Goal: Task Accomplishment & Management: Complete application form

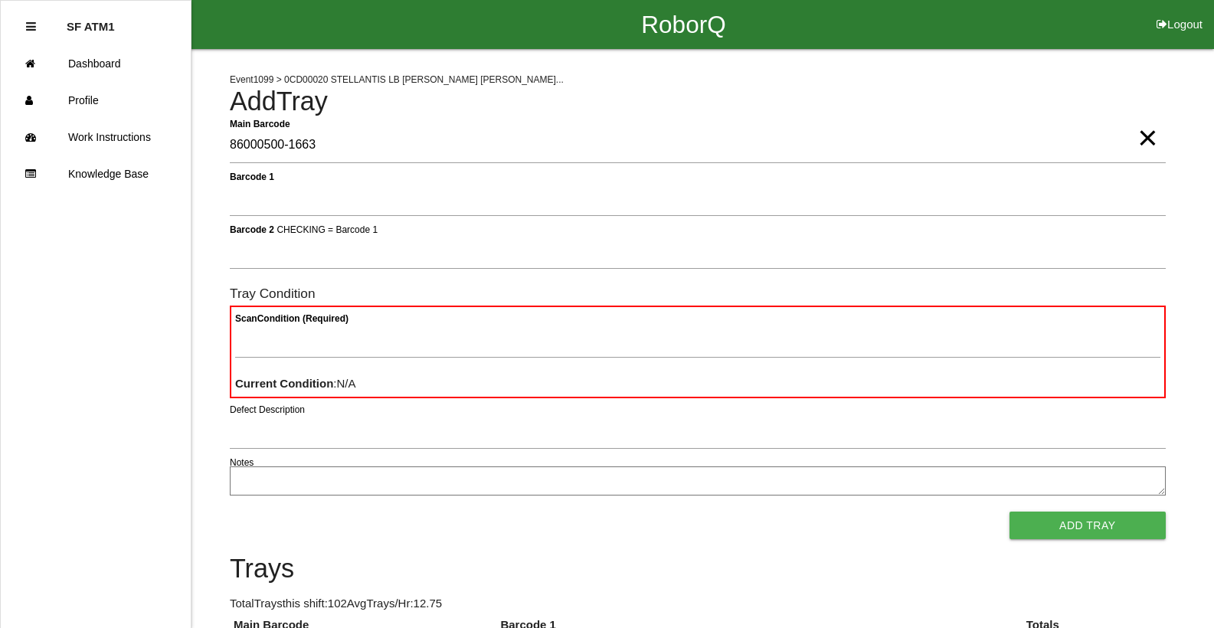
type Barcode "86000500-1663"
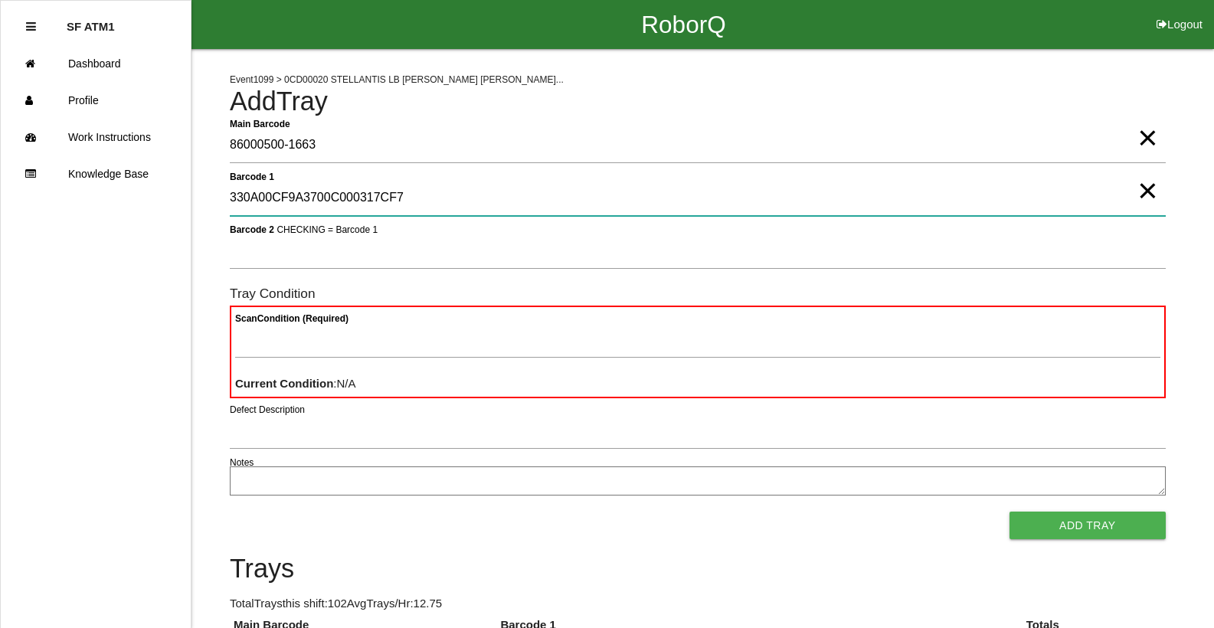
type 1 "330A00CF9A3700C000317CF7"
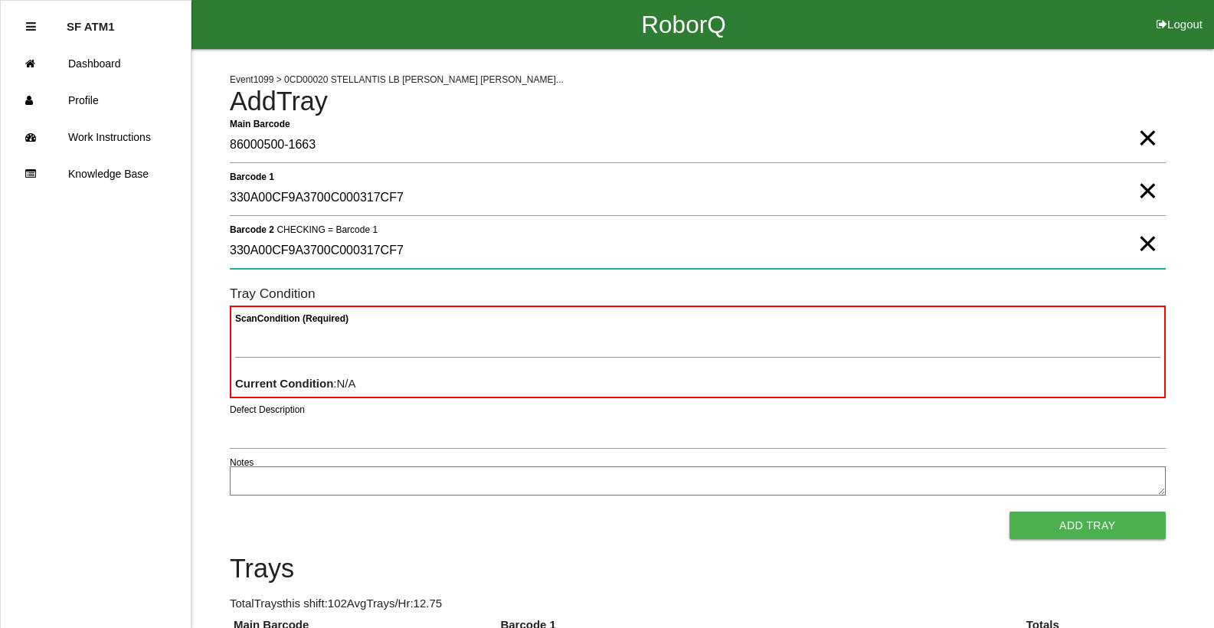
type 2 "330A00CF9A3700C000317CF7"
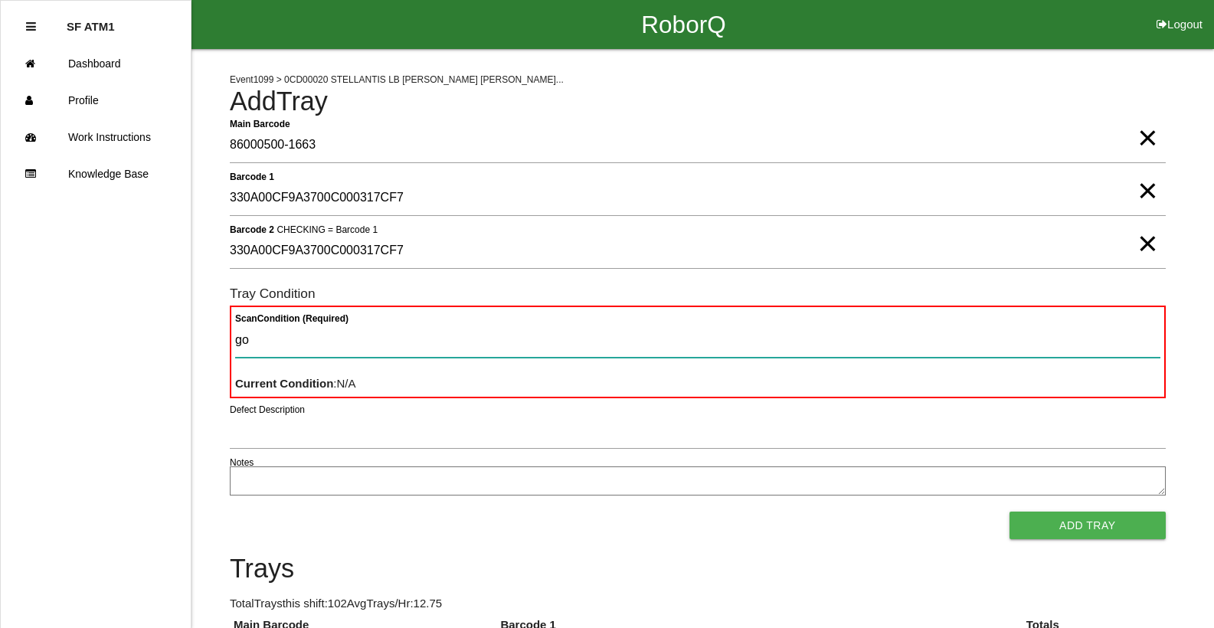
type Condition "goo"
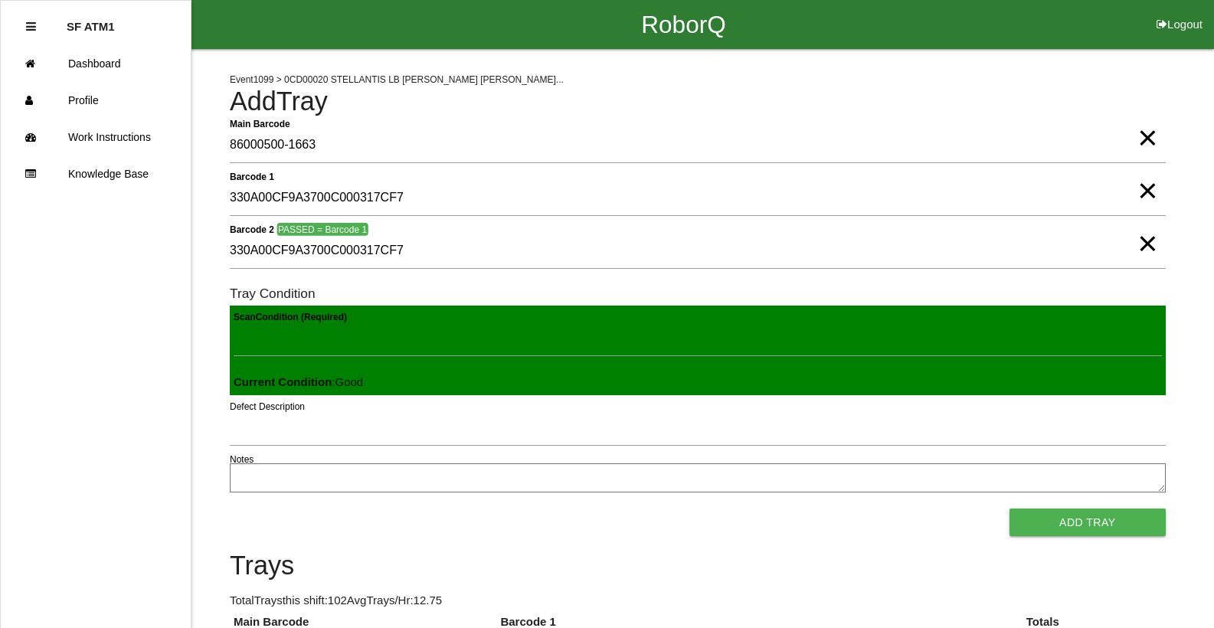
click at [1009, 508] on button "Add Tray" at bounding box center [1087, 522] width 156 height 28
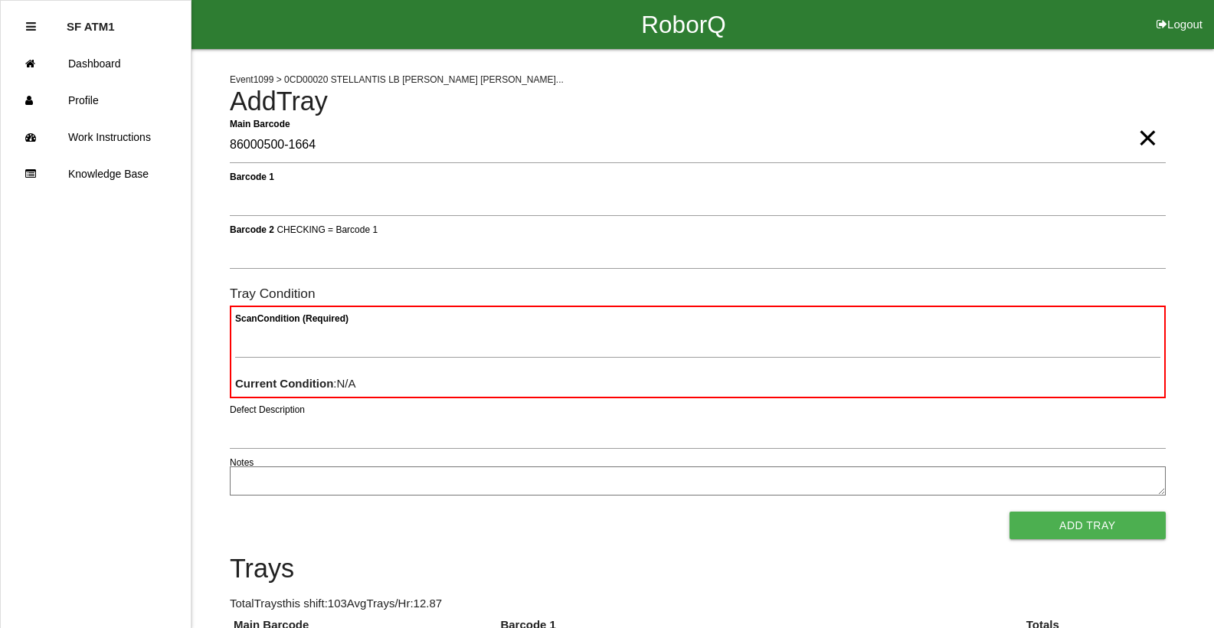
type Barcode "86000500-1664"
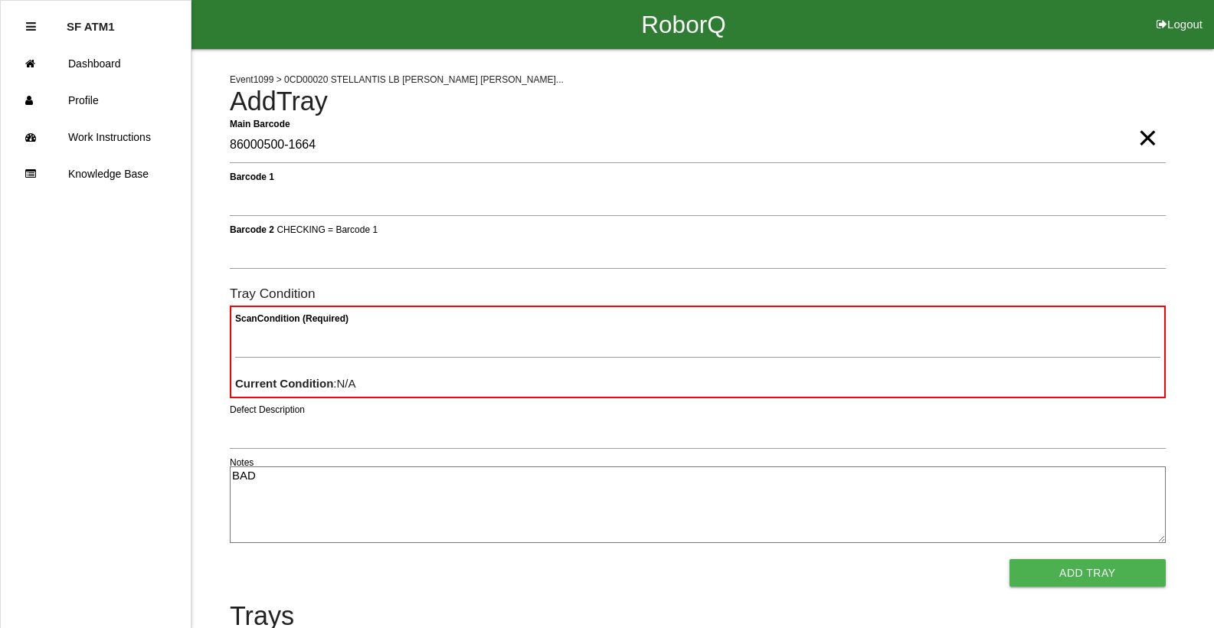
type textarea "BAD"
click at [1009, 559] on button "Add Tray" at bounding box center [1087, 573] width 156 height 28
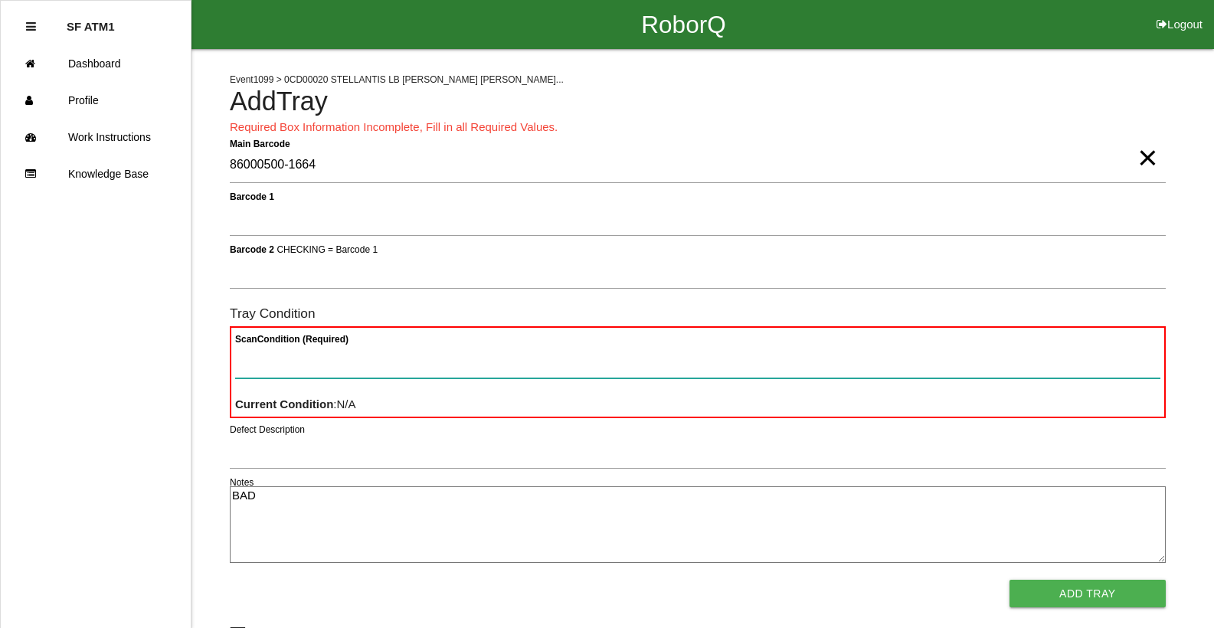
click at [247, 348] on Condition "Scan Condition (Required)" at bounding box center [697, 360] width 925 height 35
type Condition "ba"
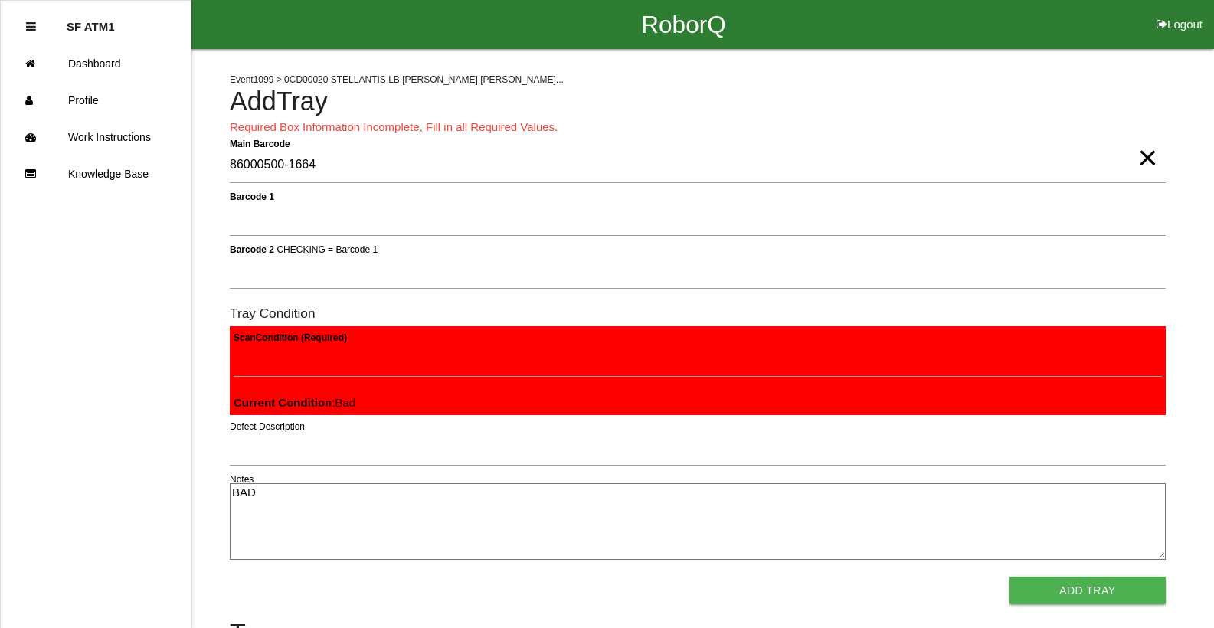
click at [1009, 577] on button "Add Tray" at bounding box center [1087, 591] width 156 height 28
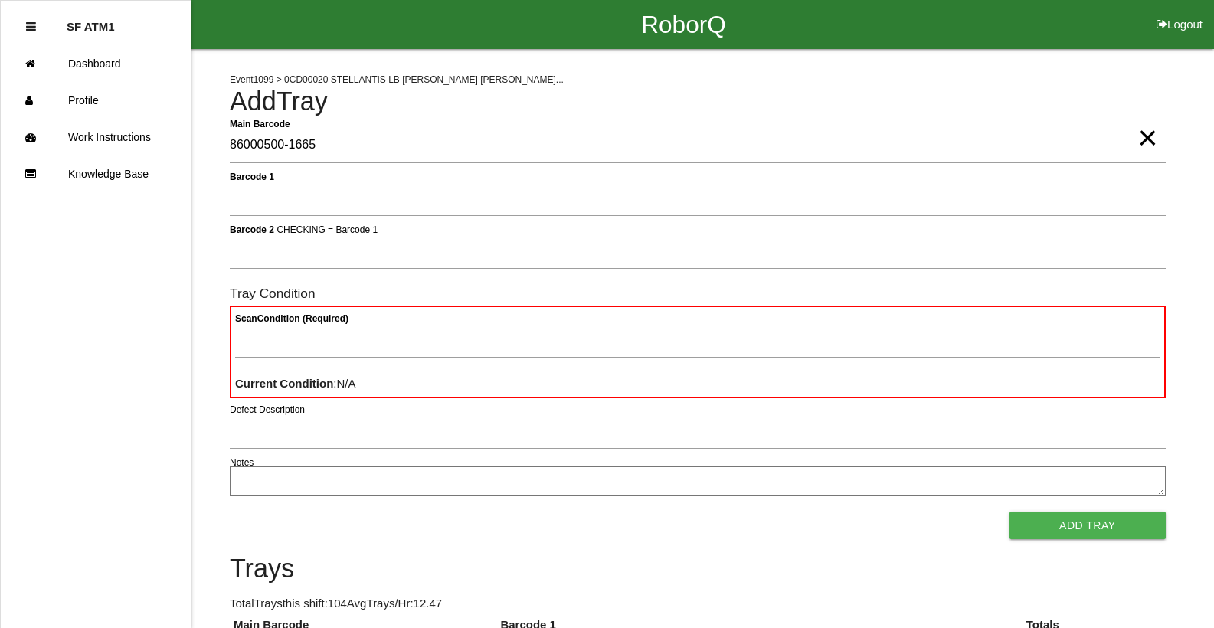
type Barcode "86000500-1665"
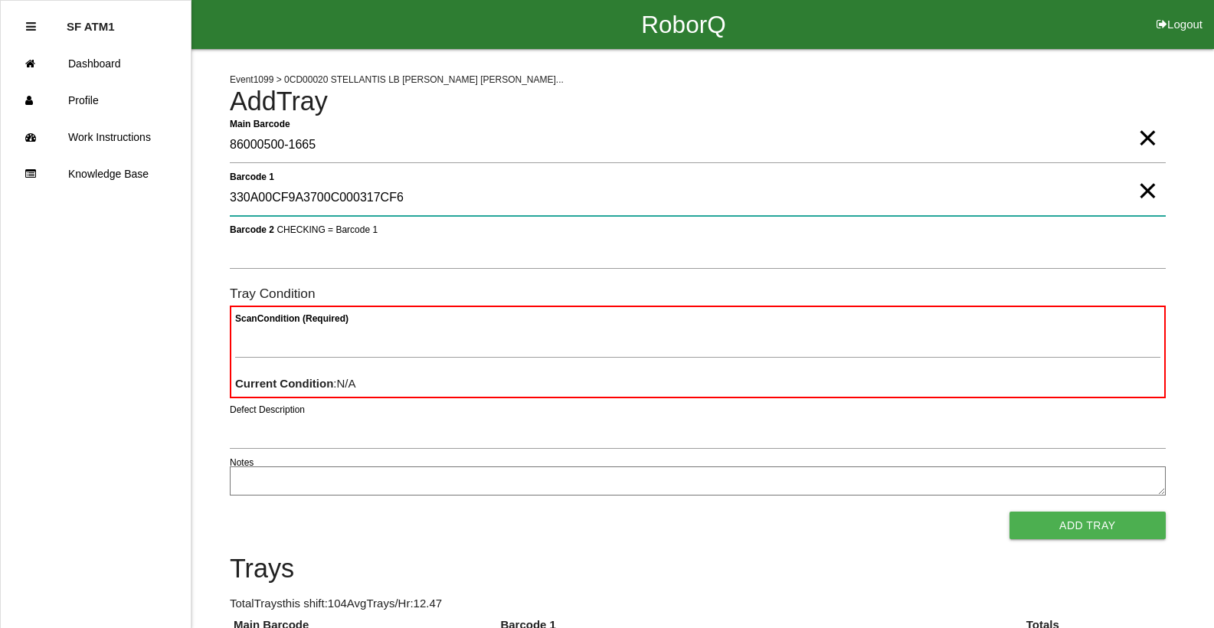
type 1 "330A00CF9A3700C000317CF6"
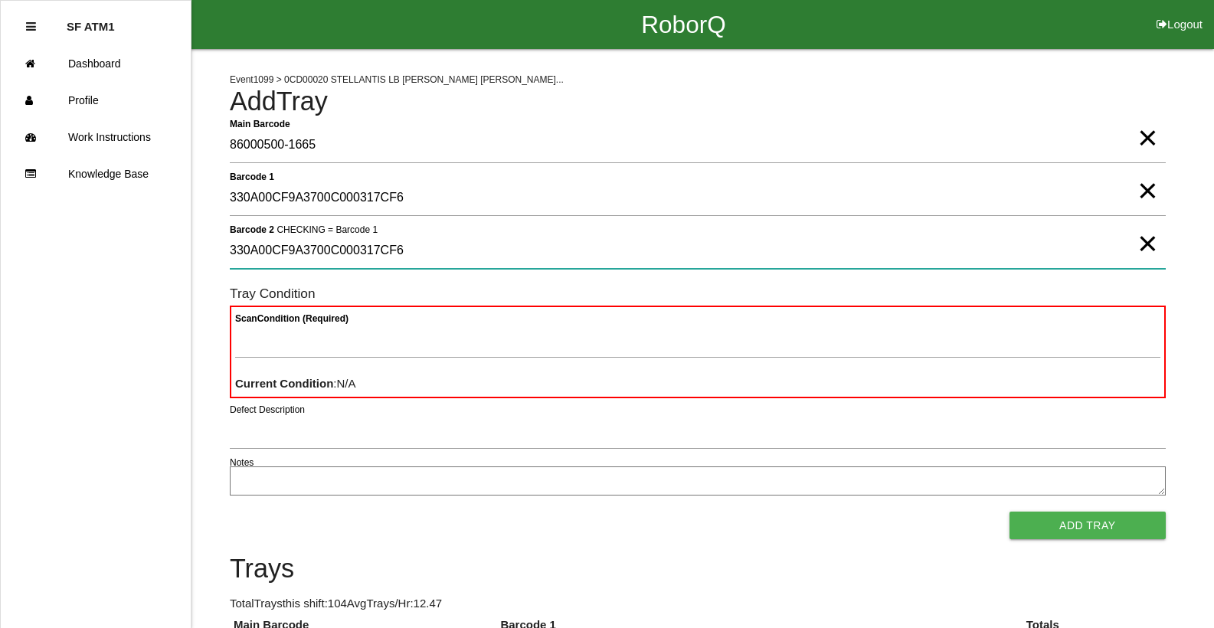
type 2 "330A00CF9A3700C000317CF6"
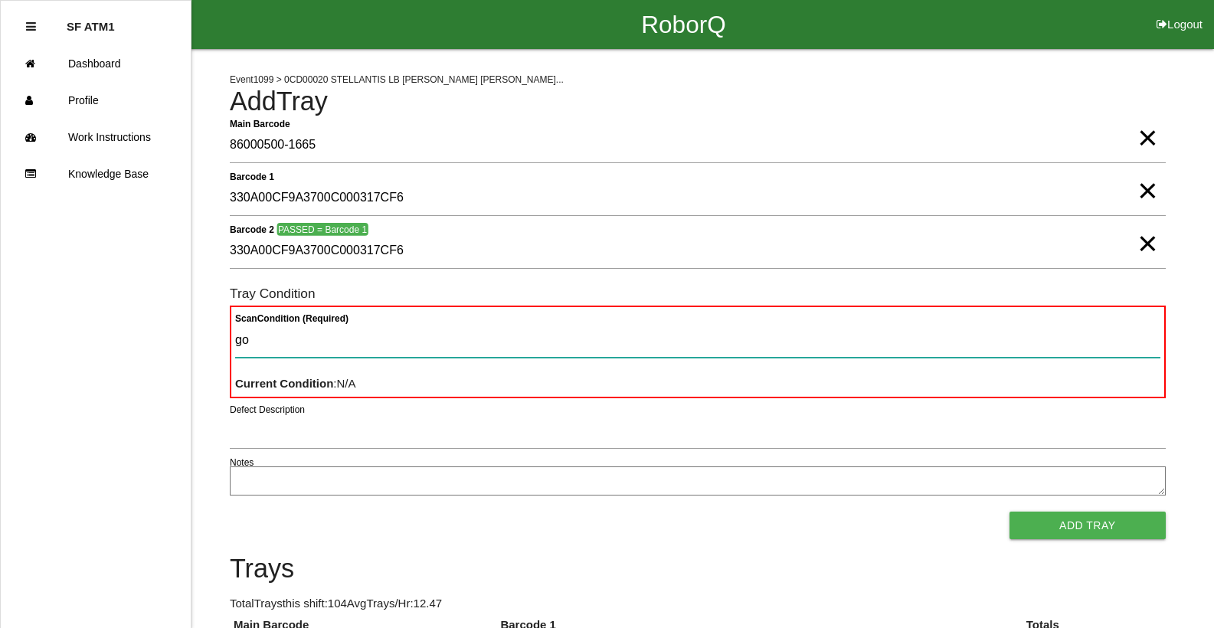
type Condition "goo"
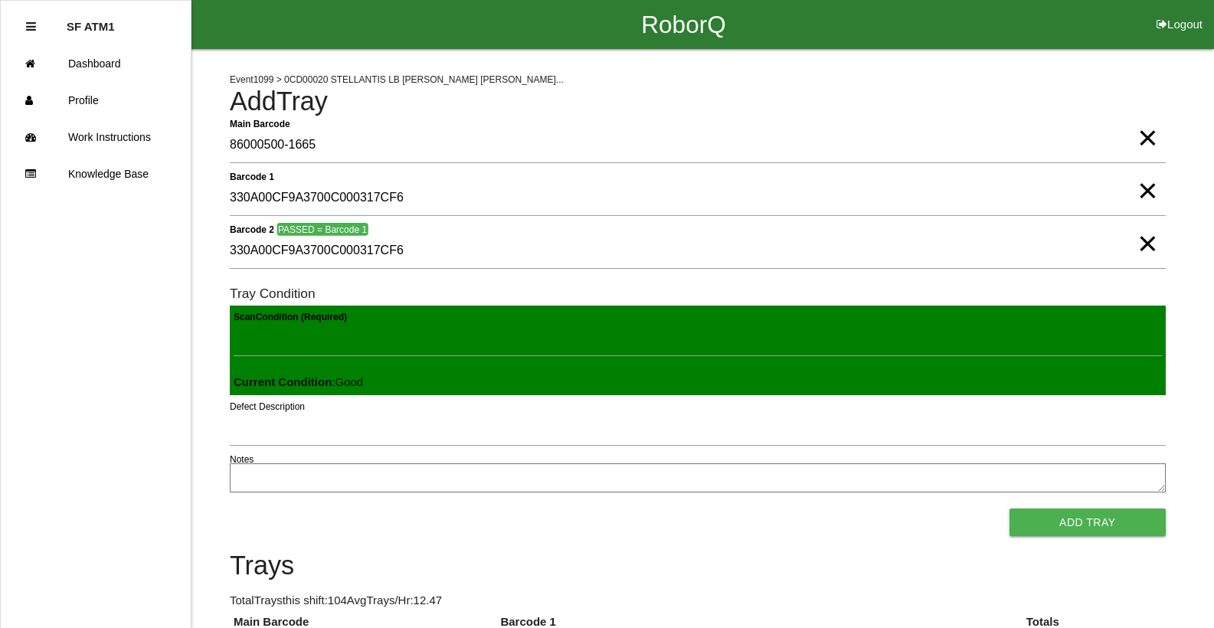
click at [1009, 508] on button "Add Tray" at bounding box center [1087, 522] width 156 height 28
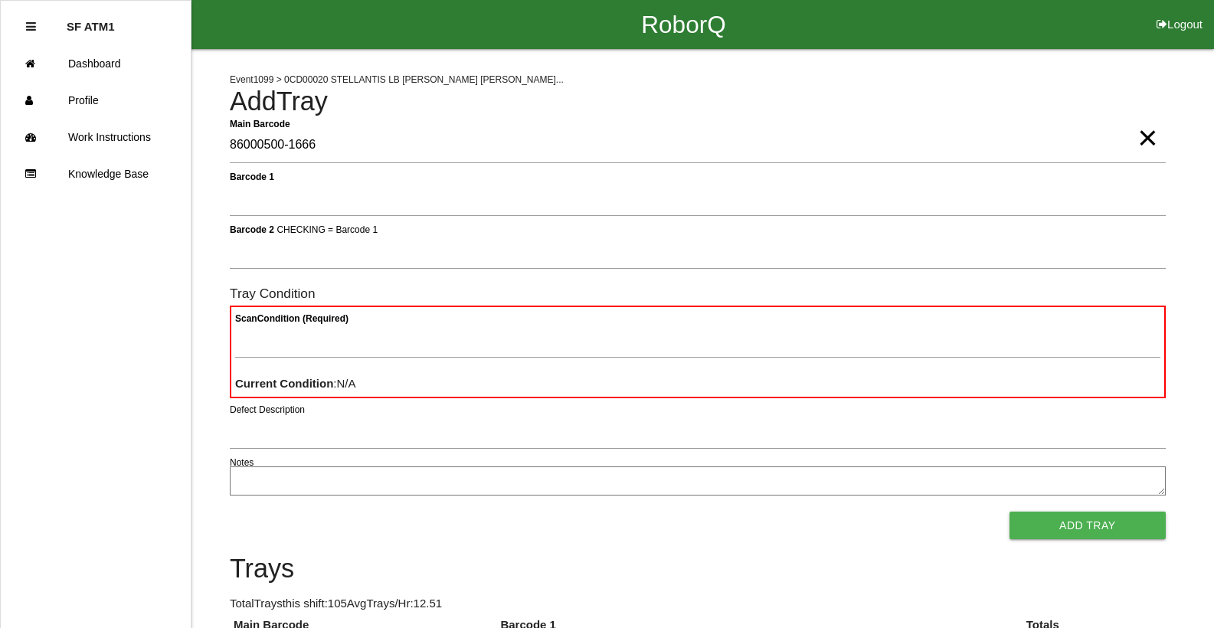
type Barcode "86000500-1666"
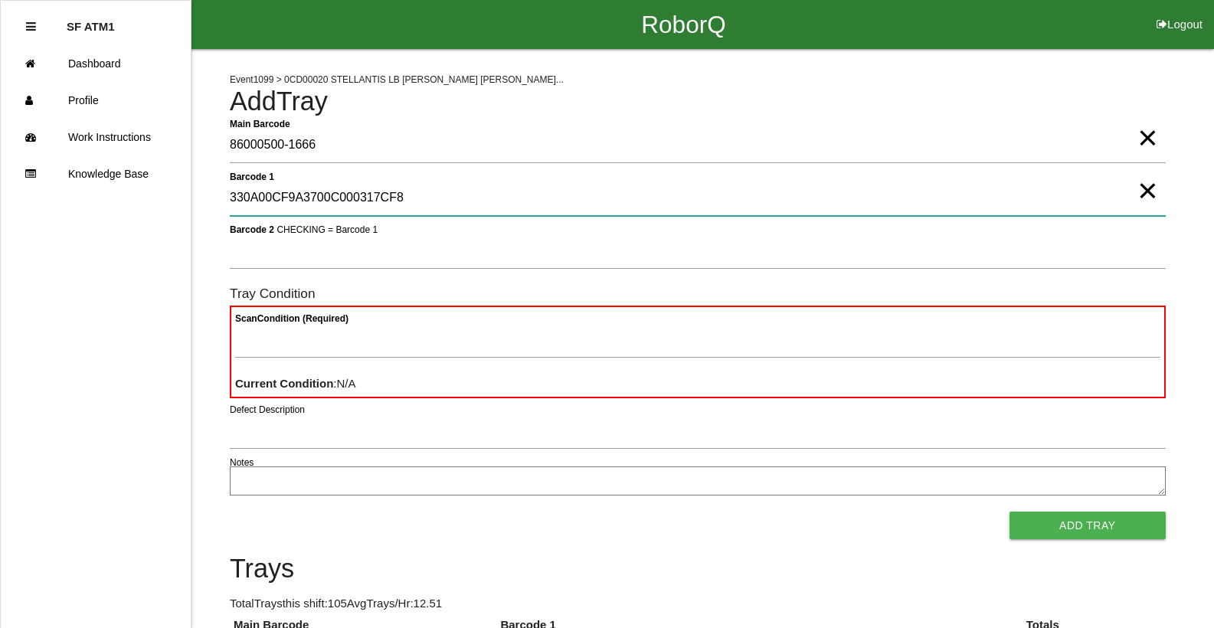
type 1 "330A00CF9A3700C000317CF8"
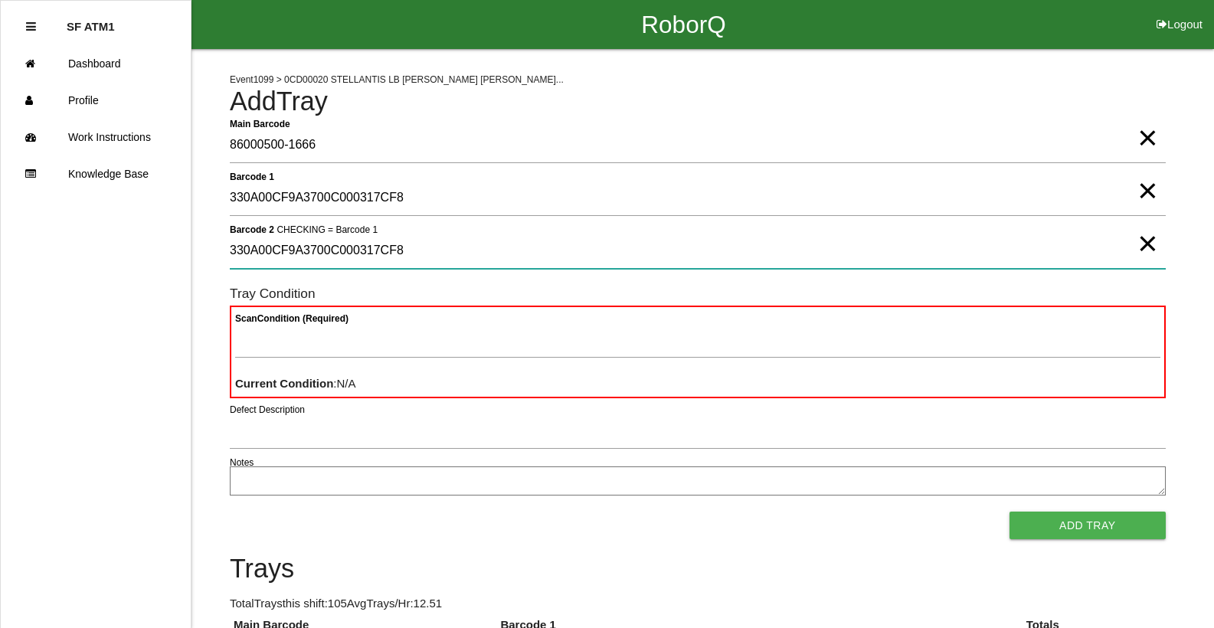
type 2 "330A00CF9A3700C000317CF8"
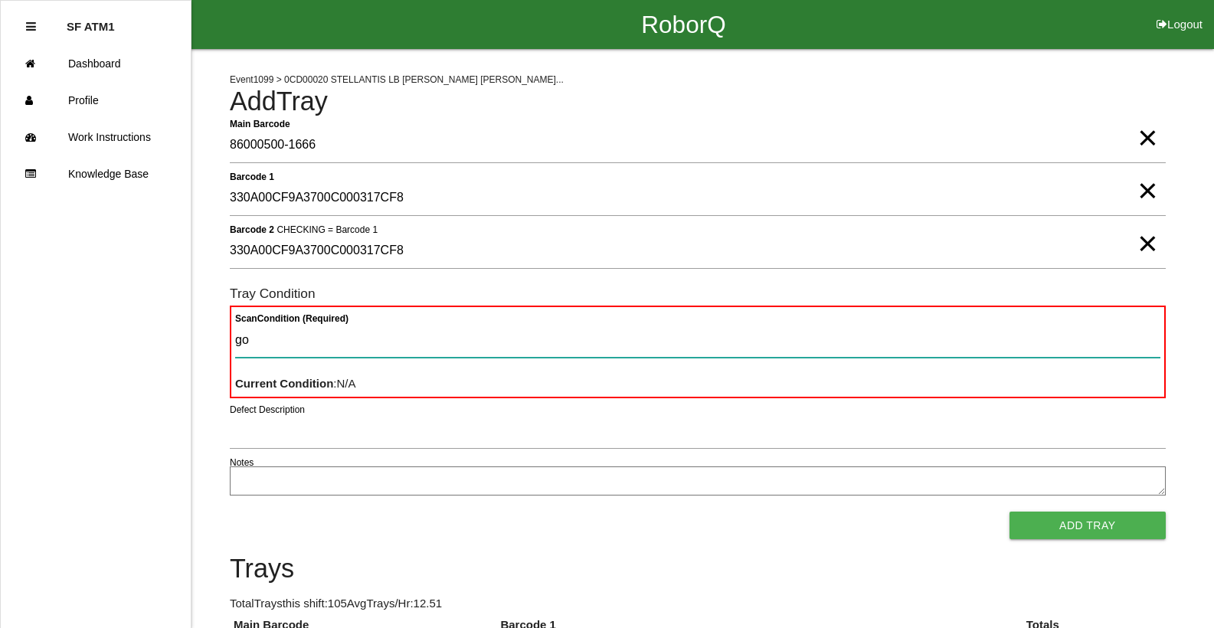
type Condition "goo"
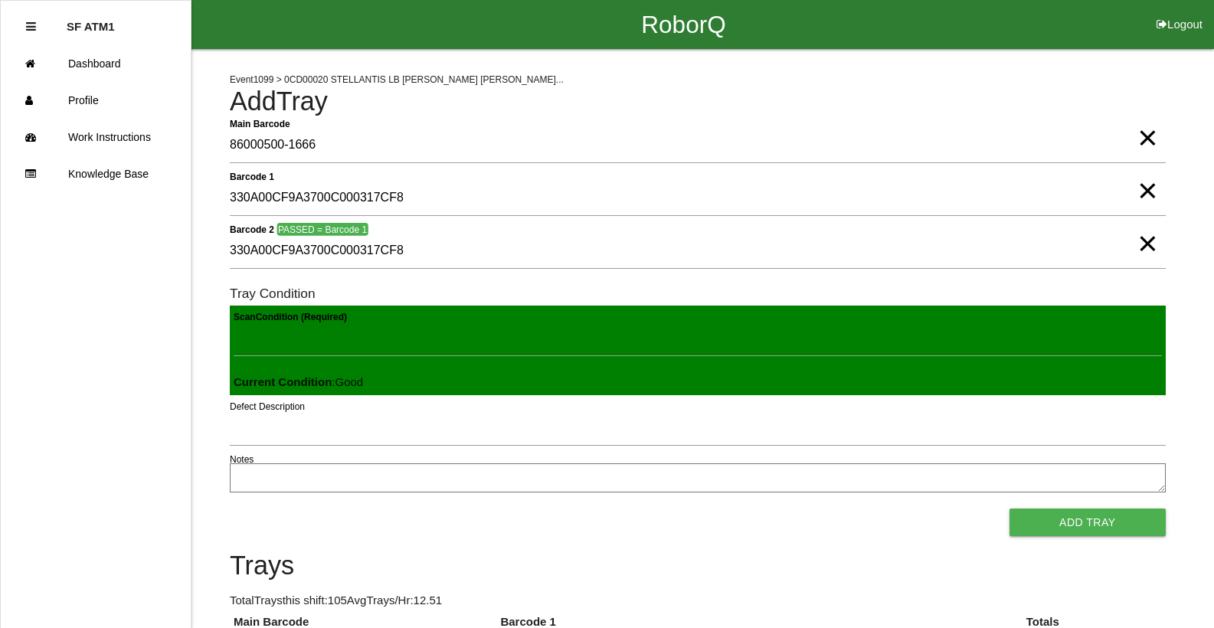
click at [1009, 508] on button "Add Tray" at bounding box center [1087, 522] width 156 height 28
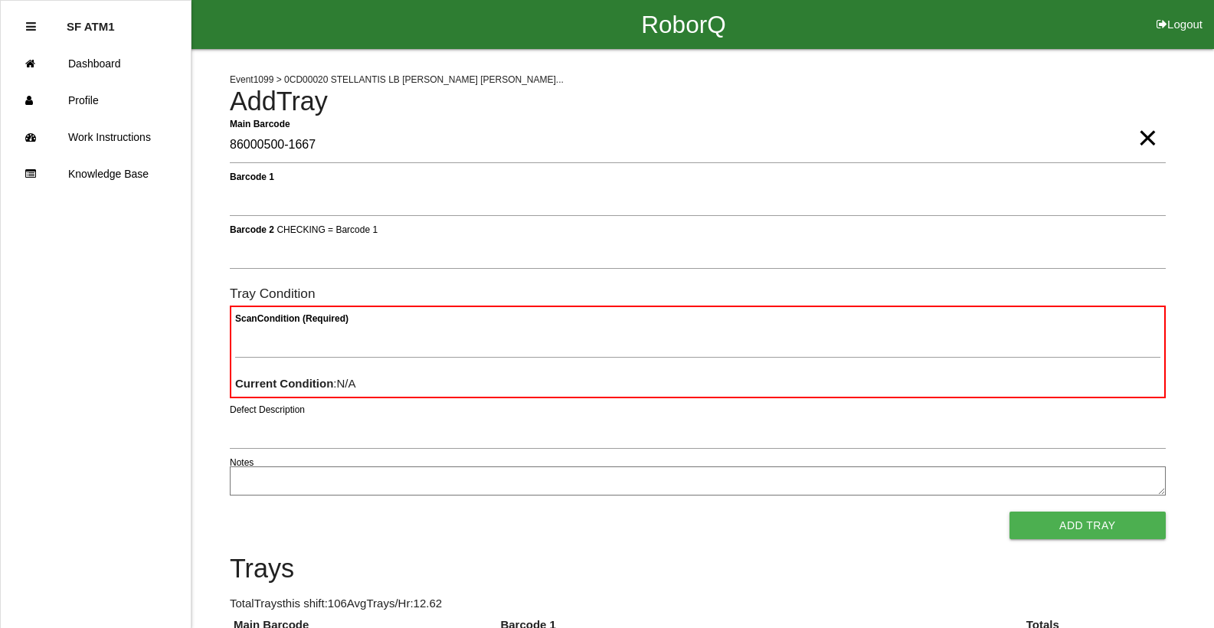
type Barcode "86000500-1667"
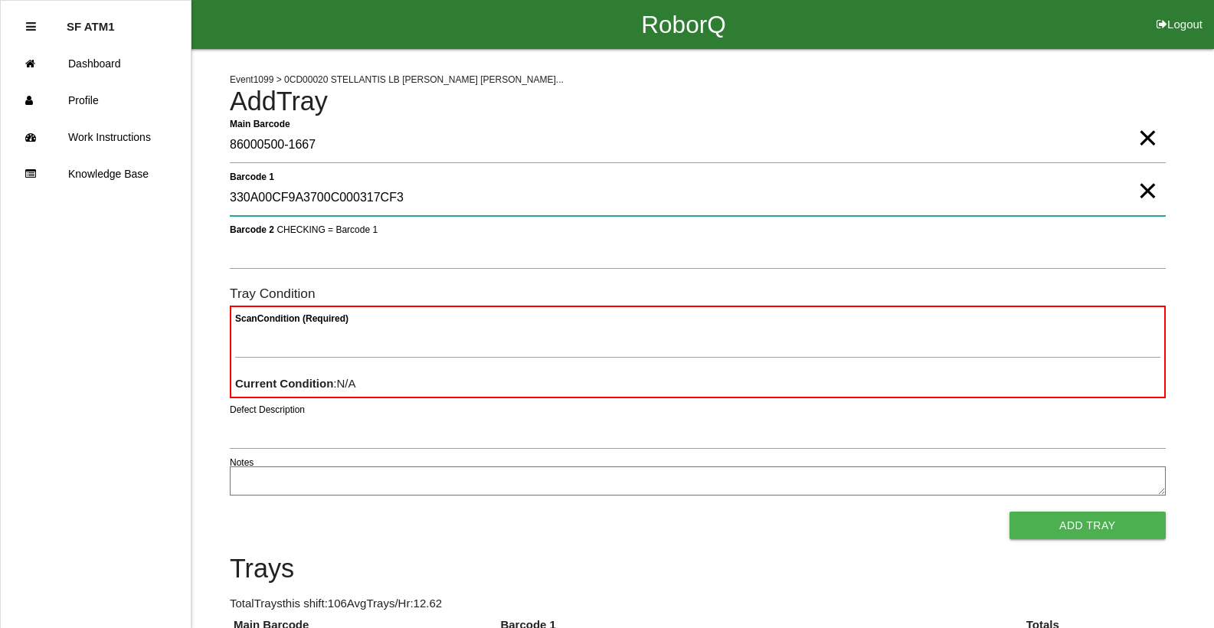
type 1 "330A00CF9A3700C000317CF3"
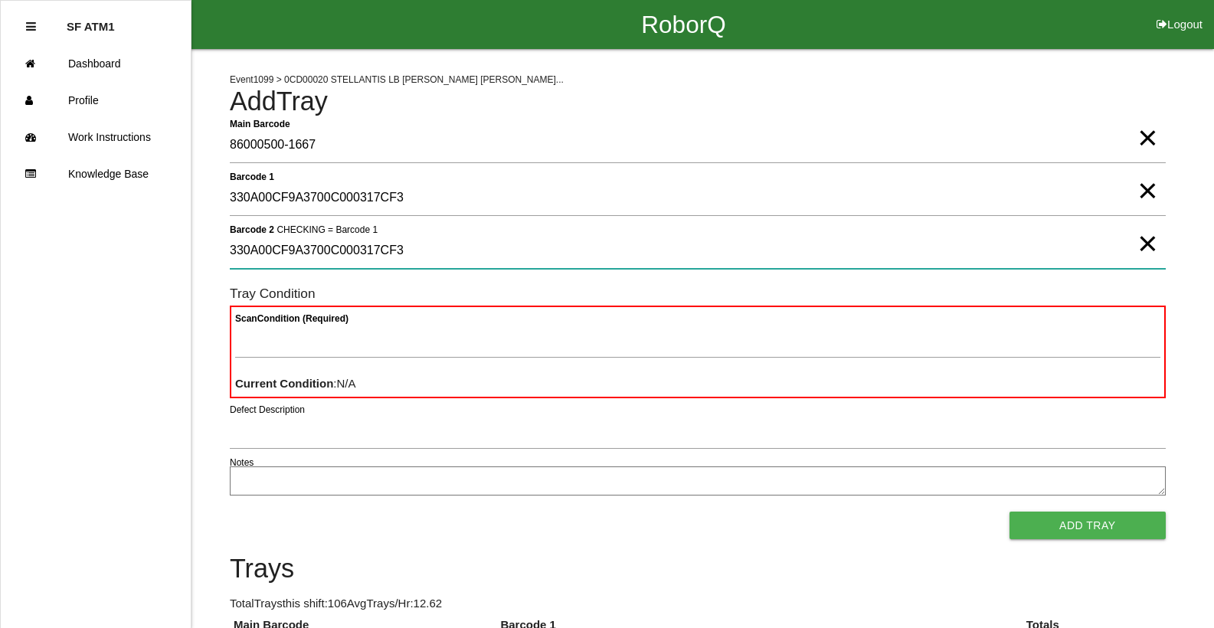
type 2 "330A00CF9A3700C000317CF3"
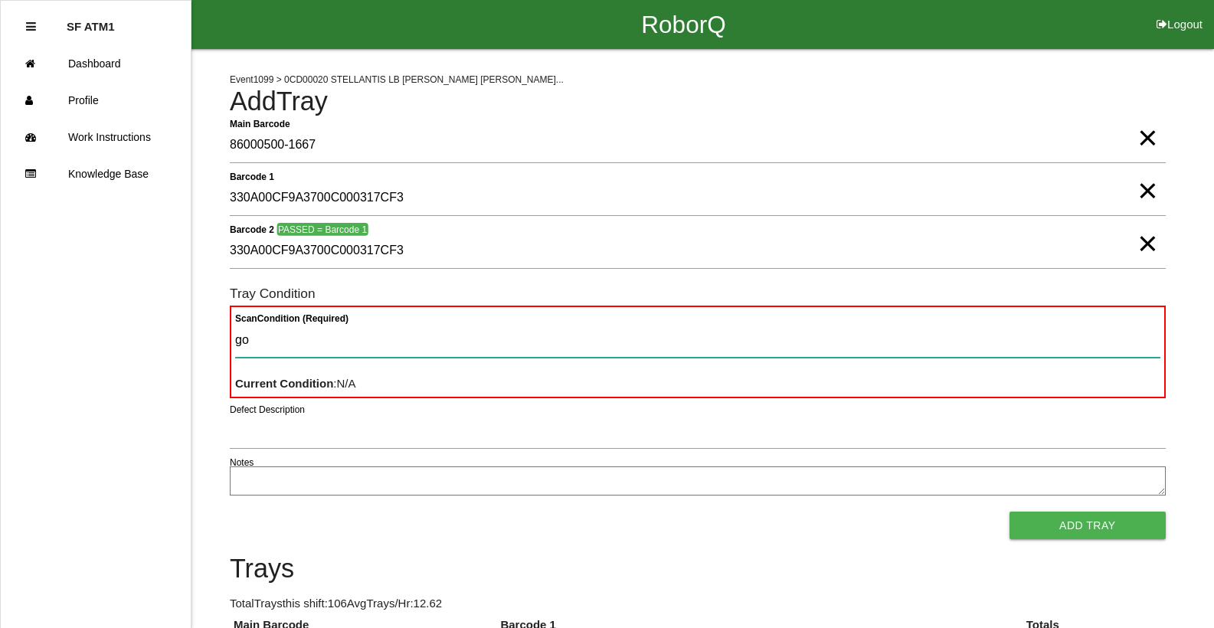
type Condition "goo"
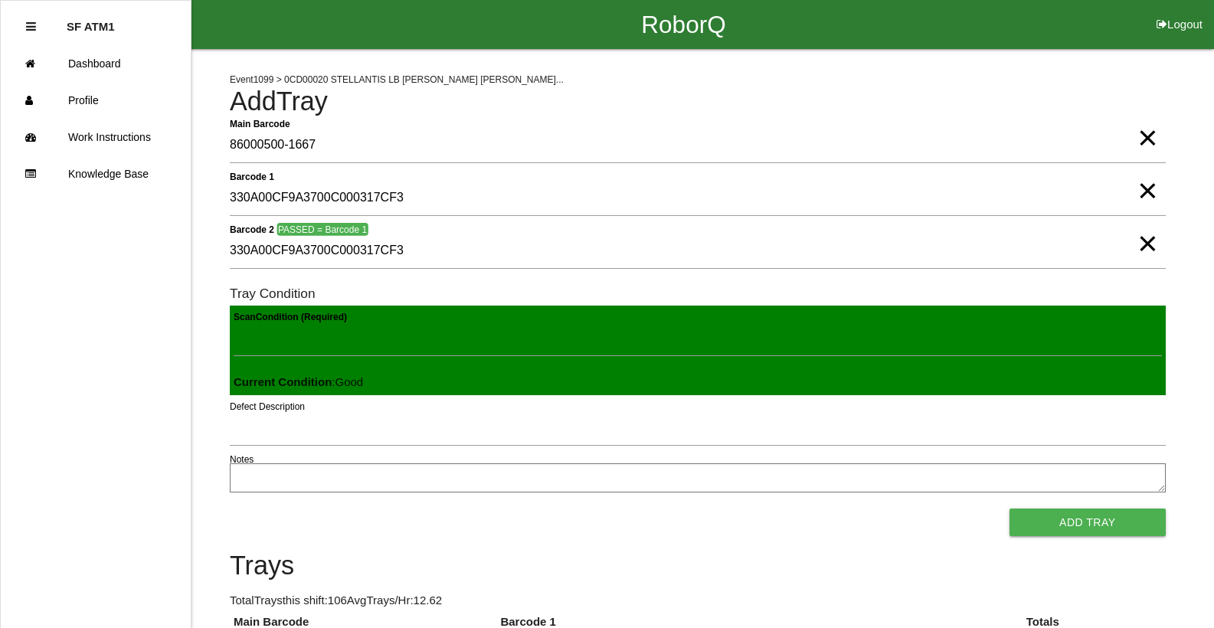
click at [1009, 508] on button "Add Tray" at bounding box center [1087, 522] width 156 height 28
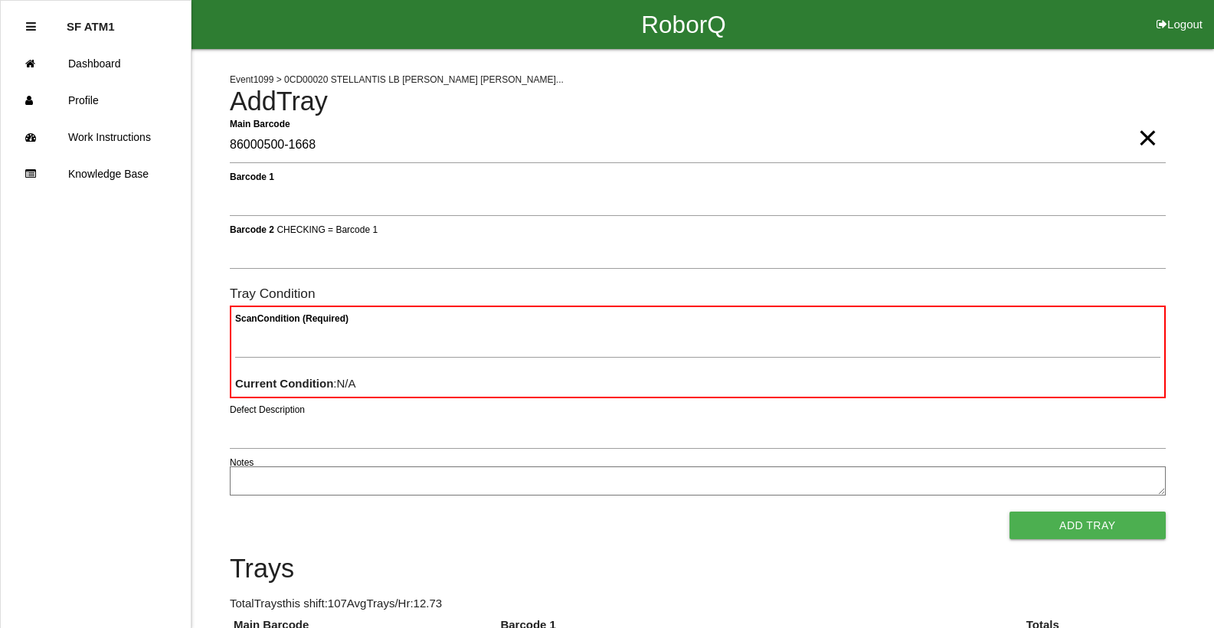
type Barcode "86000500-1668"
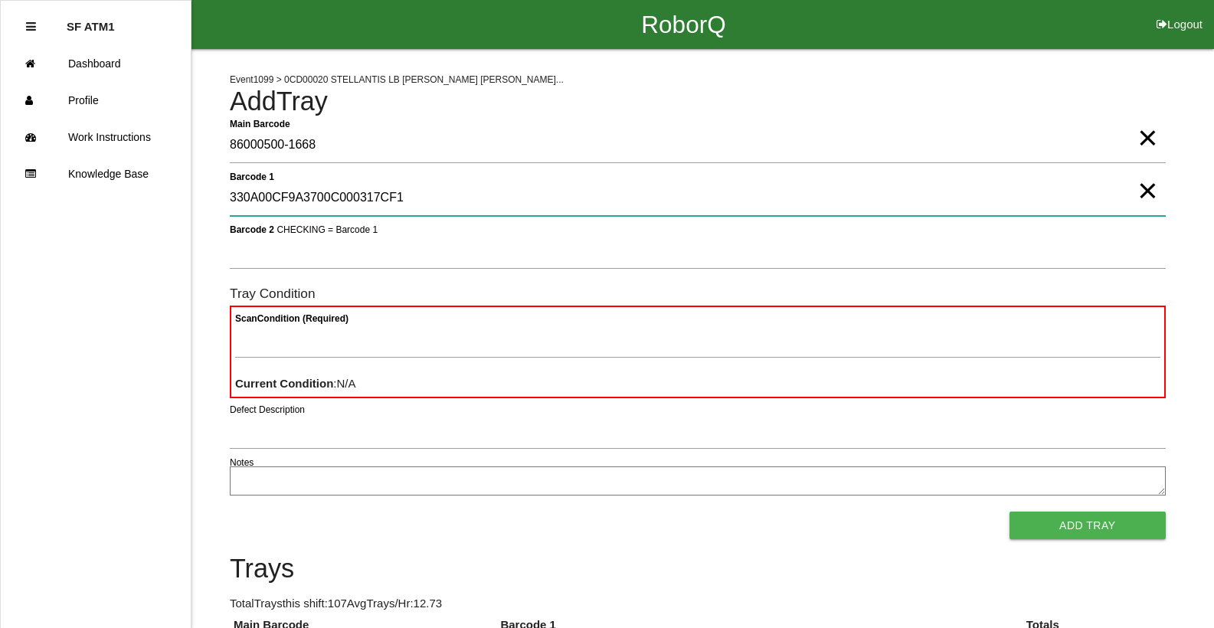
type 1 "330A00CF9A3700C000317CF1"
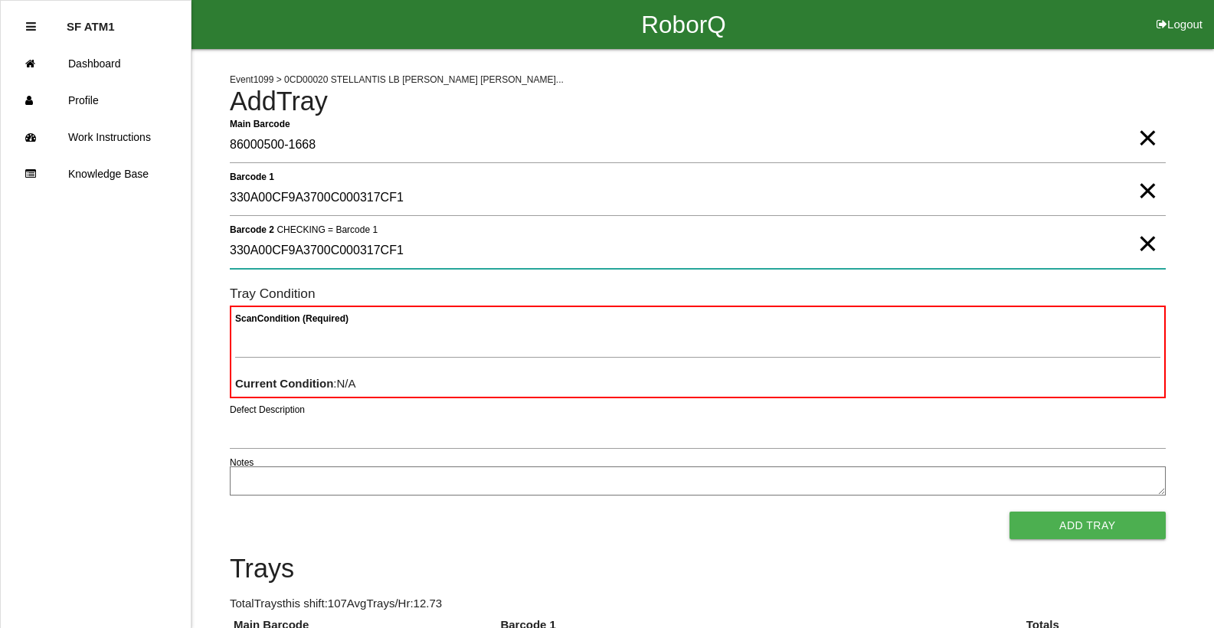
type 2 "330A00CF9A3700C000317CF1"
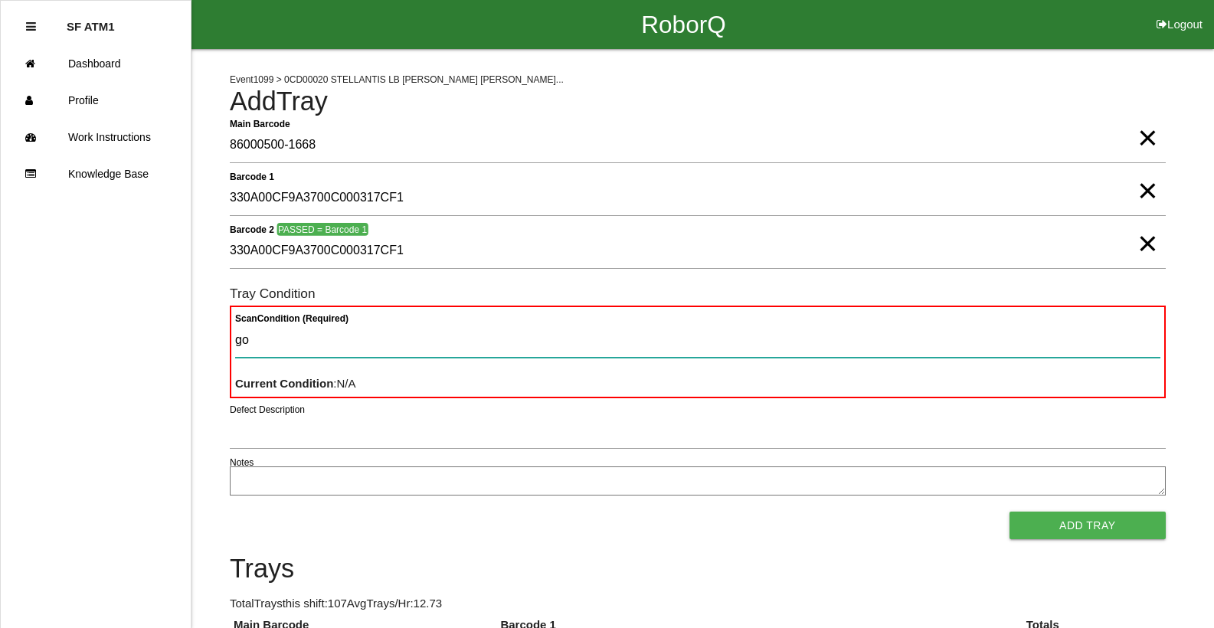
type Condition "goo"
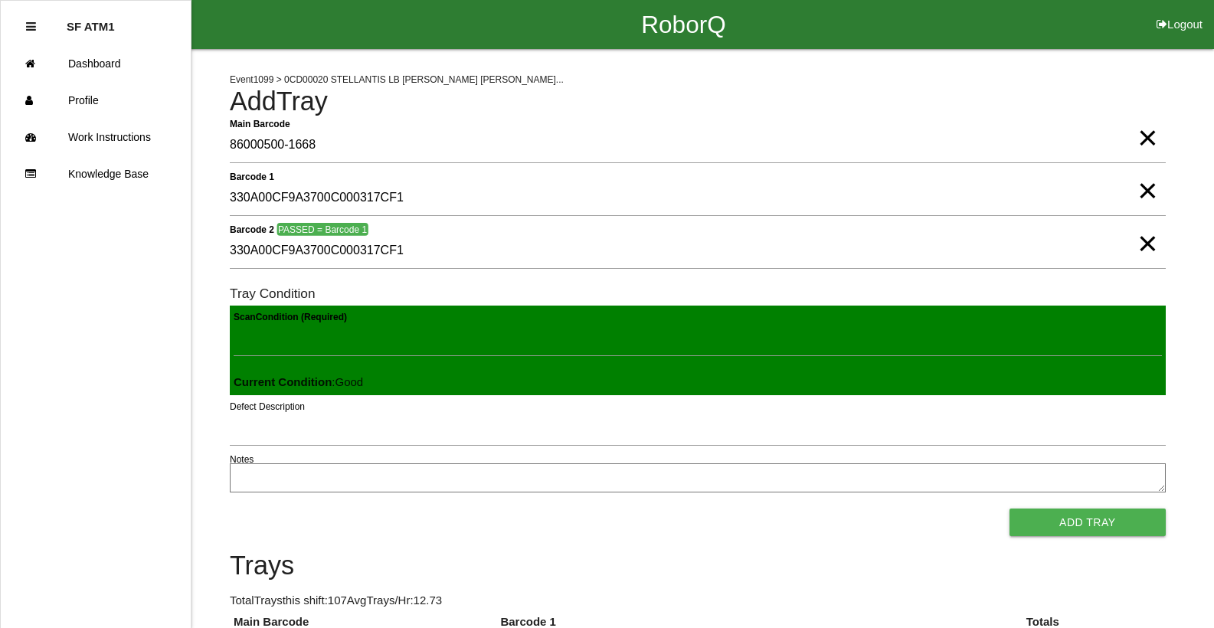
click at [1009, 508] on button "Add Tray" at bounding box center [1087, 522] width 156 height 28
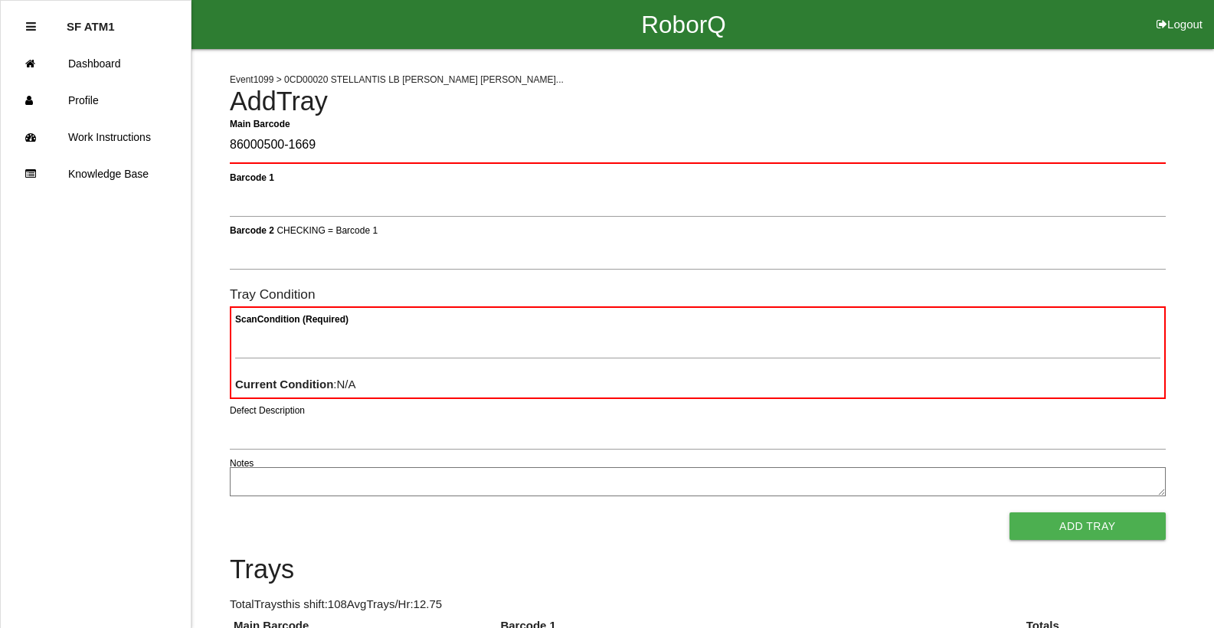
type Barcode "86000500-1669"
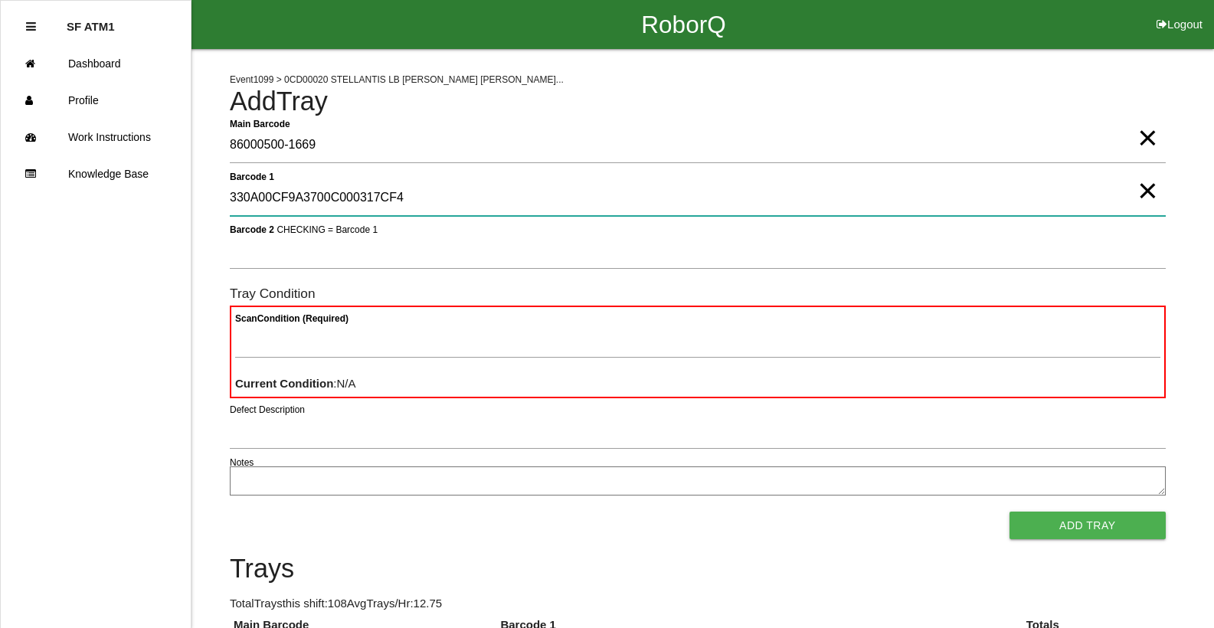
type 1 "330A00CF9A3700C000317CF4"
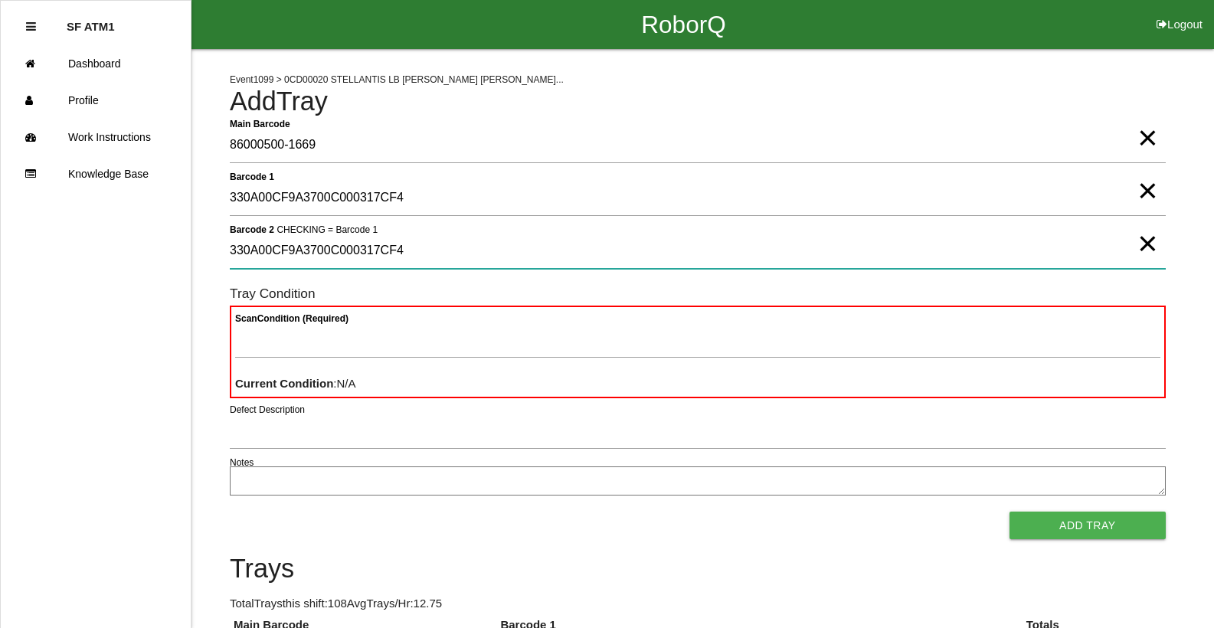
type 2 "330A00CF9A3700C000317CF4"
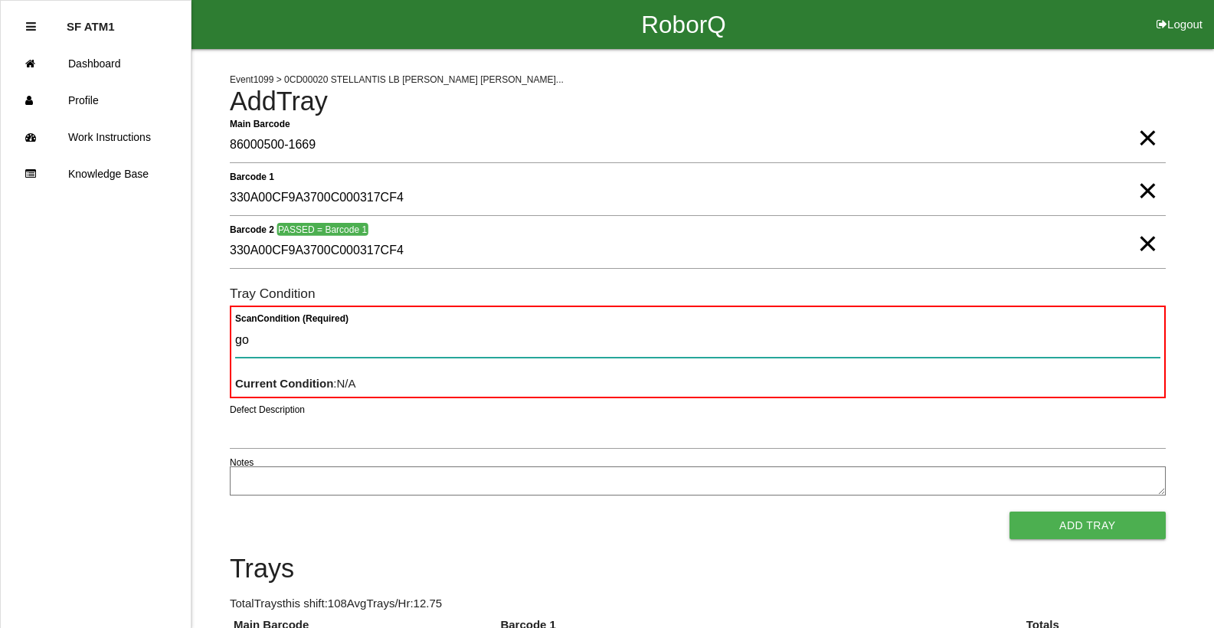
type Condition "goo"
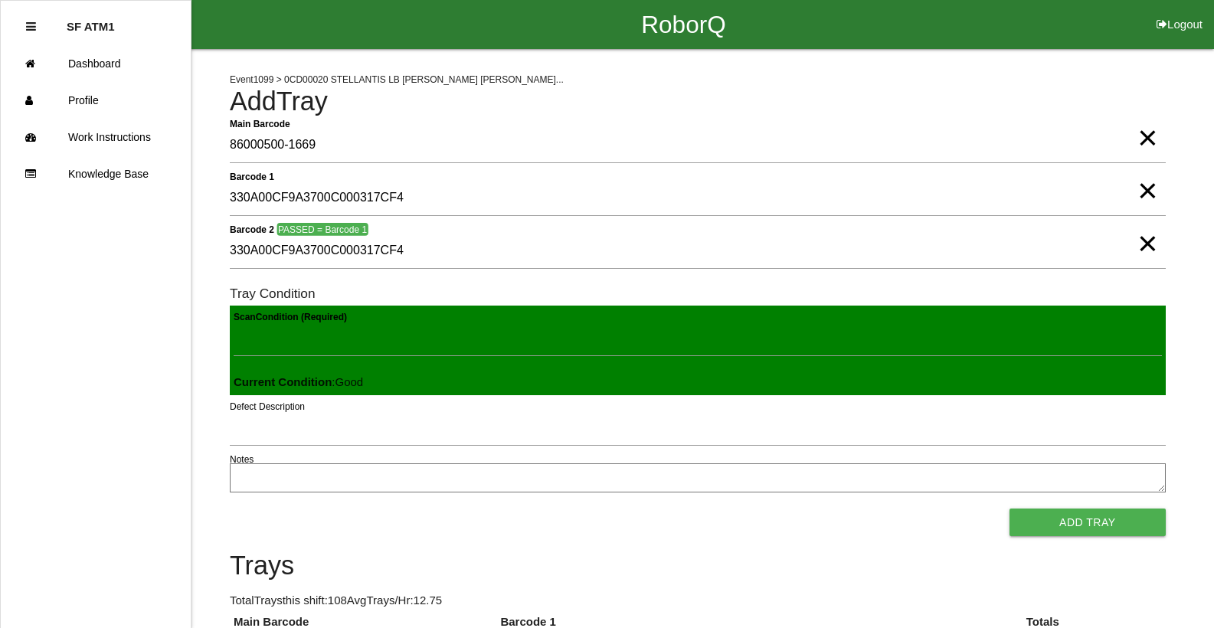
click at [1009, 508] on button "Add Tray" at bounding box center [1087, 522] width 156 height 28
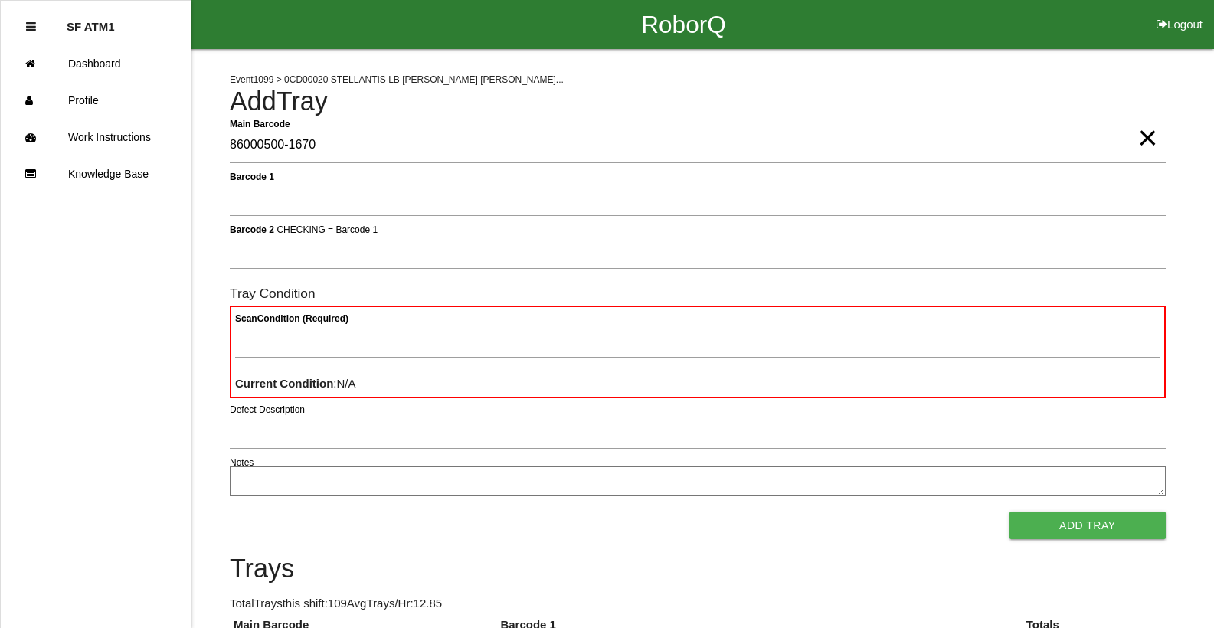
type Barcode "86000500-1670"
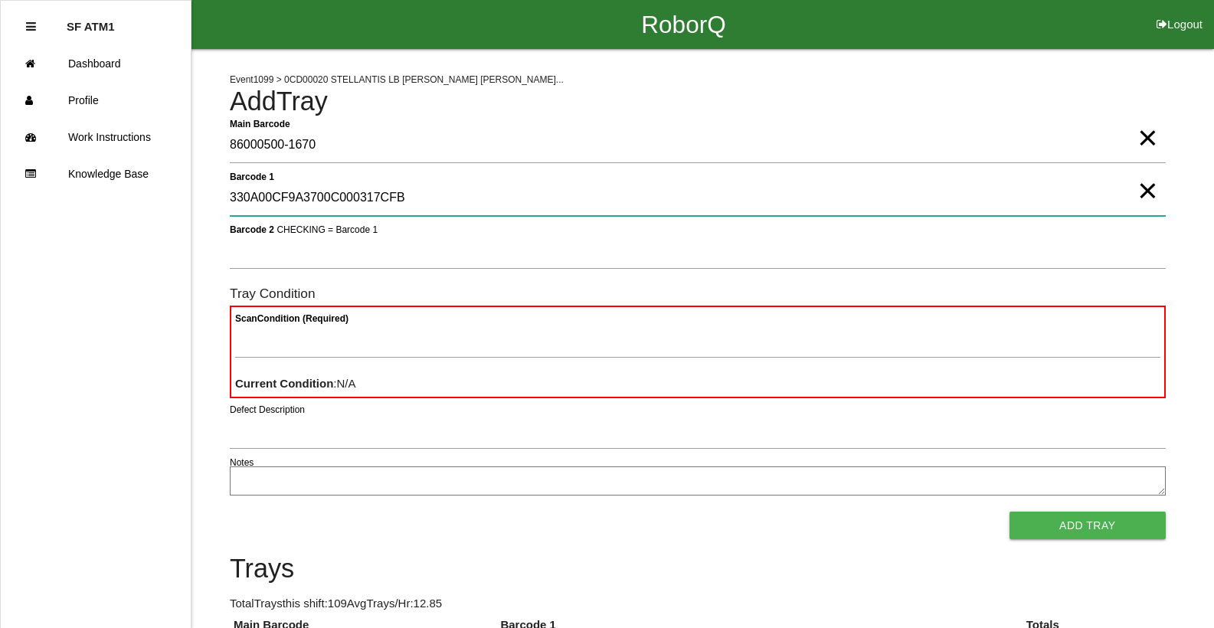
type 1 "330A00CF9A3700C000317CFB"
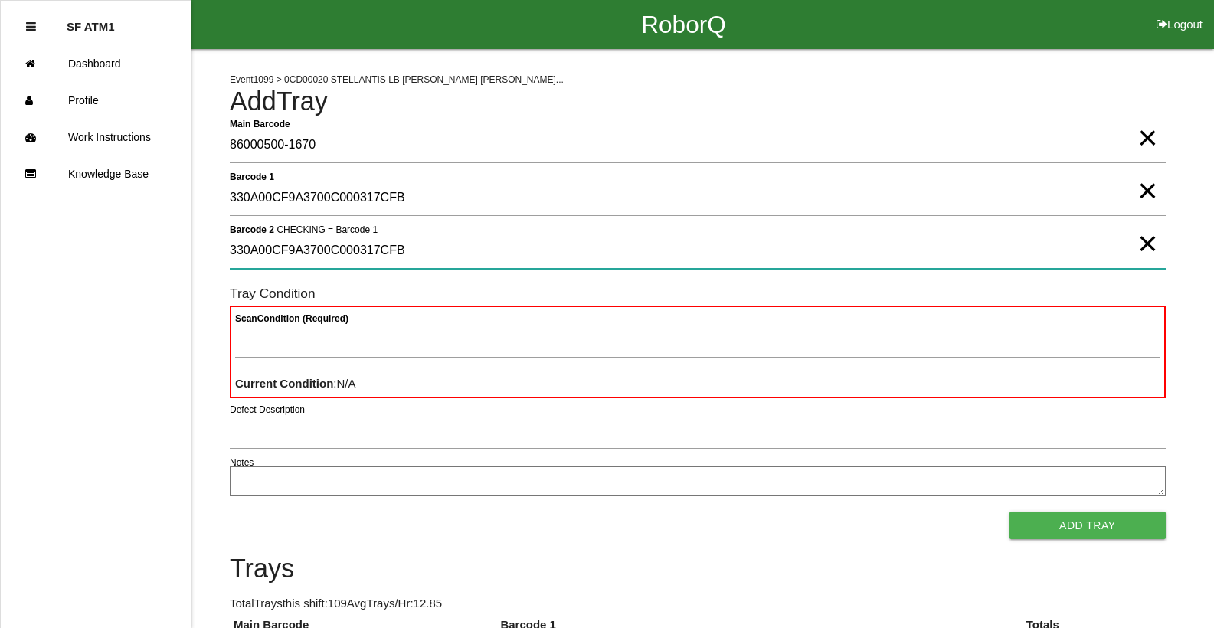
type 2 "330A00CF9A3700C000317CFB"
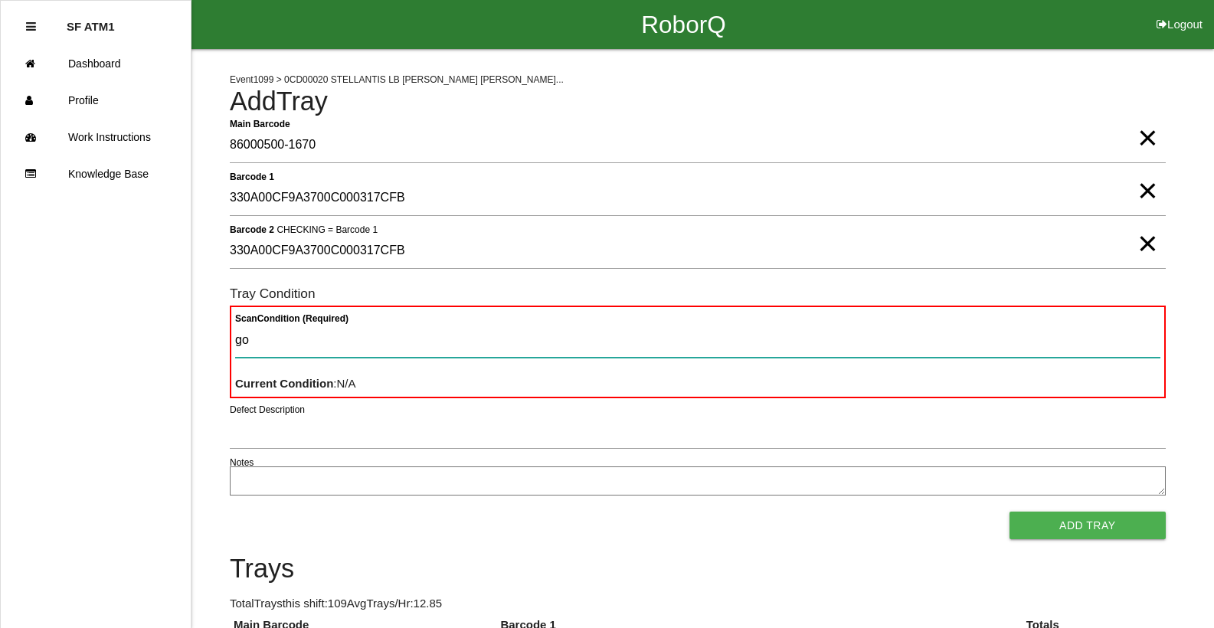
type Condition "goo"
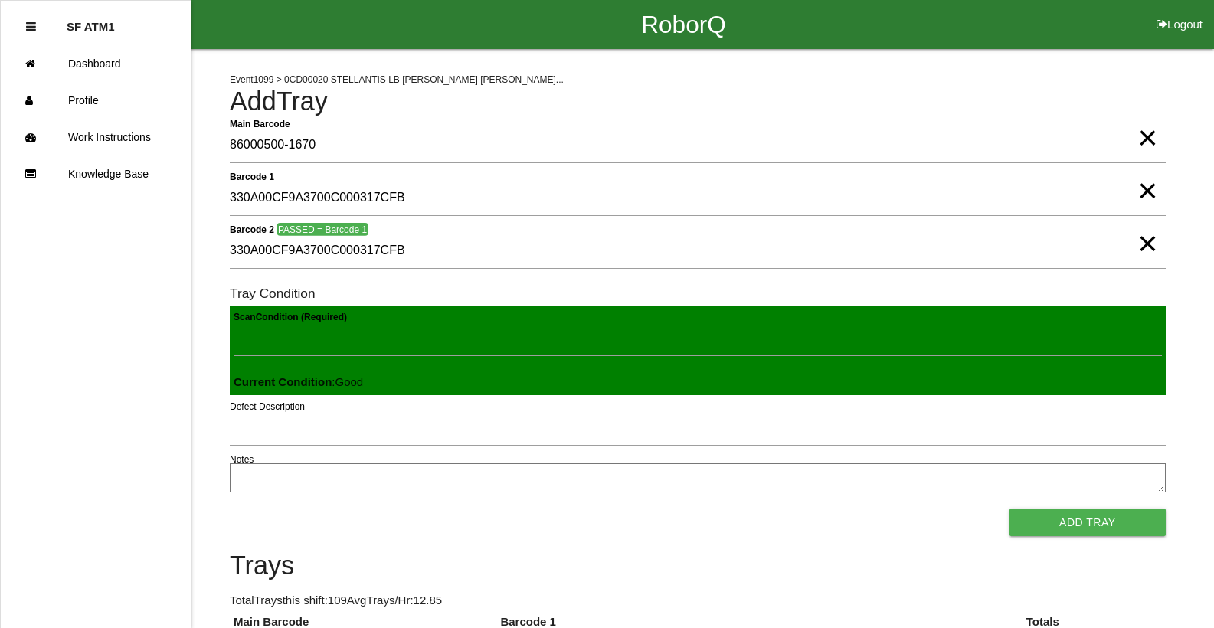
click at [1009, 508] on button "Add Tray" at bounding box center [1087, 522] width 156 height 28
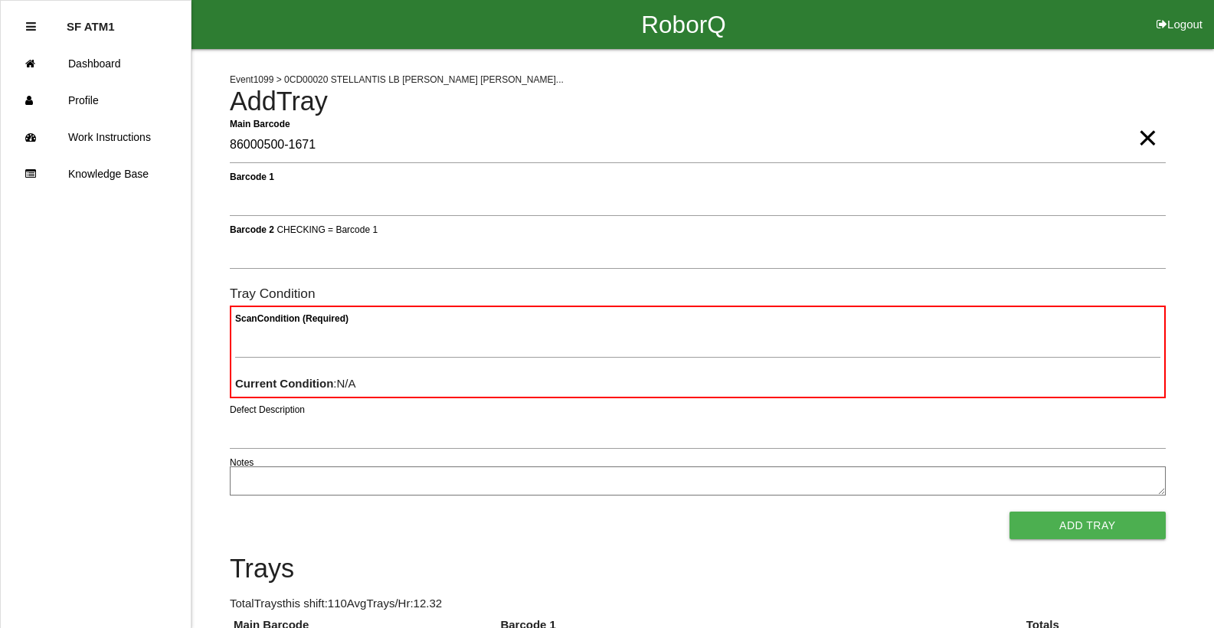
type Barcode "86000500-1671"
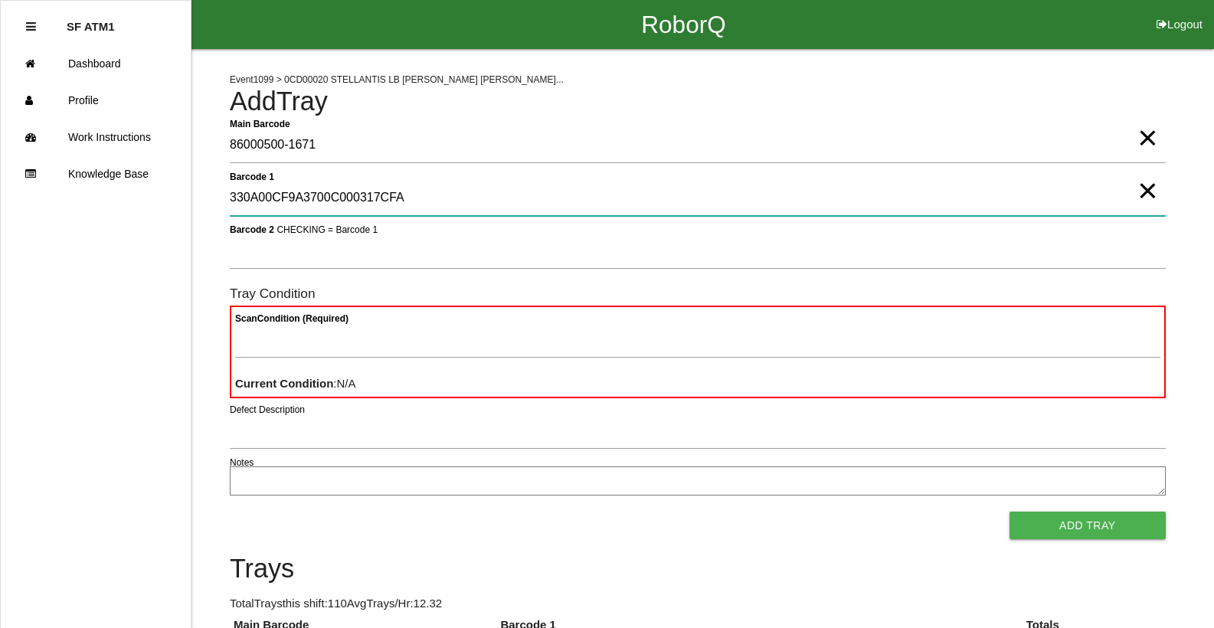
type 1 "330A00CF9A3700C000317CFA"
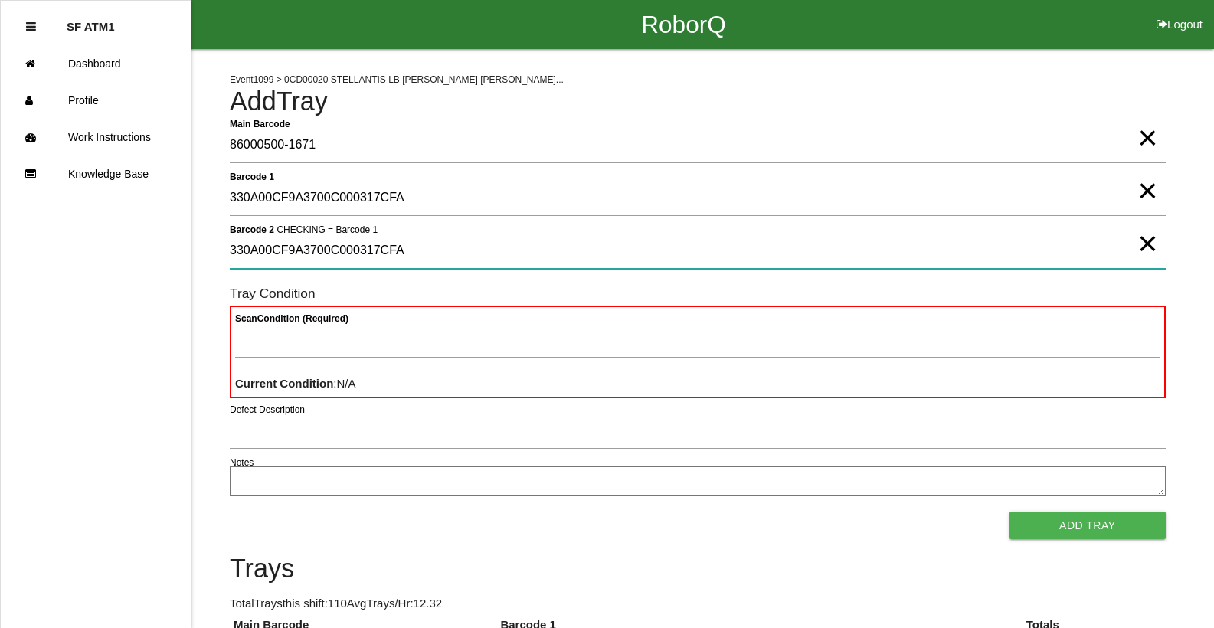
type 2 "330A00CF9A3700C000317CFA"
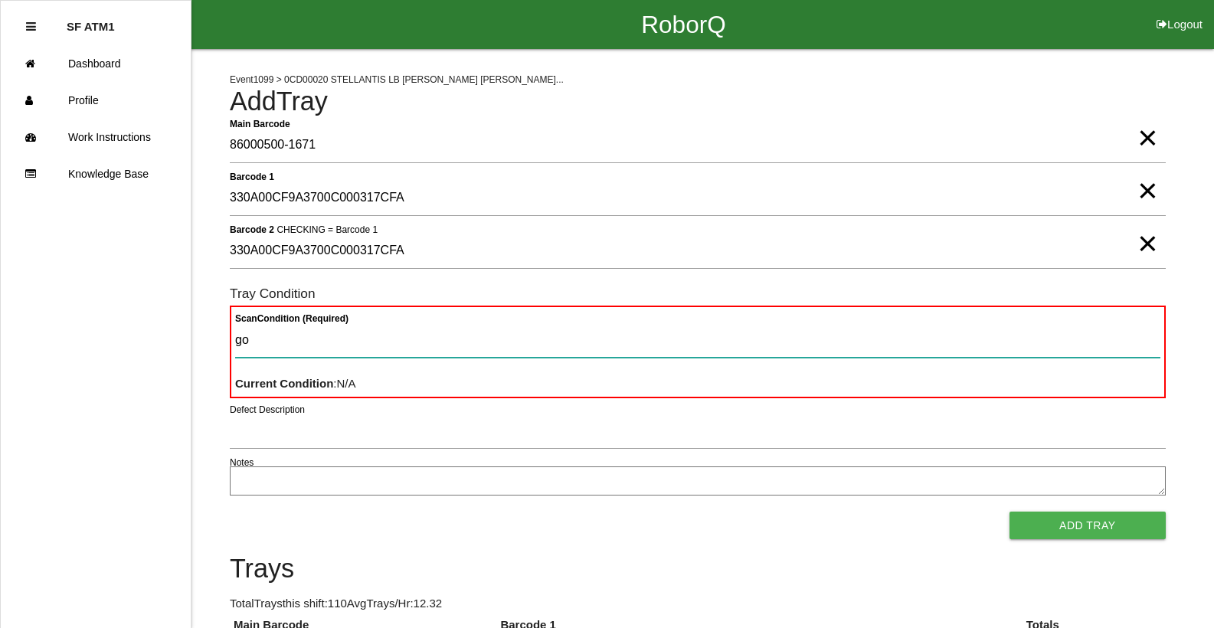
type Condition "goo"
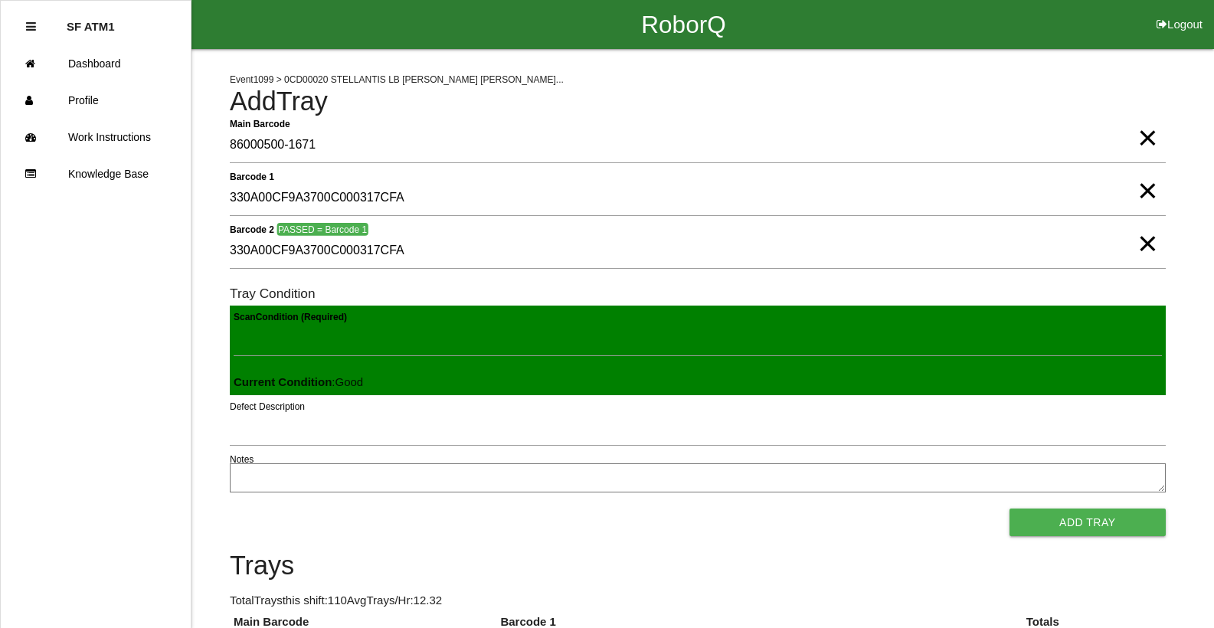
click at [1009, 508] on button "Add Tray" at bounding box center [1087, 522] width 156 height 28
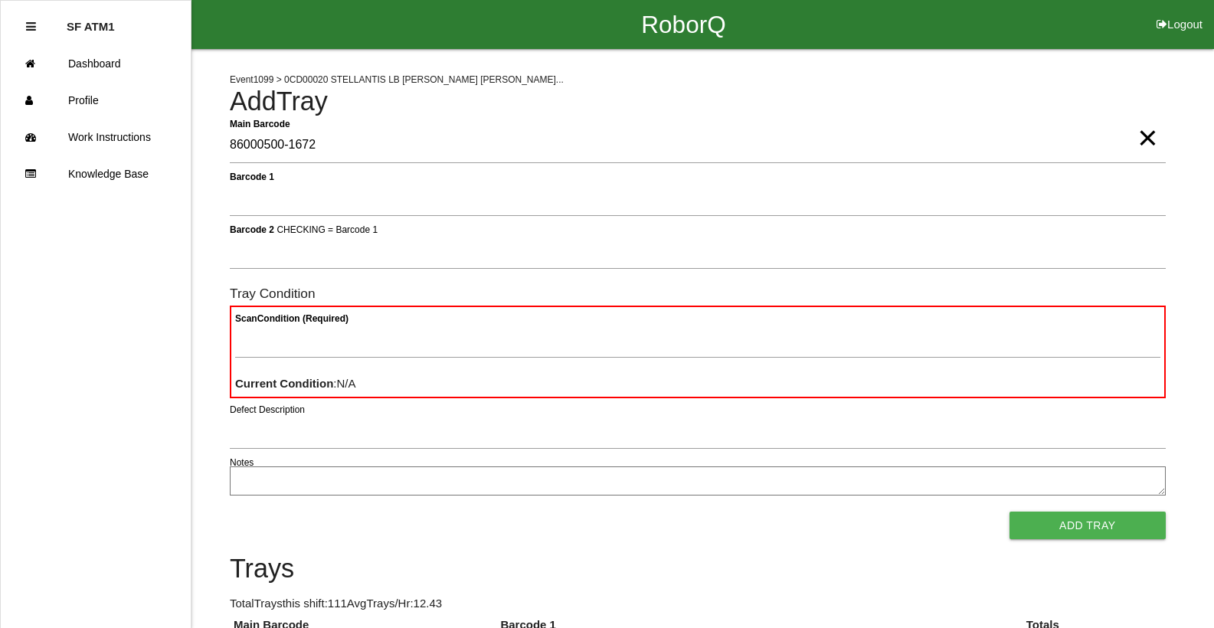
type Barcode "86000500-1672"
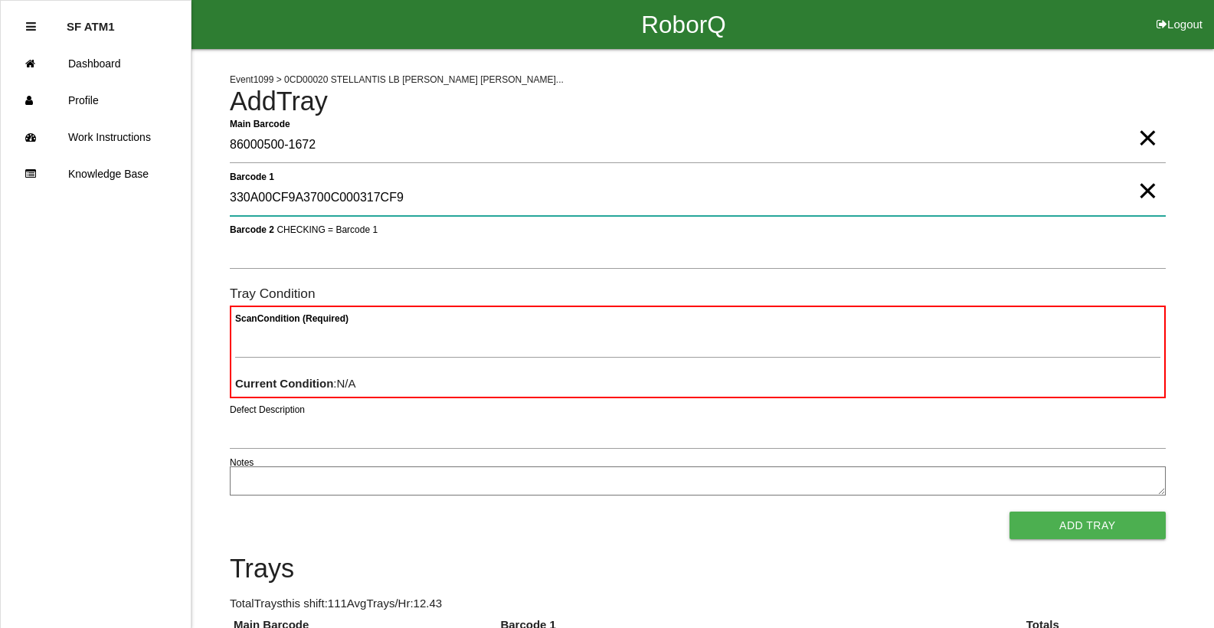
type 1 "330A00CF9A3700C000317CF9"
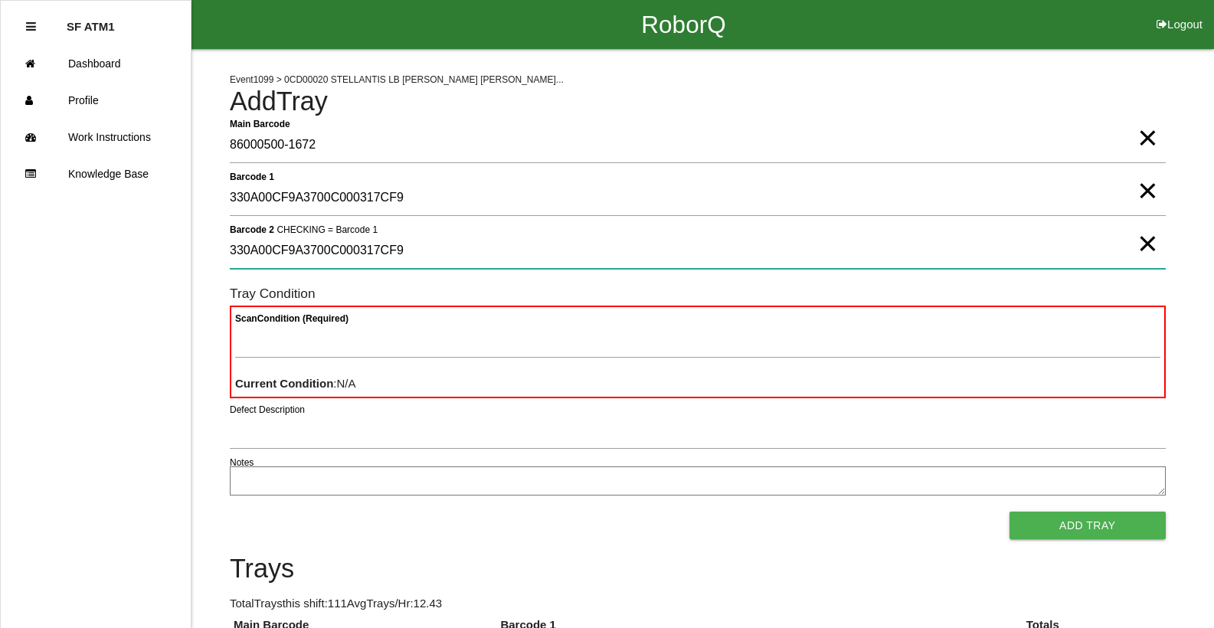
type 2 "330A00CF9A3700C000317CF9"
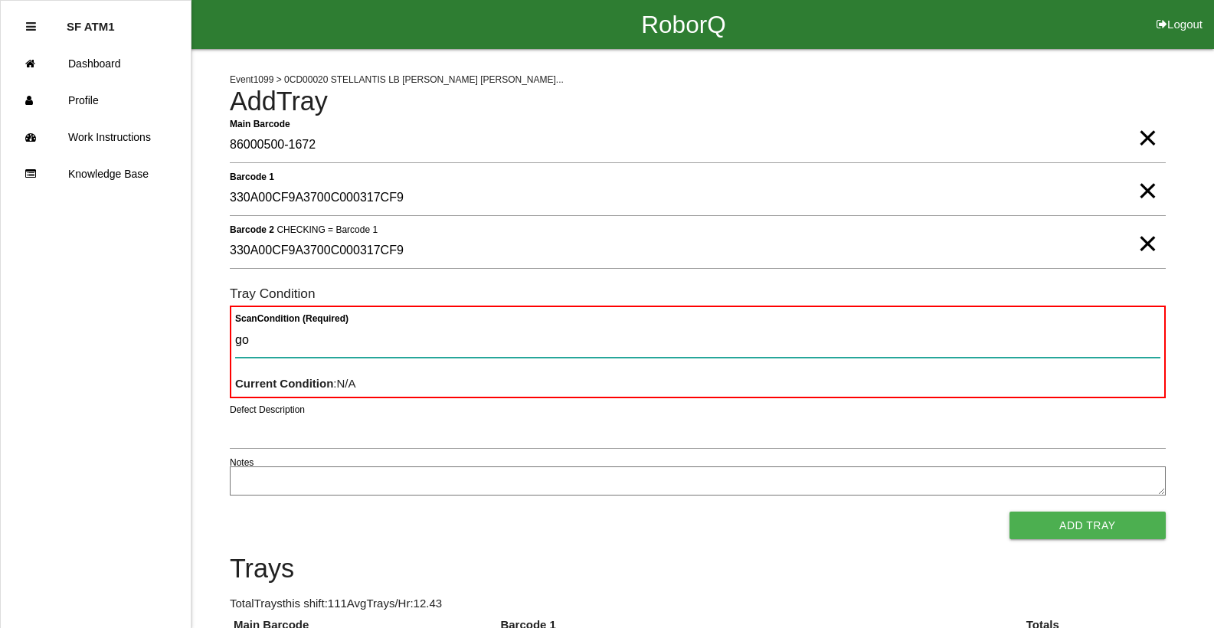
type Condition "goo"
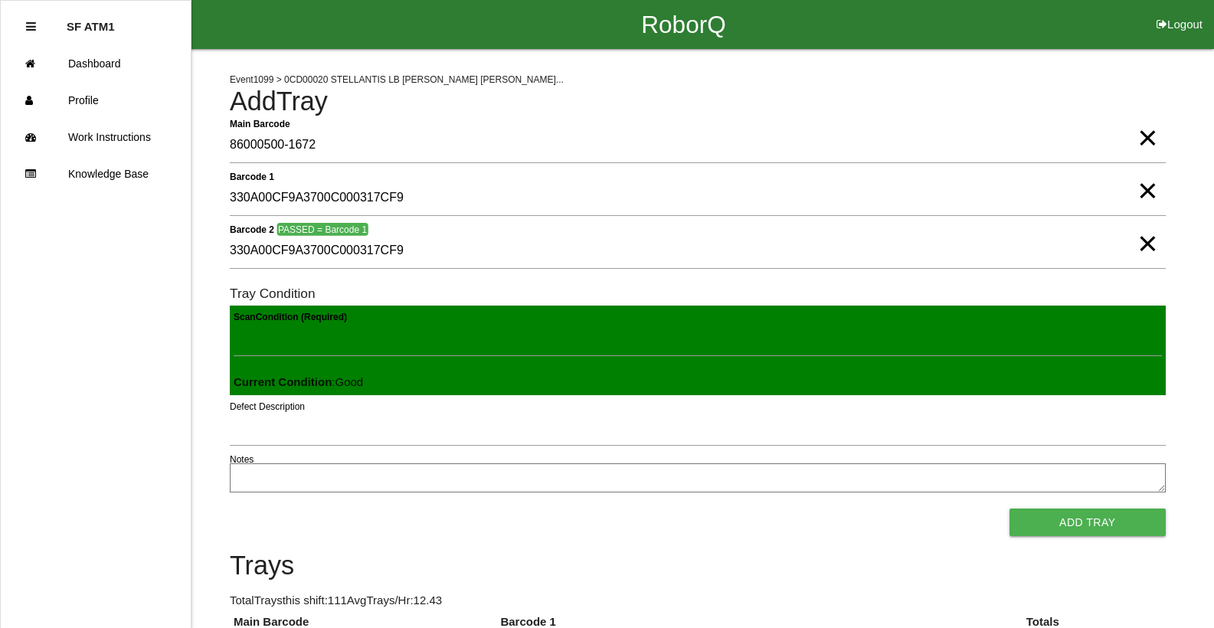
click at [1009, 508] on button "Add Tray" at bounding box center [1087, 522] width 156 height 28
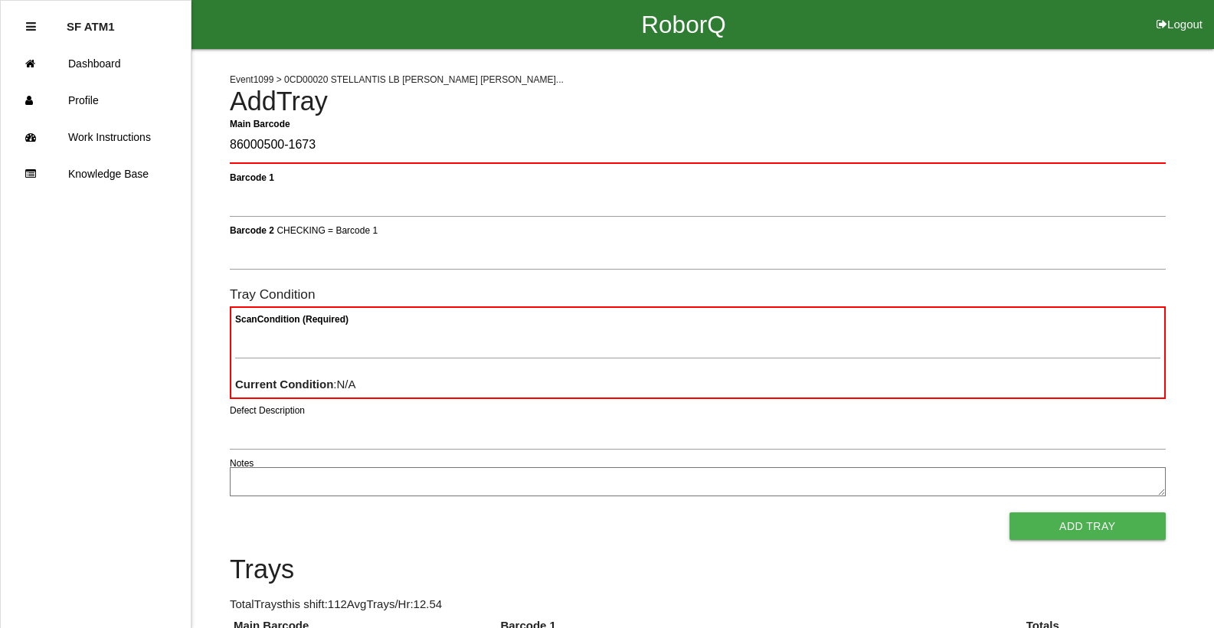
type Barcode "86000500-1673"
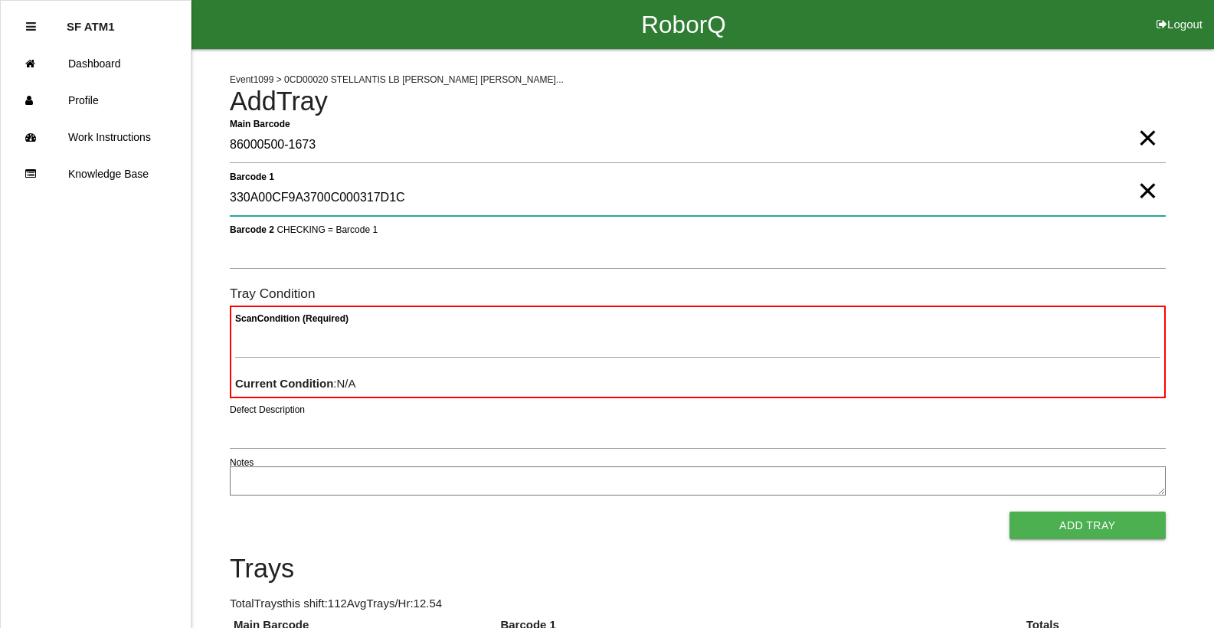
type 1 "330A00CF9A3700C000317D1C"
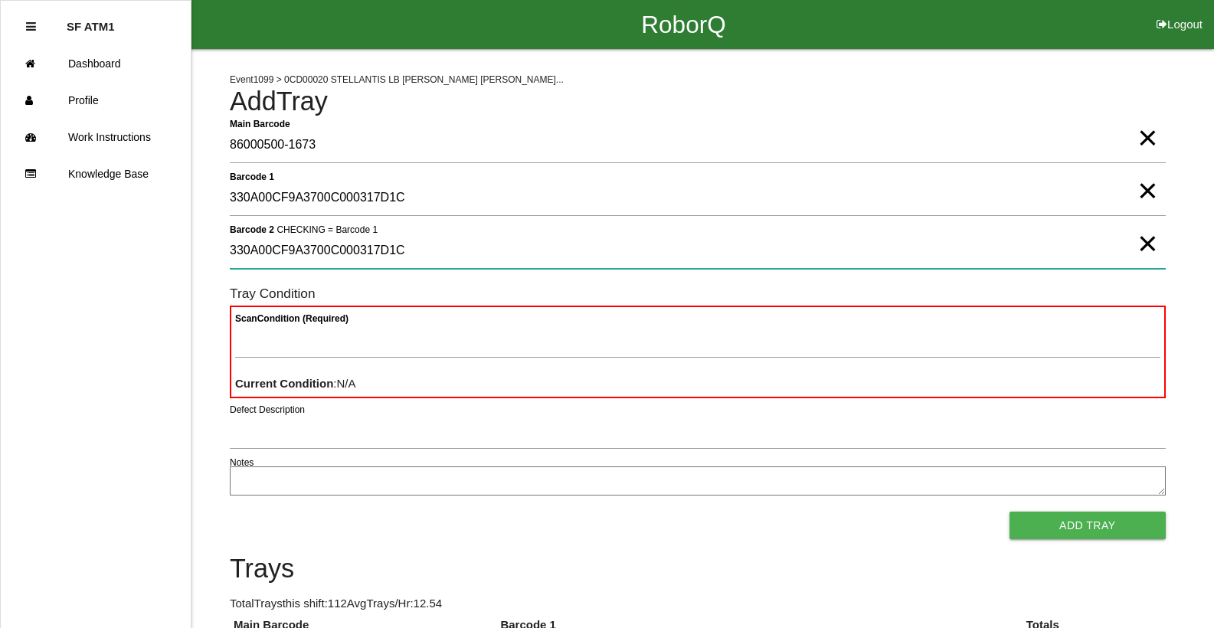
type 2 "330A00CF9A3700C000317D1C"
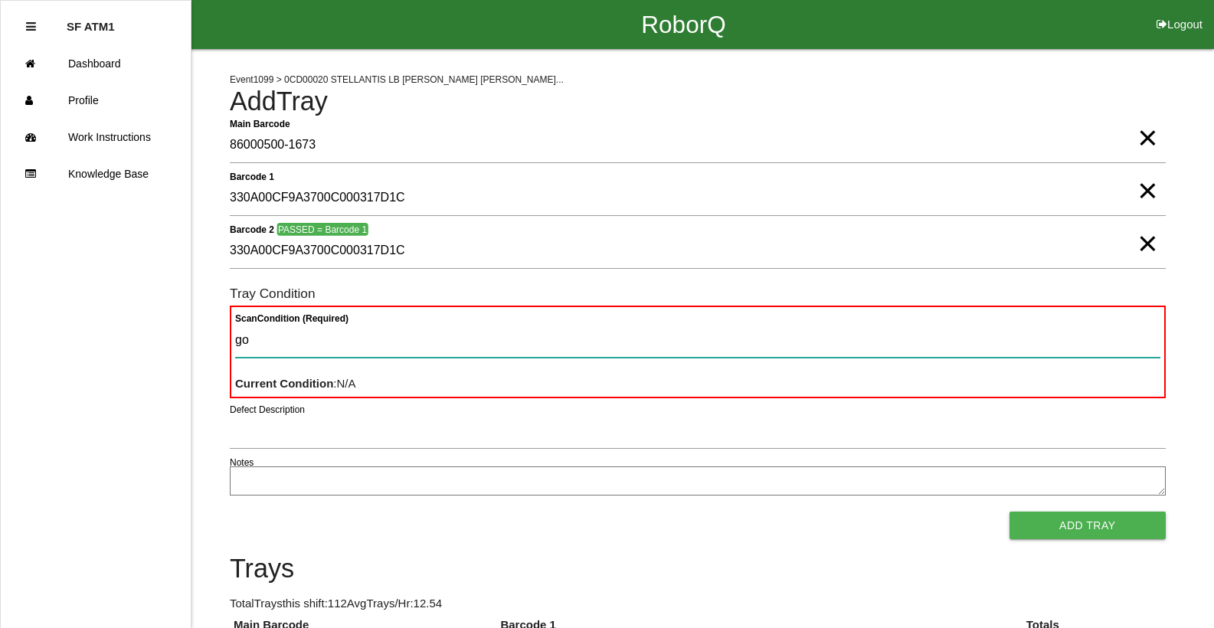
type Condition "goo"
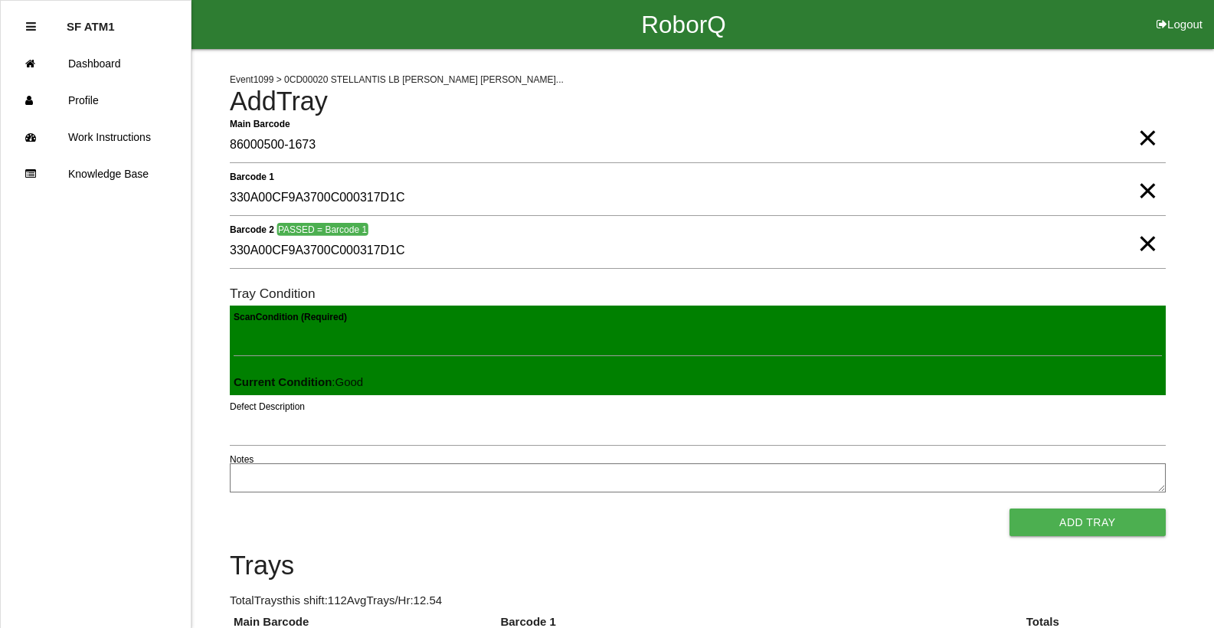
click at [1009, 508] on button "Add Tray" at bounding box center [1087, 522] width 156 height 28
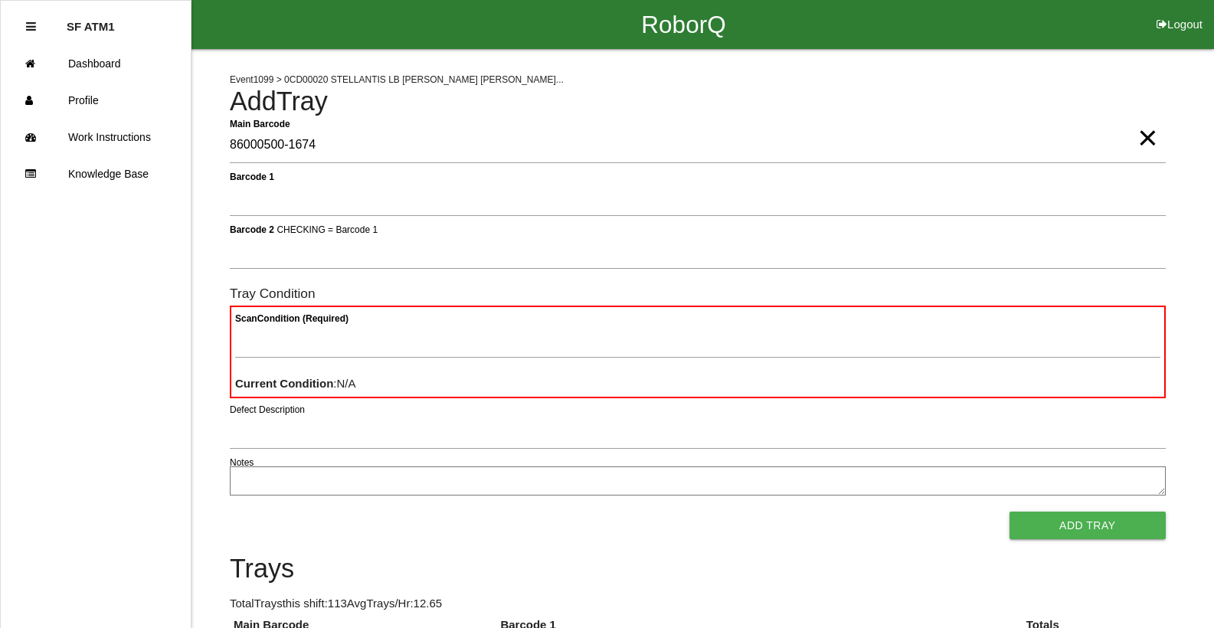
type Barcode "86000500-1674"
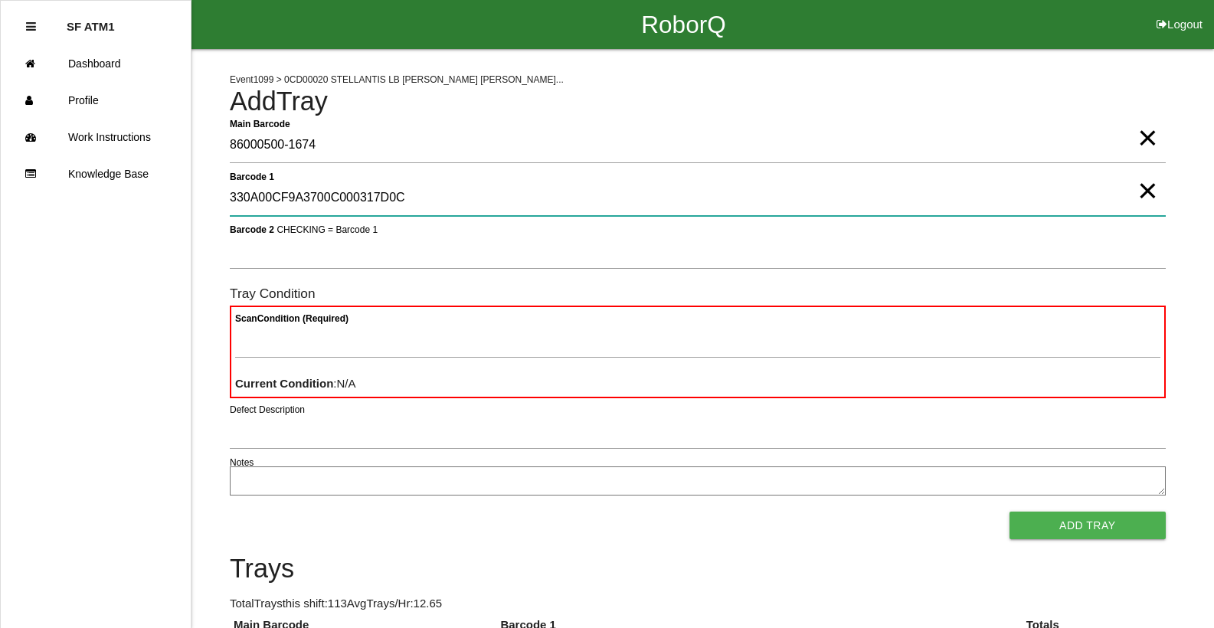
type 1 "330A00CF9A3700C000317D0C"
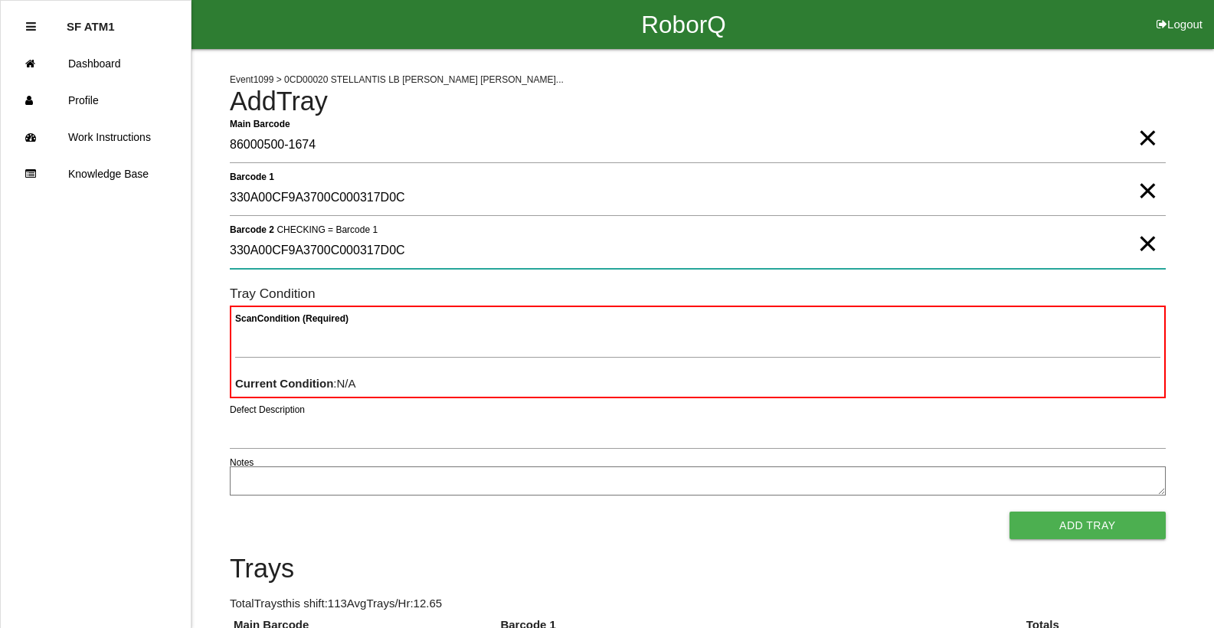
type 2 "330A00CF9A3700C000317D0C"
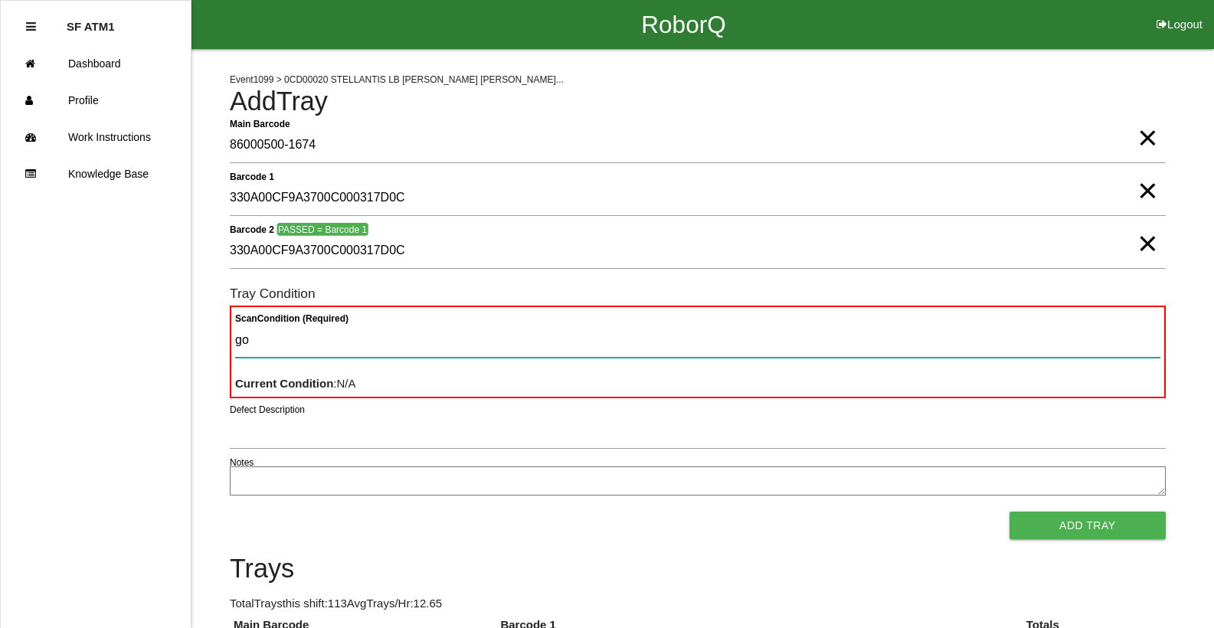
type Condition "goo"
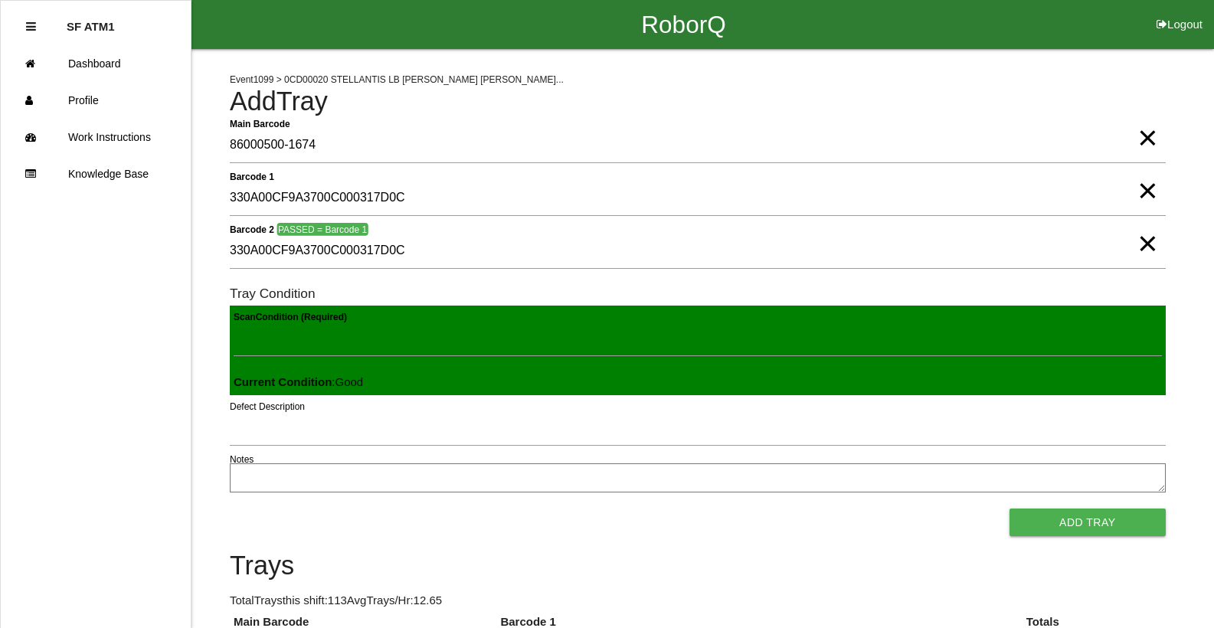
click at [1009, 508] on button "Add Tray" at bounding box center [1087, 522] width 156 height 28
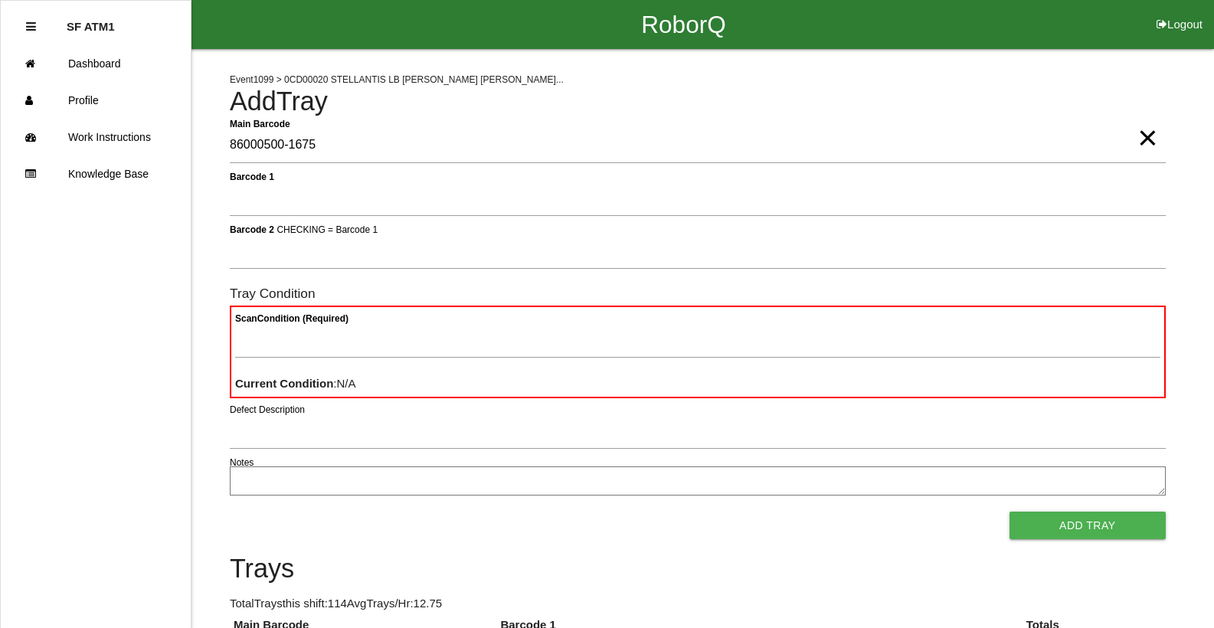
type Barcode "86000500-1675"
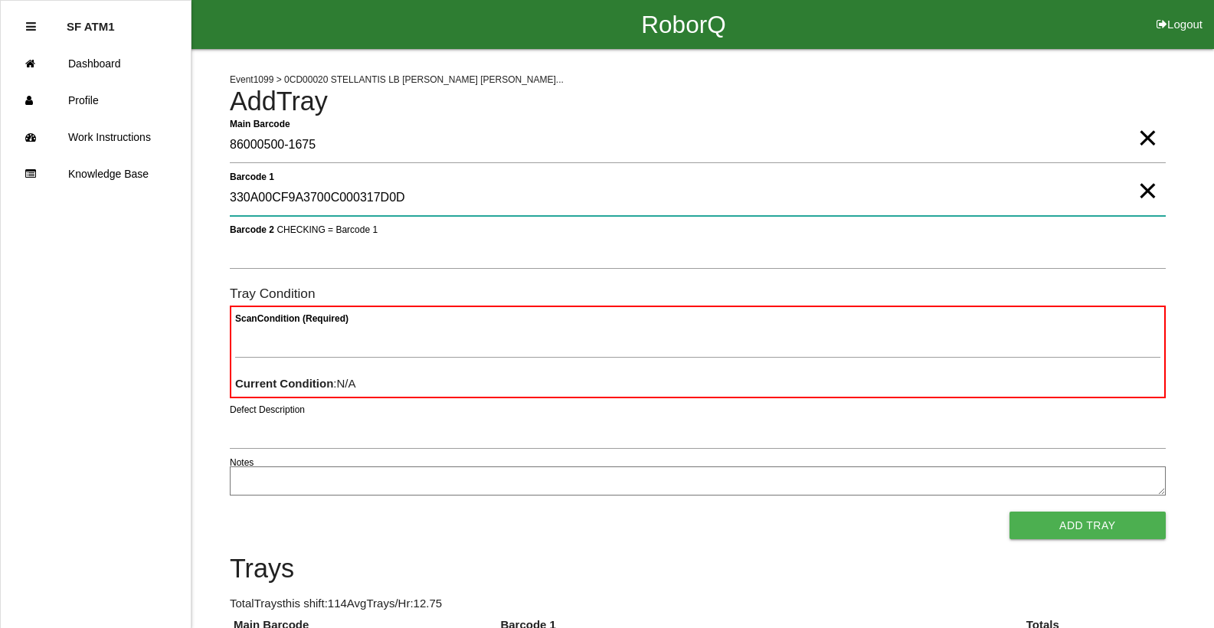
type 1 "330A00CF9A3700C000317D0D"
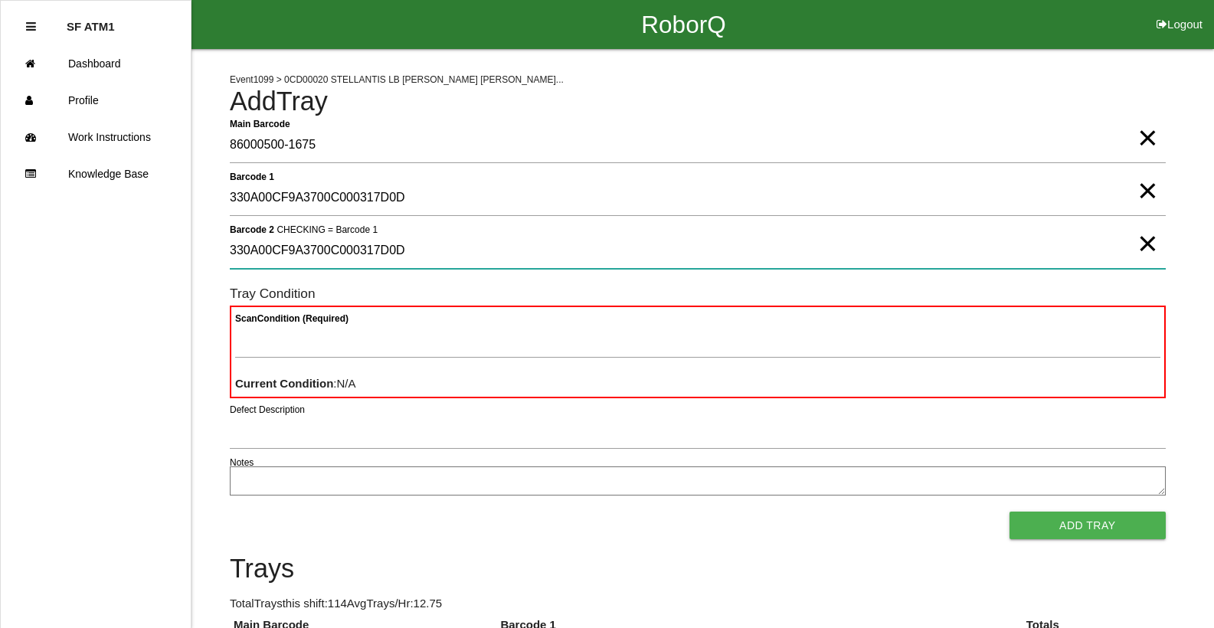
type 2 "330A00CF9A3700C000317D0D"
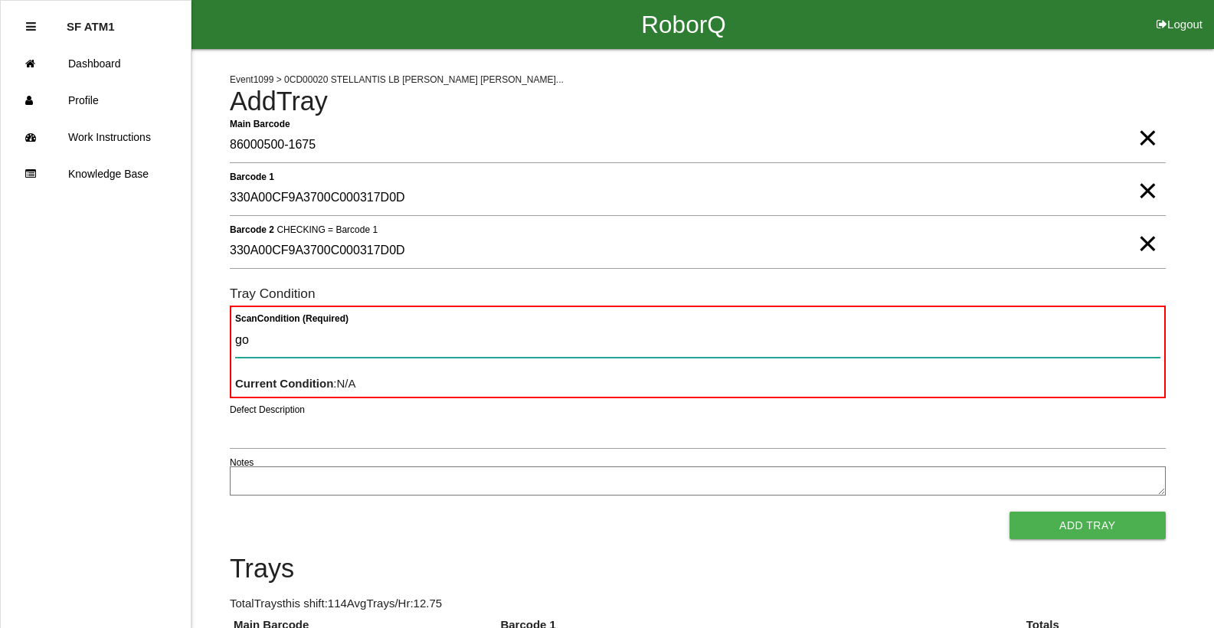
type Condition "goo"
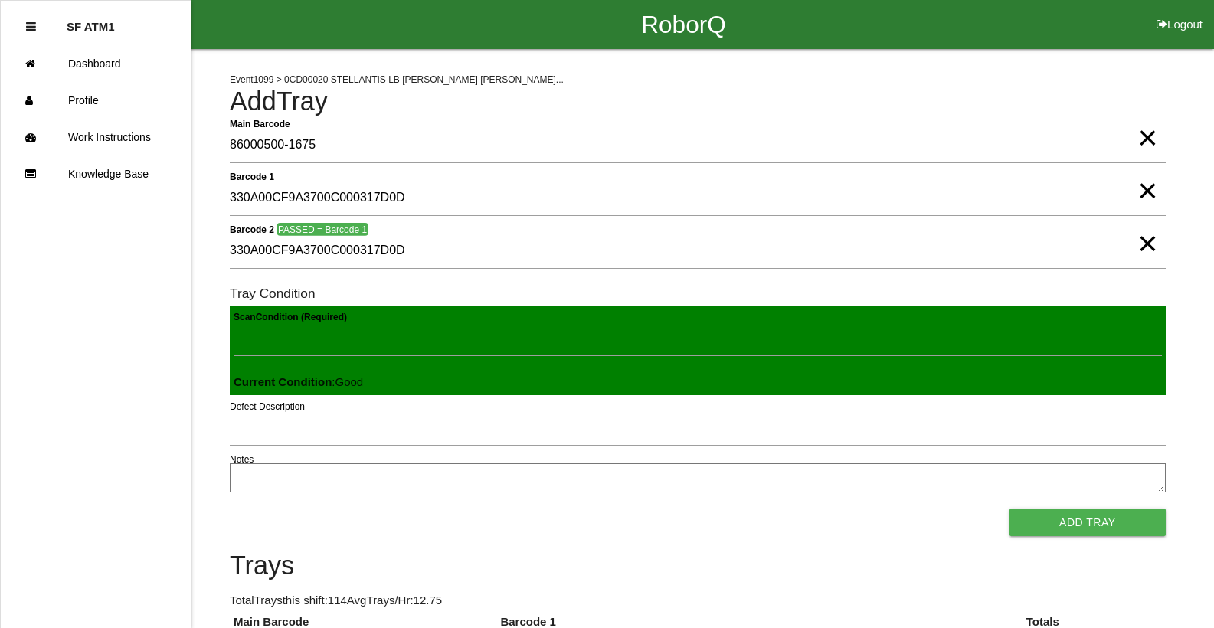
click at [1009, 508] on button "Add Tray" at bounding box center [1087, 522] width 156 height 28
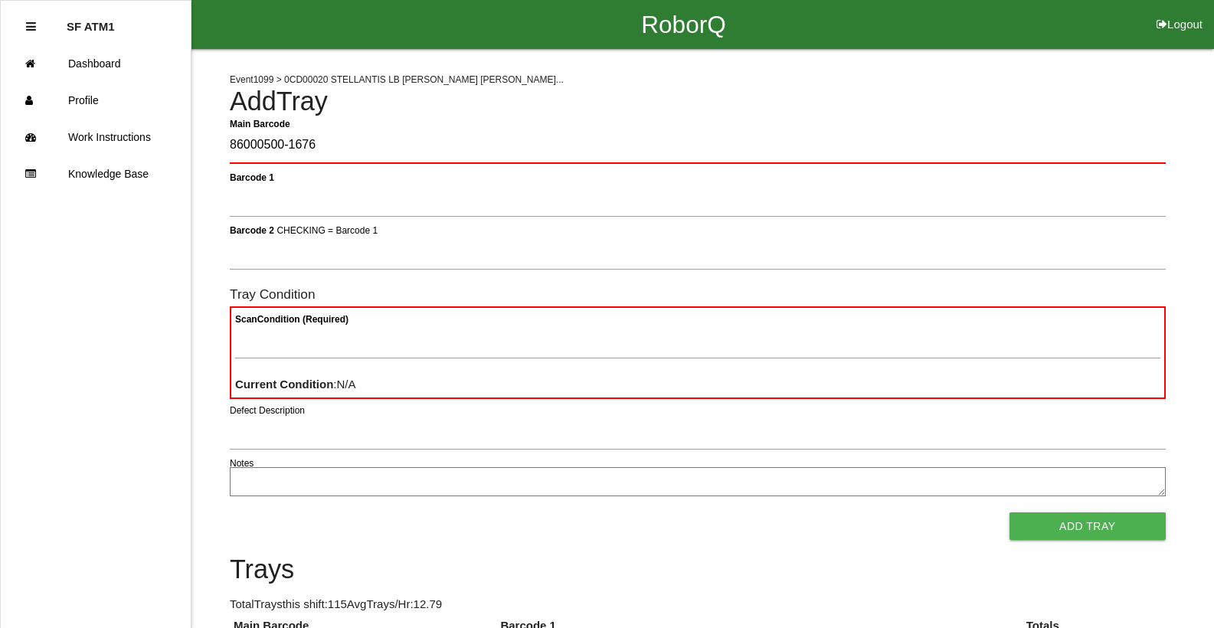
type Barcode "86000500-1676"
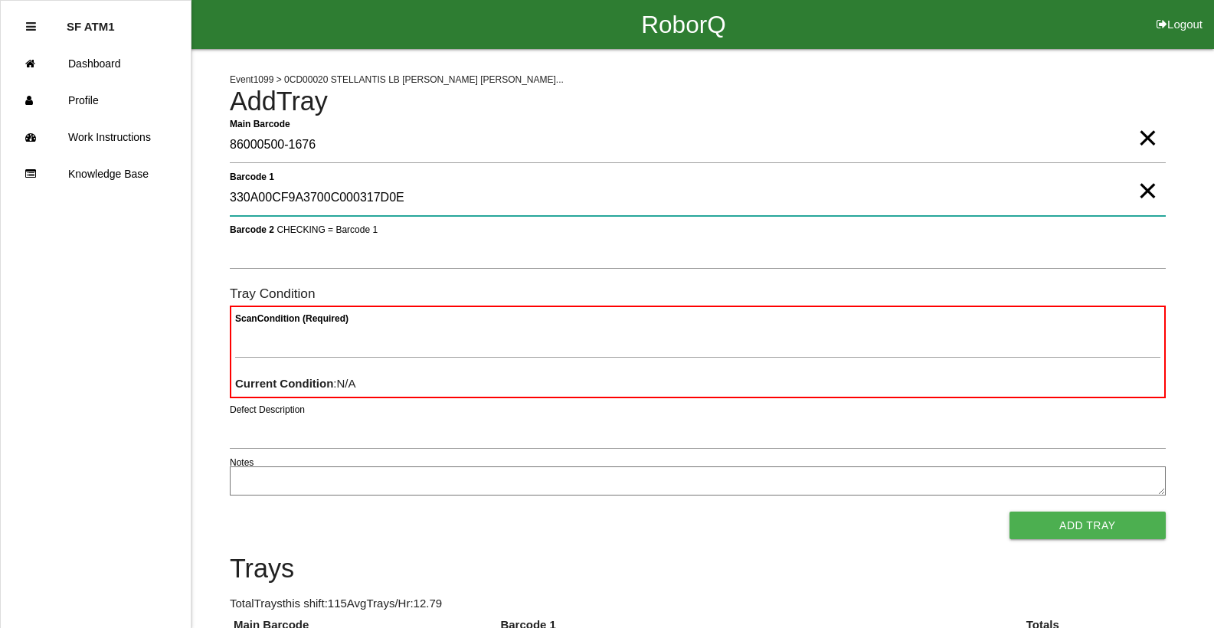
type 1 "330A00CF9A3700C000317D0E"
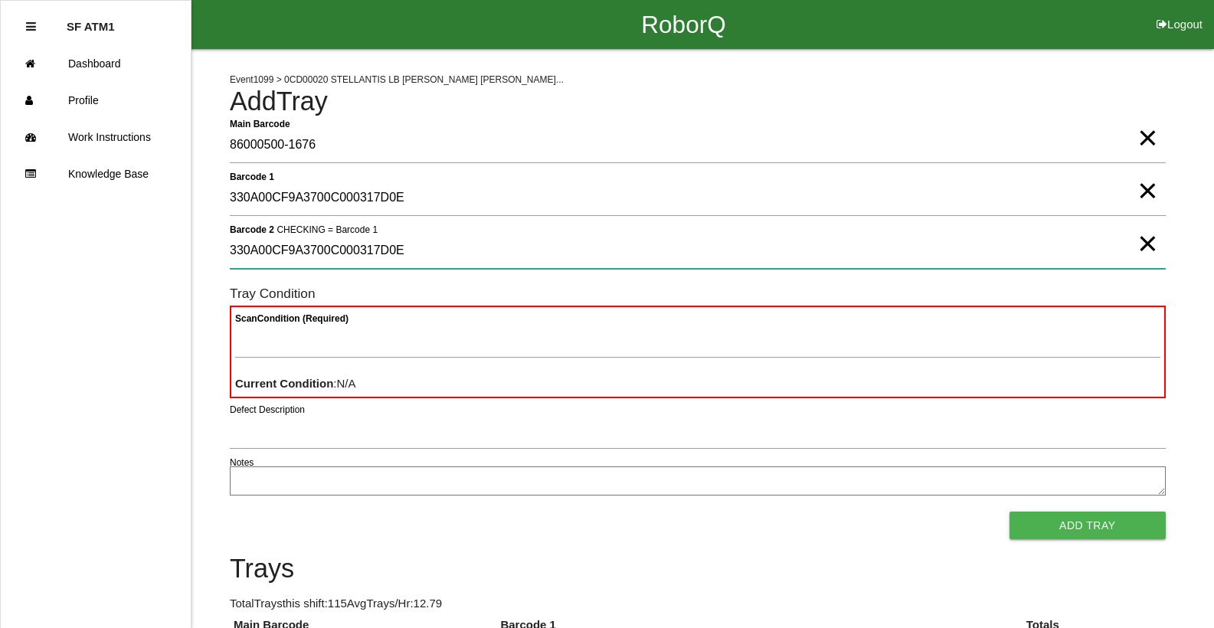
type 2 "330A00CF9A3700C000317D0E"
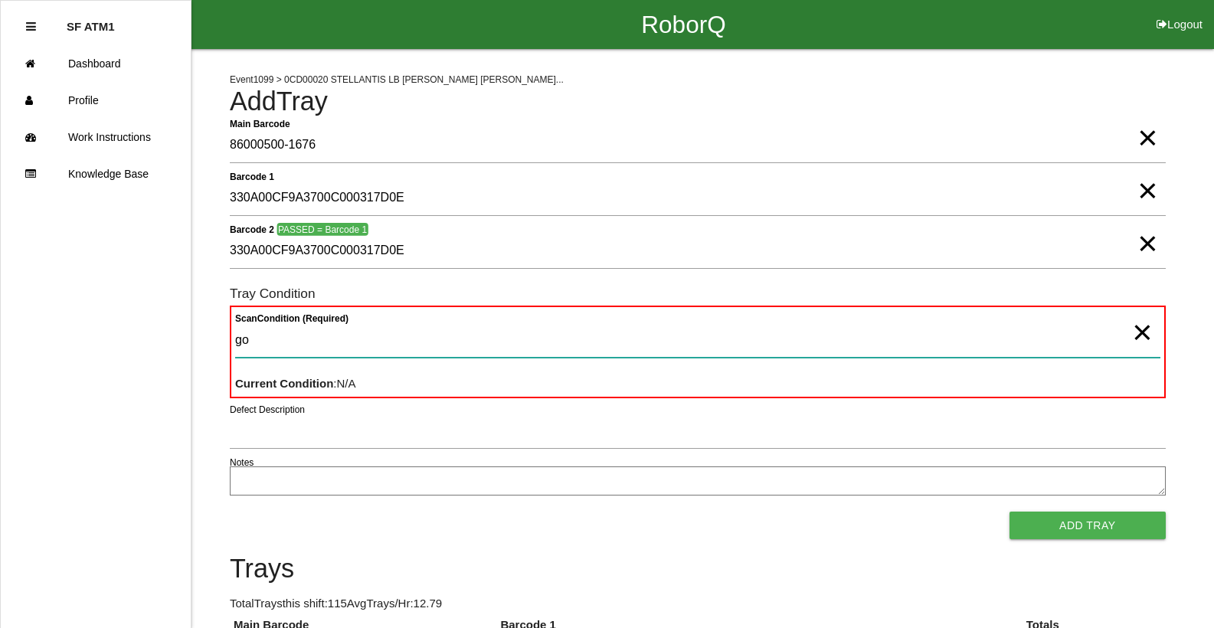
type Condition "goo"
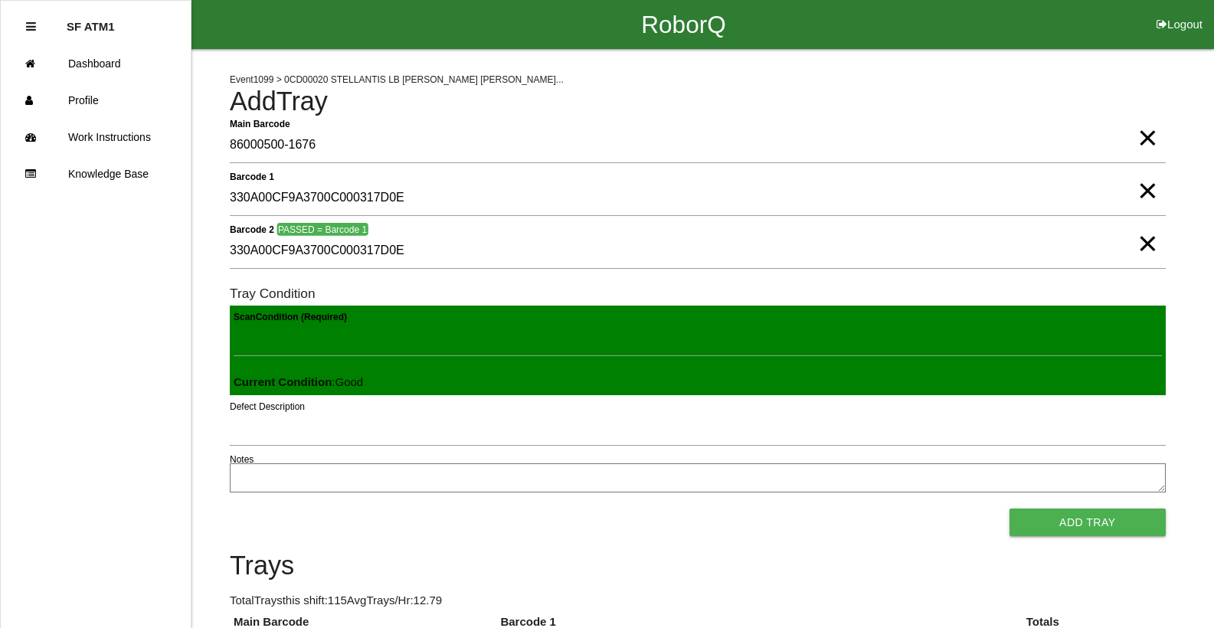
click at [1009, 508] on button "Add Tray" at bounding box center [1087, 522] width 156 height 28
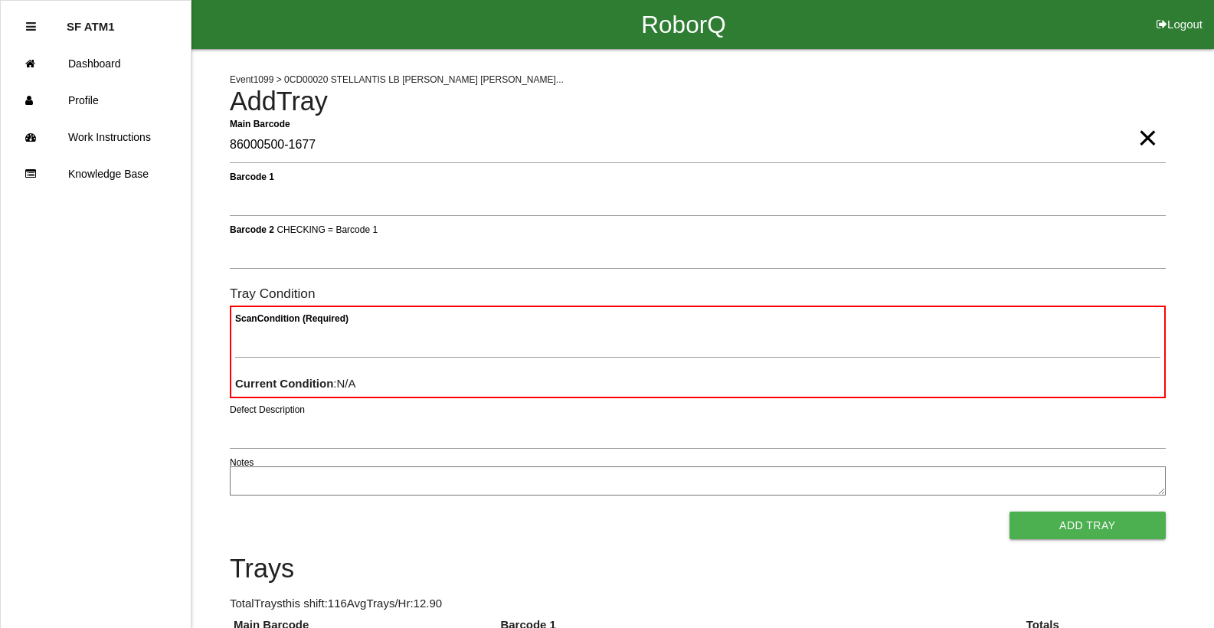
type Barcode "86000500-1677"
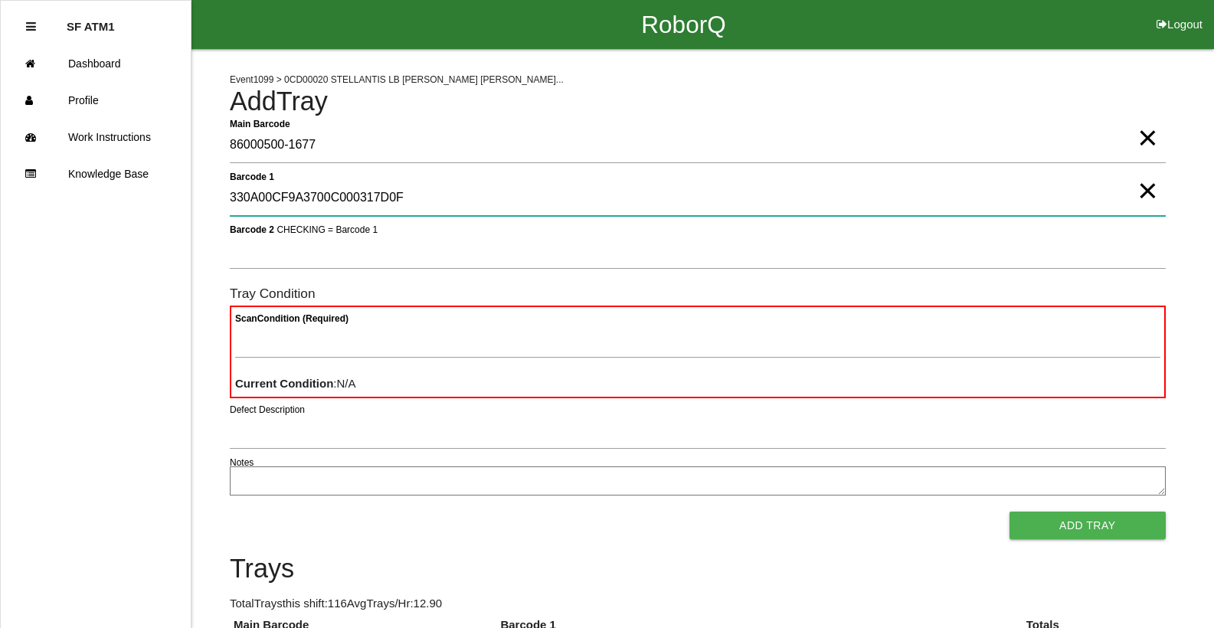
type 1 "330A00CF9A3700C000317D0F"
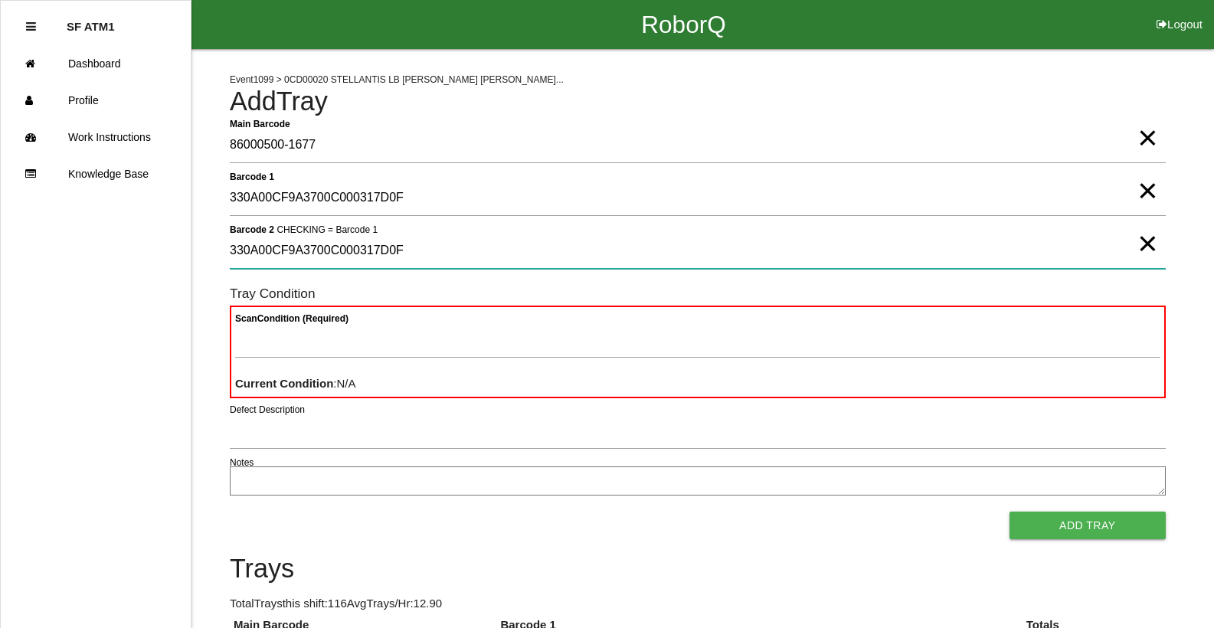
type 2 "330A00CF9A3700C000317D0F"
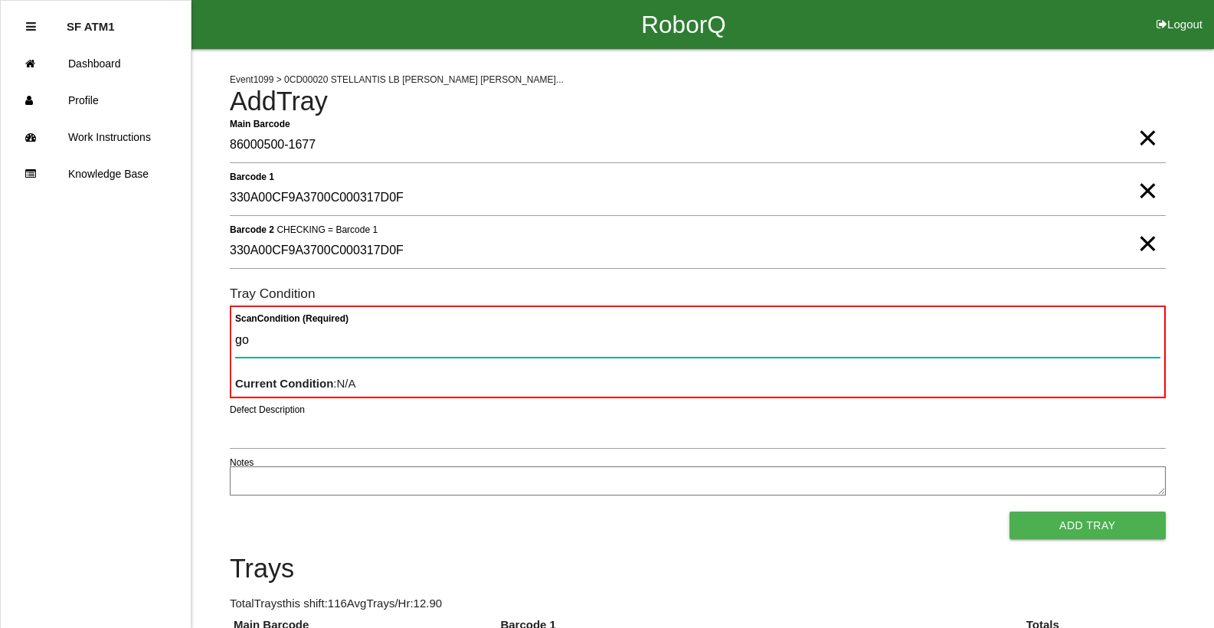
type Condition "goo"
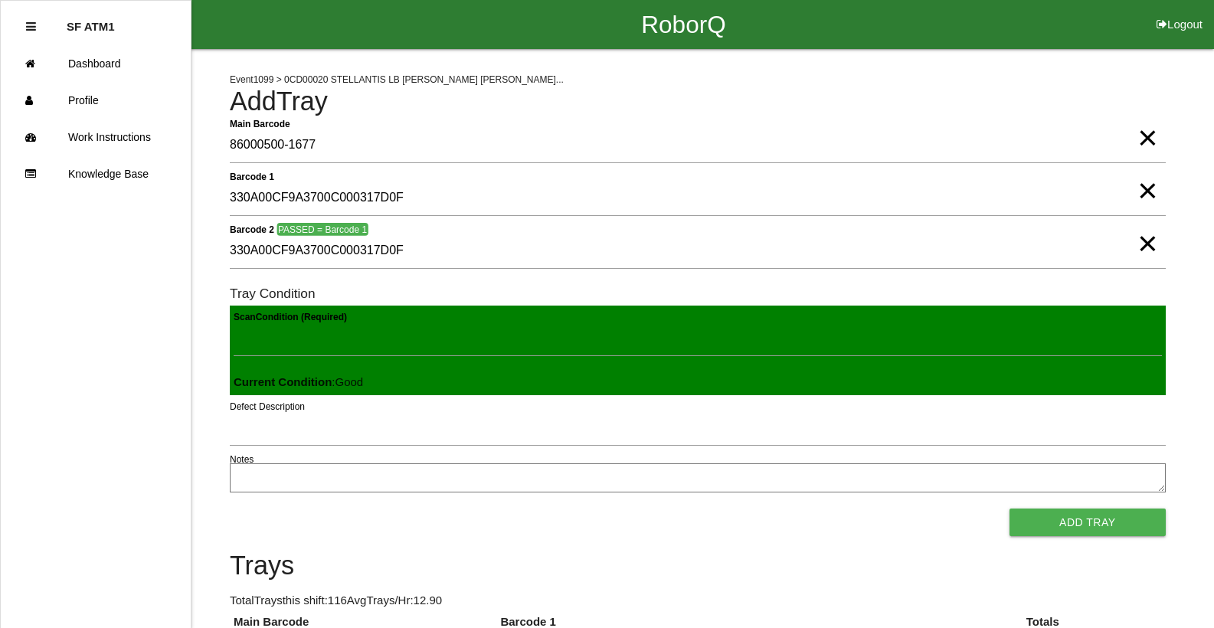
click at [1009, 508] on button "Add Tray" at bounding box center [1087, 522] width 156 height 28
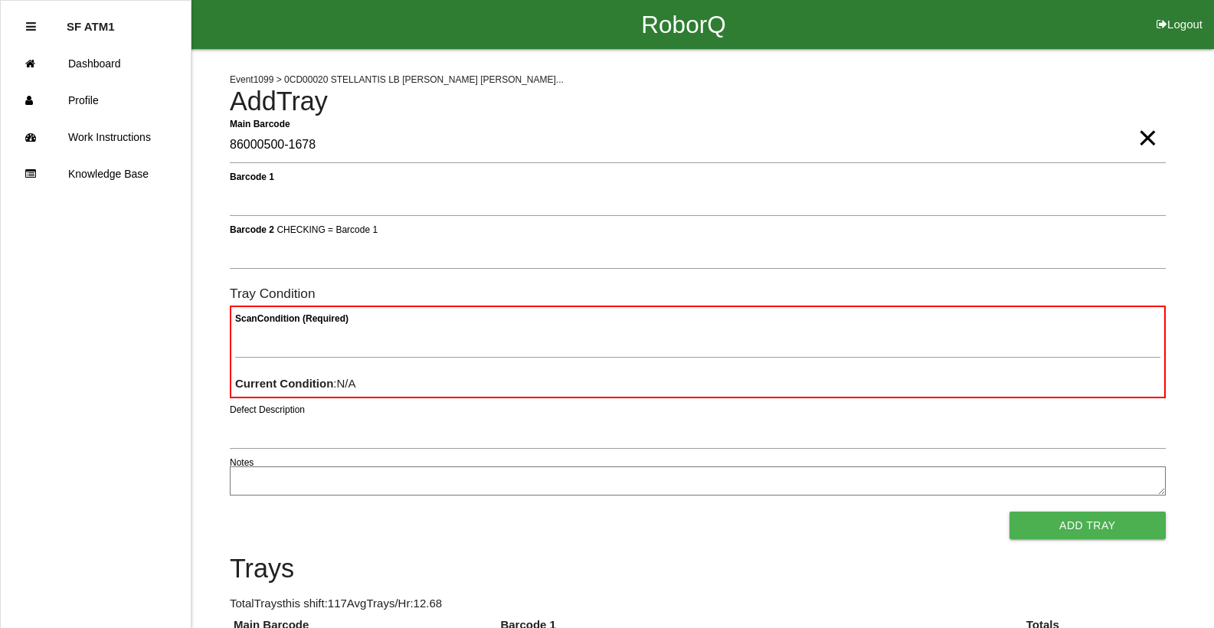
type Barcode "86000500-1678"
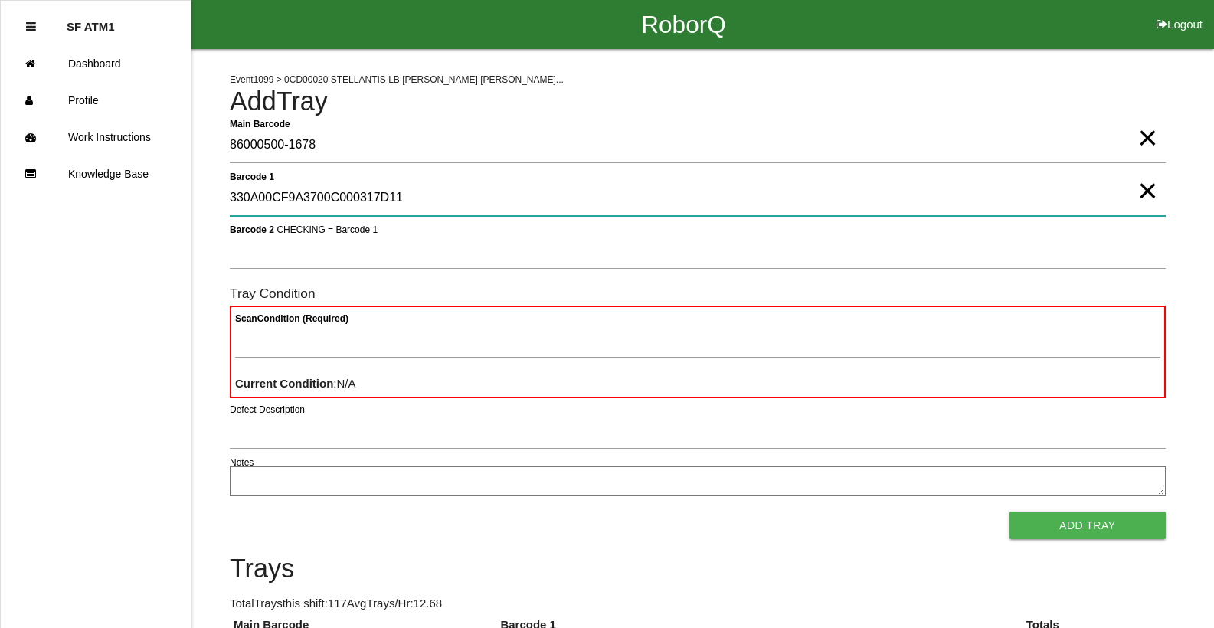
type 1 "330A00CF9A3700C000317D11"
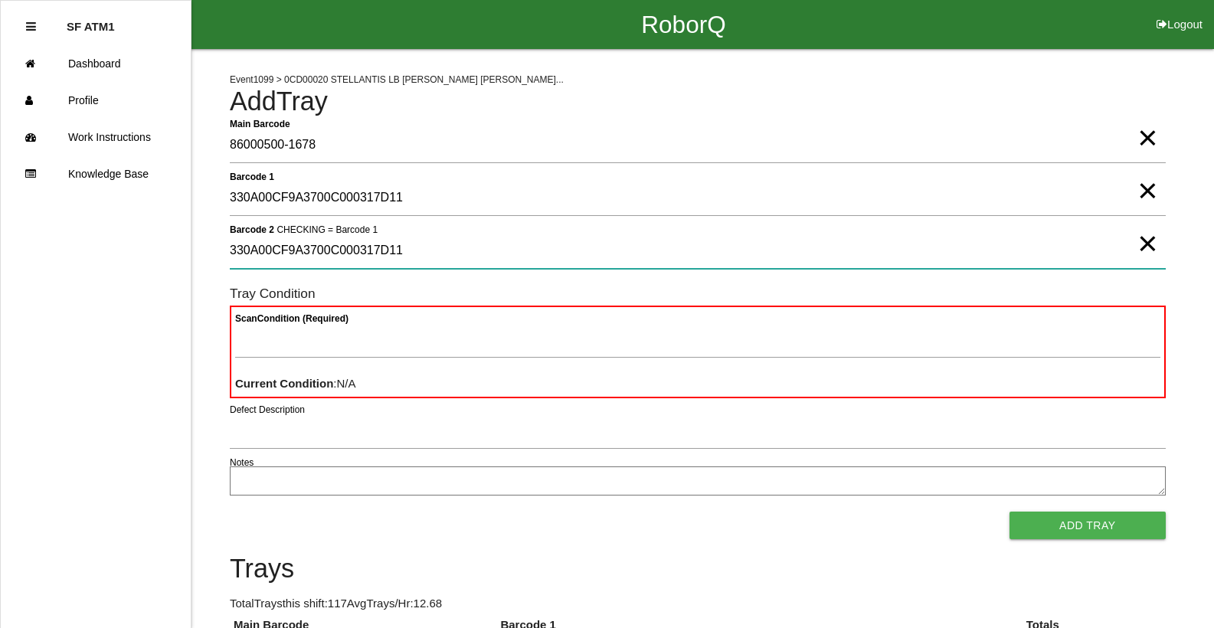
type 2 "330A00CF9A3700C000317D11"
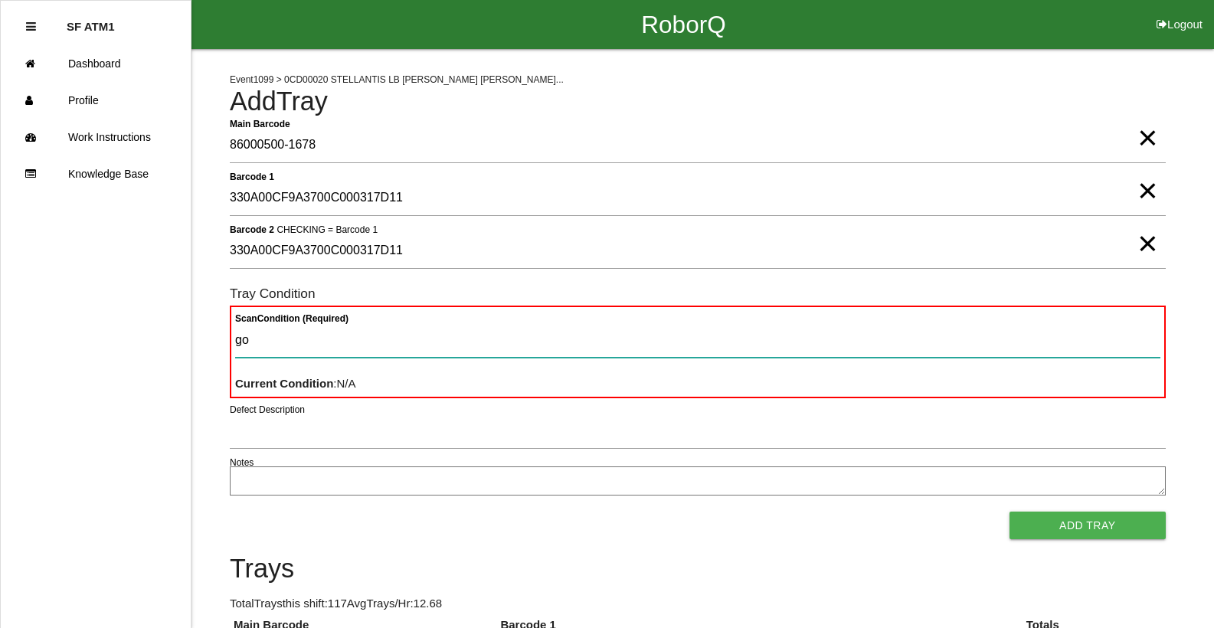
type Condition "goo"
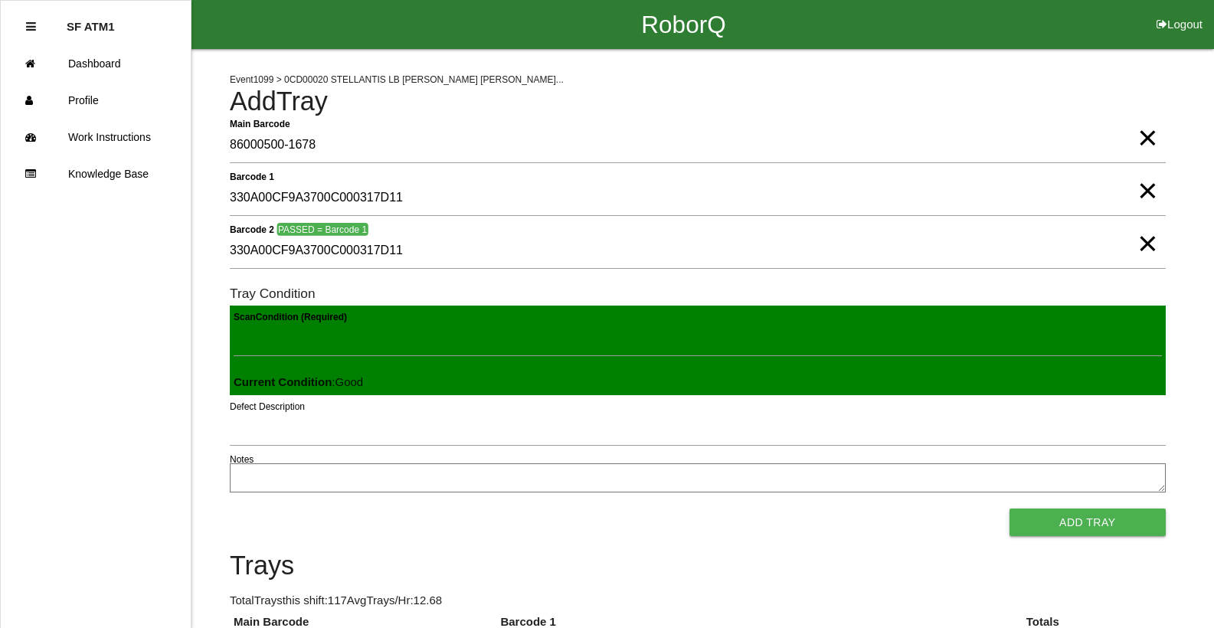
click at [1009, 508] on button "Add Tray" at bounding box center [1087, 522] width 156 height 28
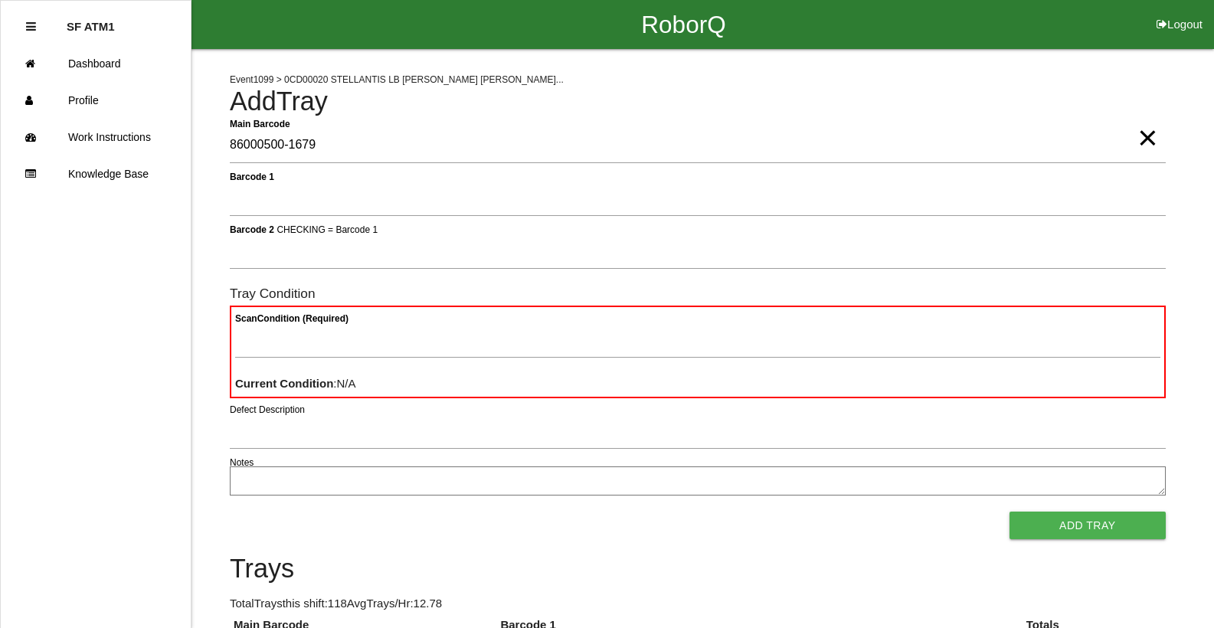
type Barcode "86000500-1679"
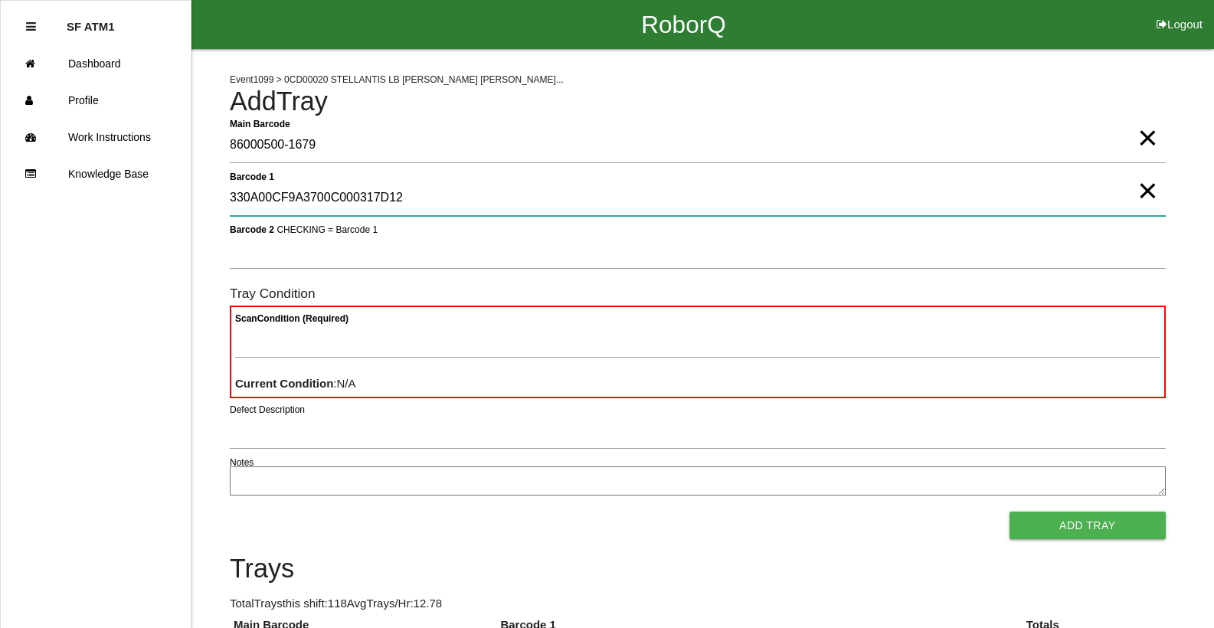
type 1 "330A00CF9A3700C000317D12"
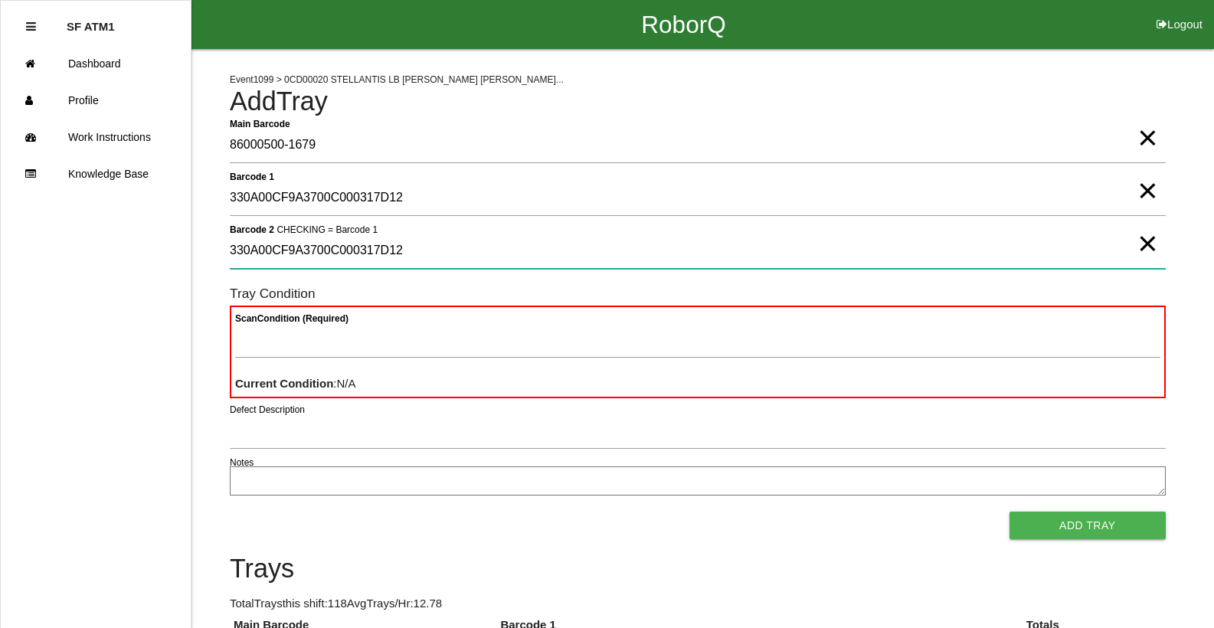
type 2 "330A00CF9A3700C000317D12"
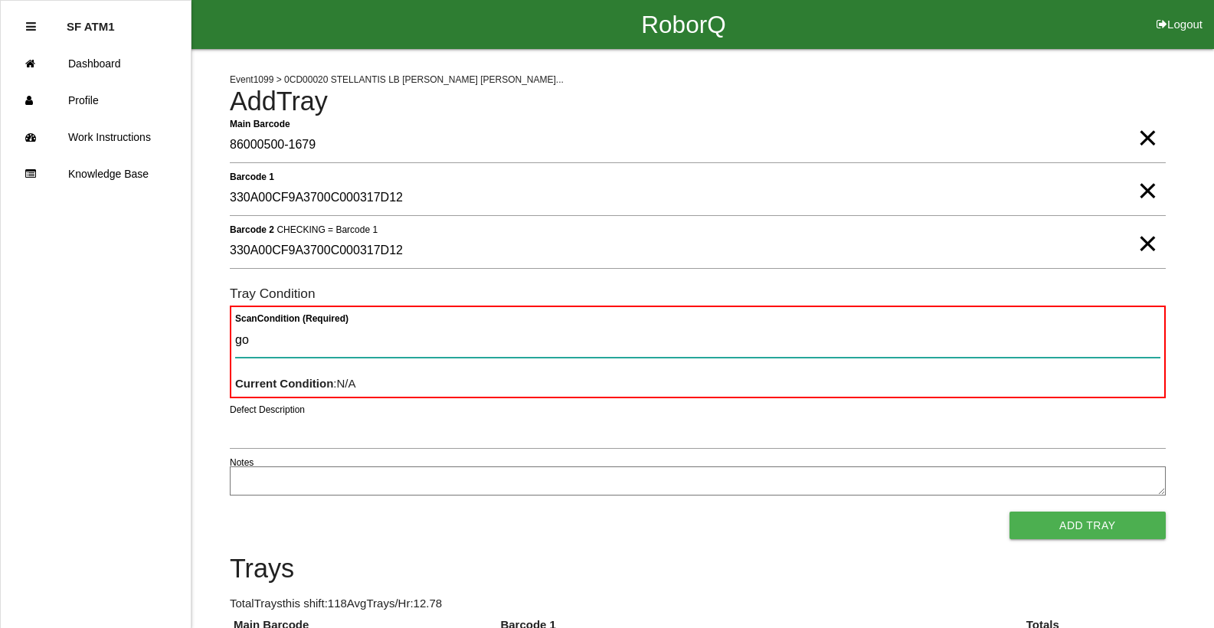
type Condition "goo"
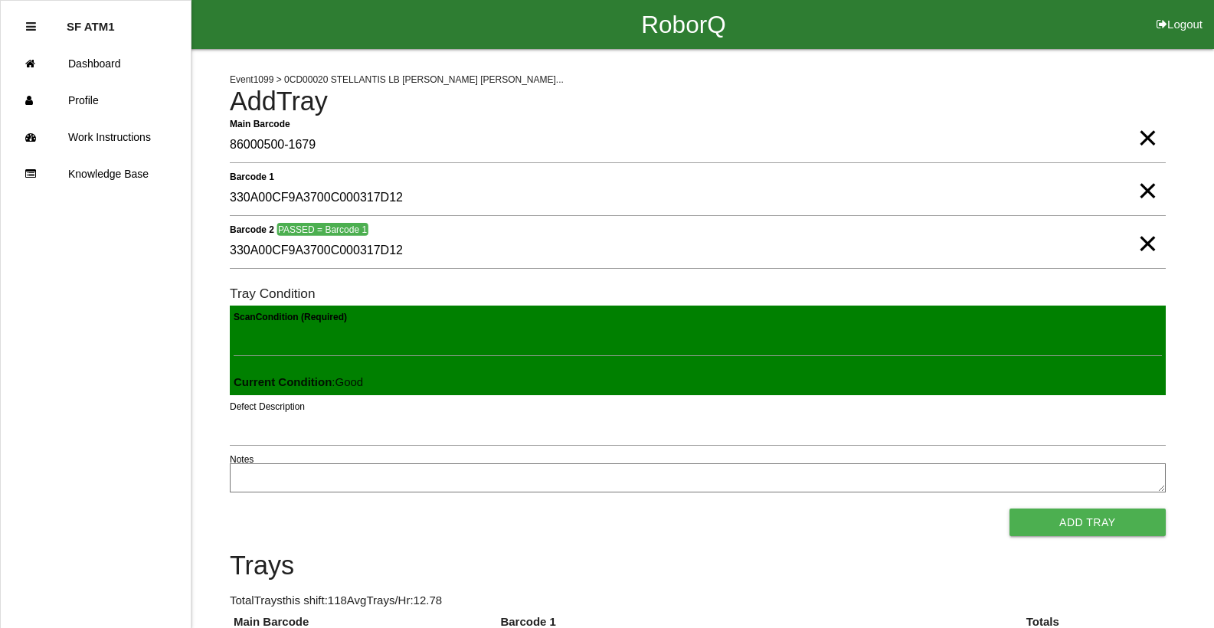
click at [1009, 508] on button "Add Tray" at bounding box center [1087, 522] width 156 height 28
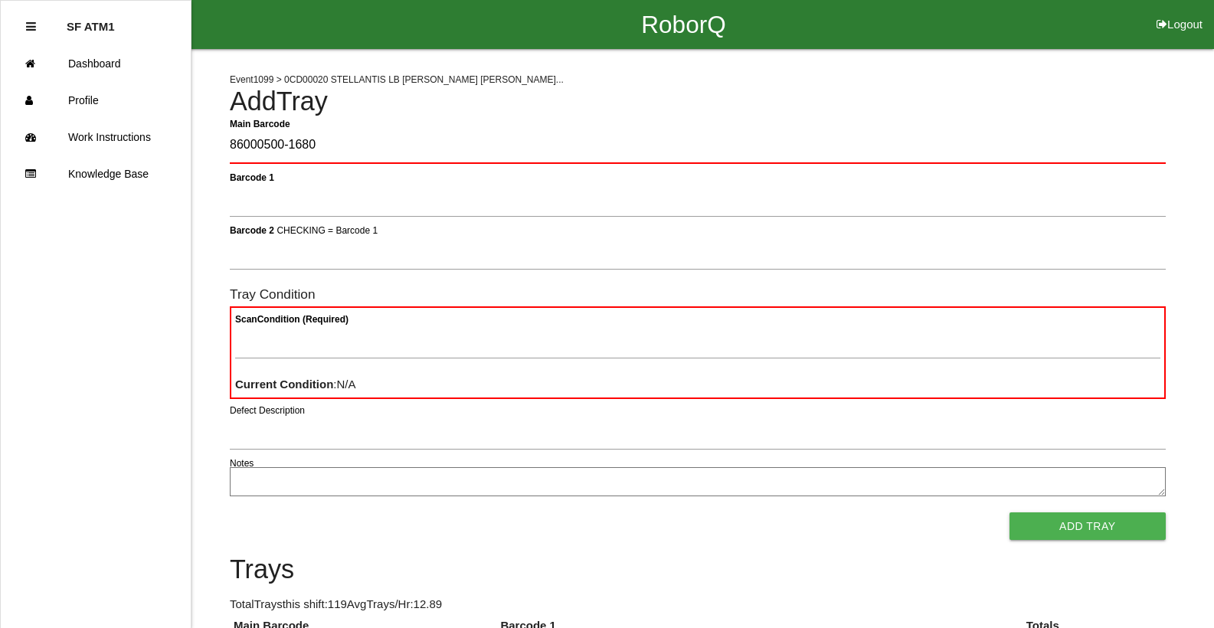
type Barcode "86000500-1680"
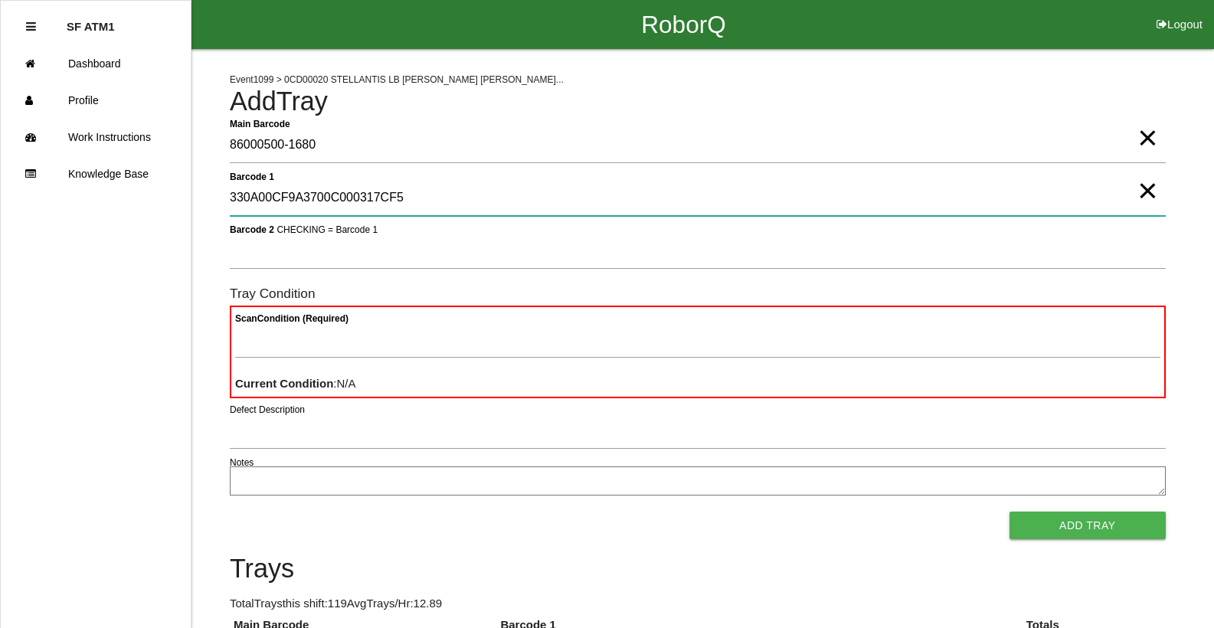
type 1 "330A00CF9A3700C000317CF5"
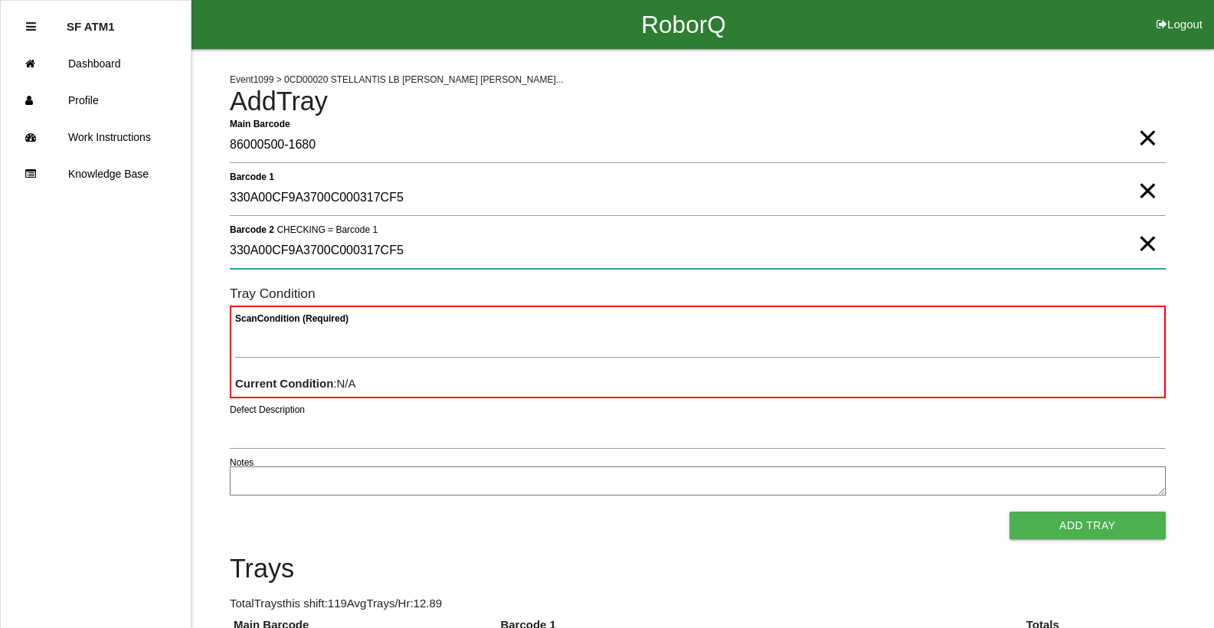
type 2 "330A00CF9A3700C000317CF5"
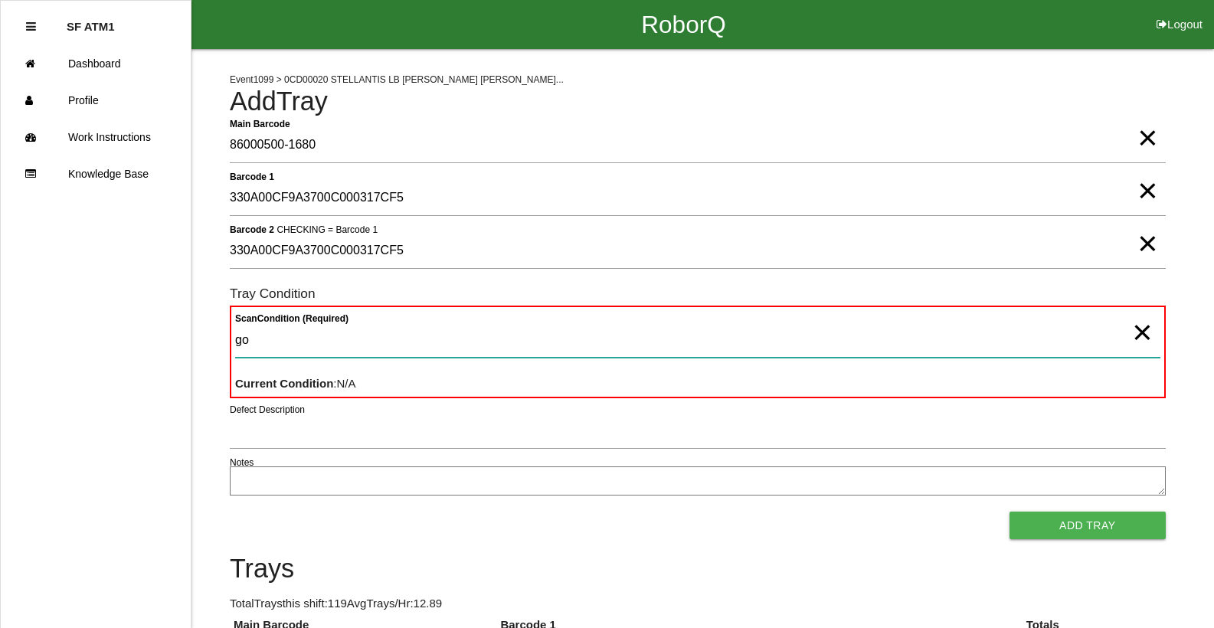
type Condition "goo"
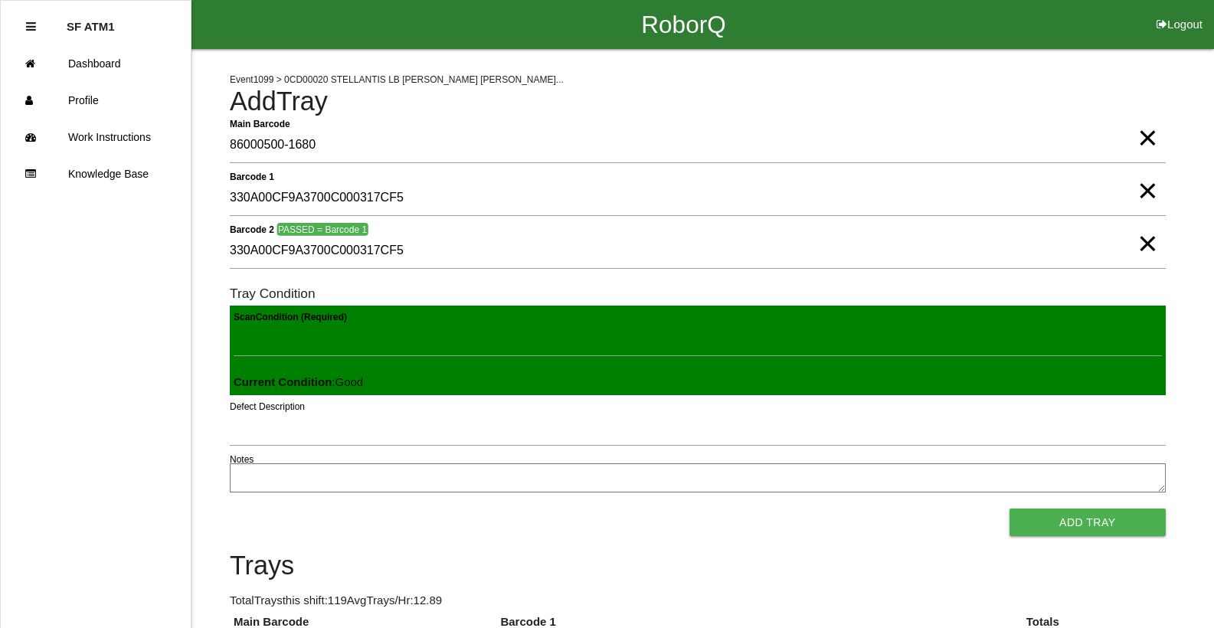
click at [1009, 508] on button "Add Tray" at bounding box center [1087, 522] width 156 height 28
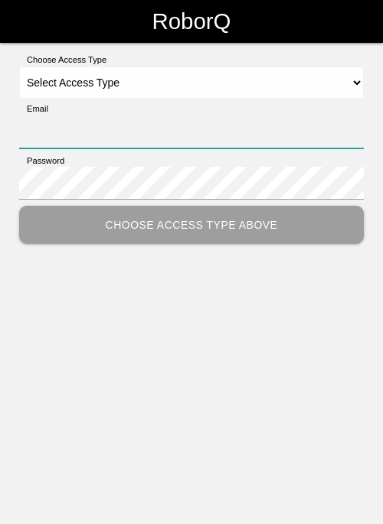
type input "[EMAIL_ADDRESS][DOMAIN_NAME]"
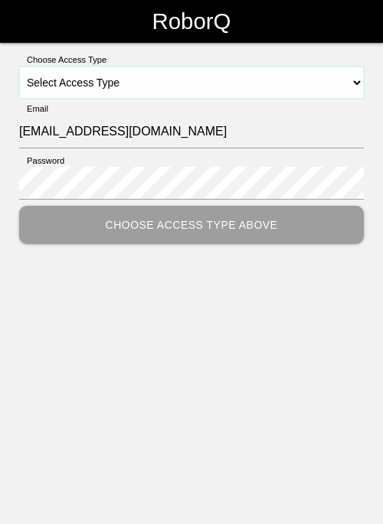
click at [201, 96] on select "Select Access Type Admin Customer Supervisor Worker" at bounding box center [191, 83] width 345 height 32
select select "Worker"
click at [19, 67] on select "Select Access Type Admin Customer Supervisor Worker" at bounding box center [191, 83] width 345 height 32
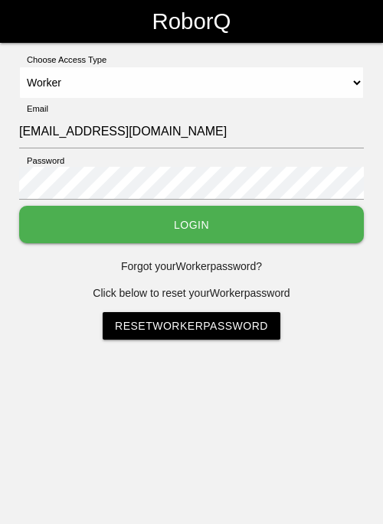
click at [162, 334] on link "Reset Worker Password" at bounding box center [192, 326] width 178 height 28
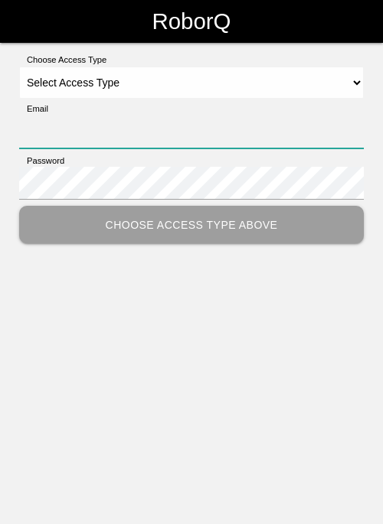
type input "sfatm1@big3precision.com"
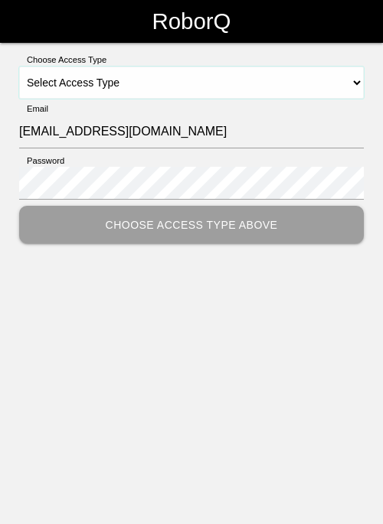
click at [351, 80] on select "Select Access Type Admin Customer Supervisor Worker" at bounding box center [191, 83] width 345 height 32
select select "Worker"
click at [19, 67] on select "Select Access Type Admin Customer Supervisor Worker" at bounding box center [191, 83] width 345 height 32
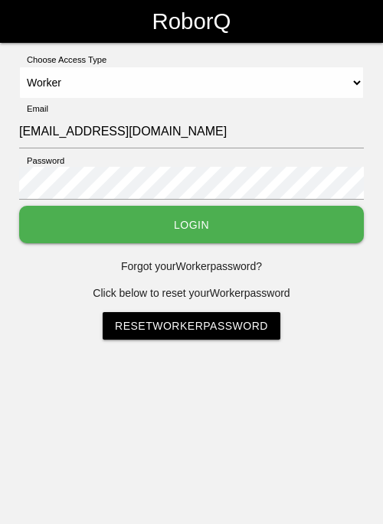
click at [233, 238] on button "Login" at bounding box center [191, 225] width 345 height 38
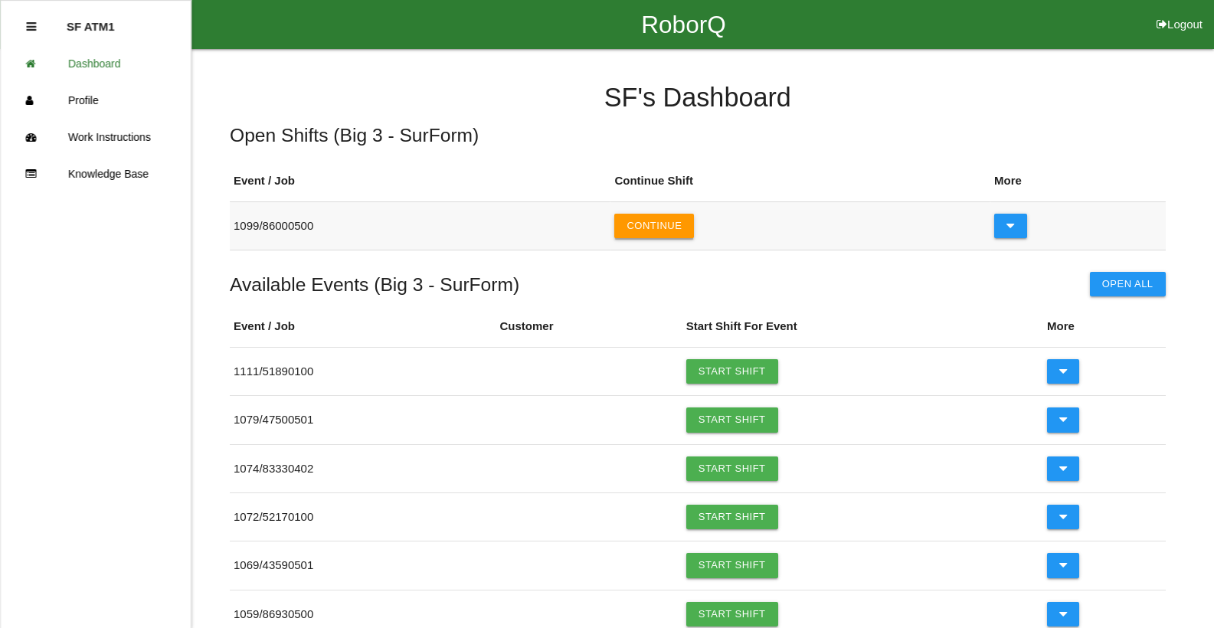
click at [382, 234] on button "Continue" at bounding box center [654, 226] width 80 height 25
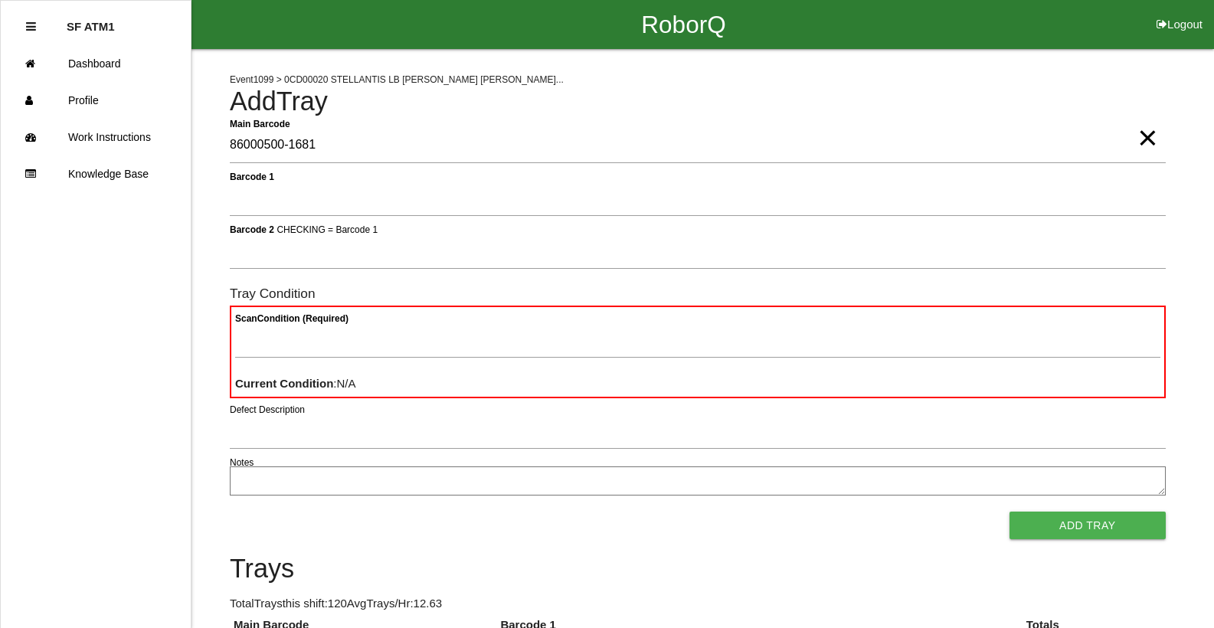
type Barcode "86000500-1681"
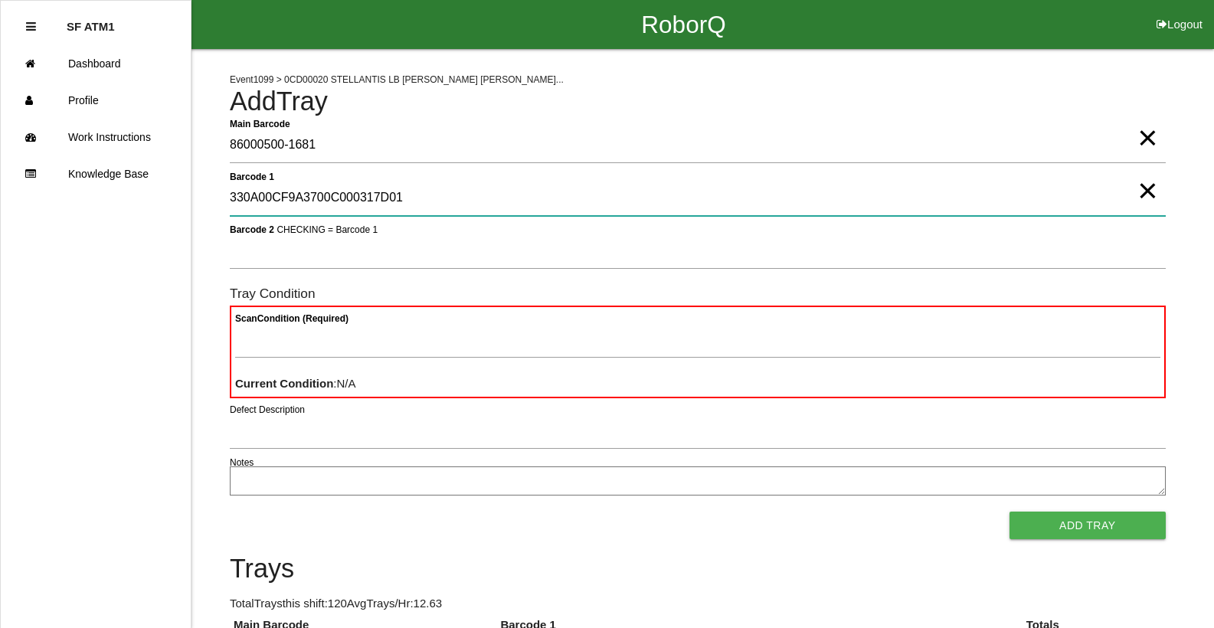
type 1 "330A00CF9A3700C000317D01"
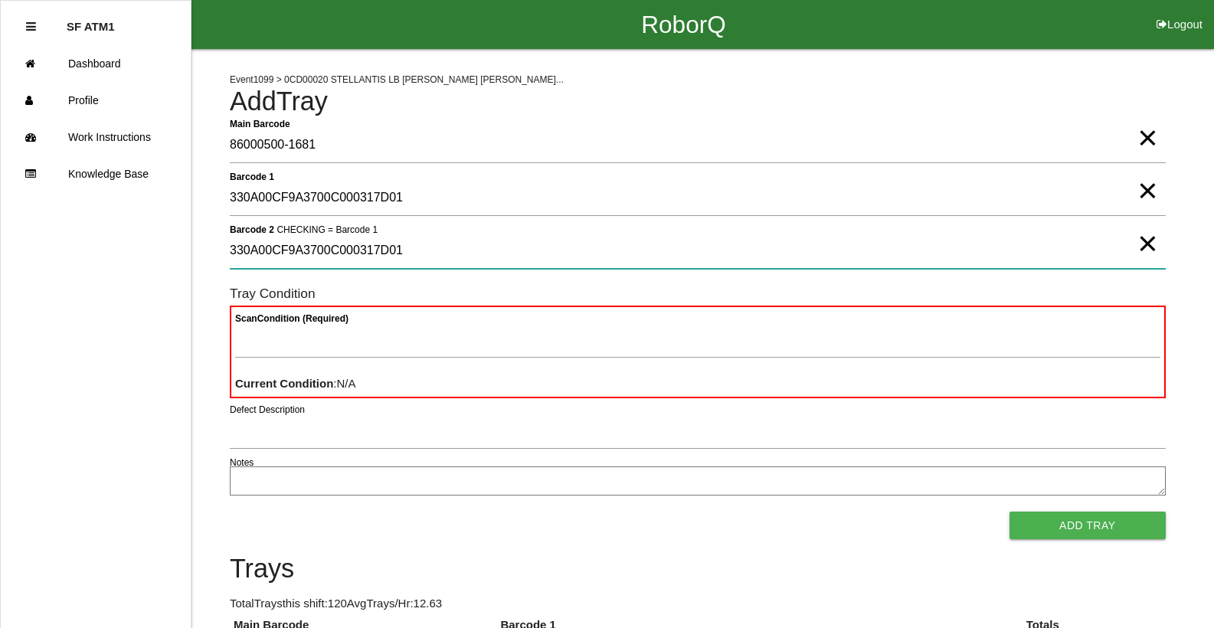
type 2 "330A00CF9A3700C000317D01"
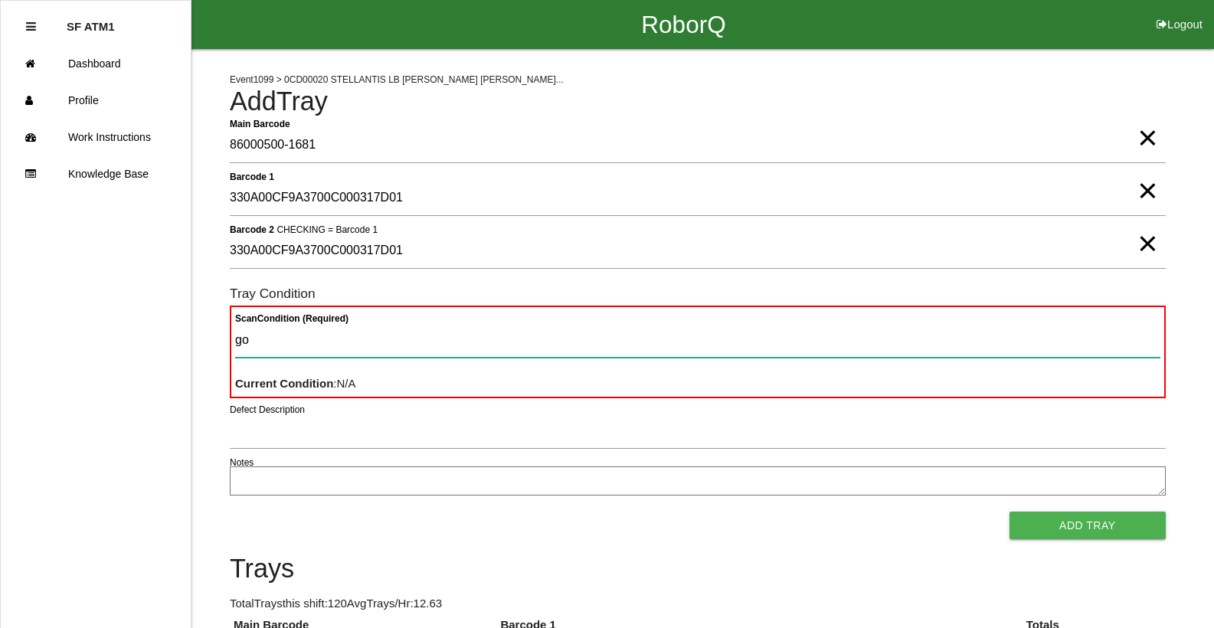
type Condition "goo"
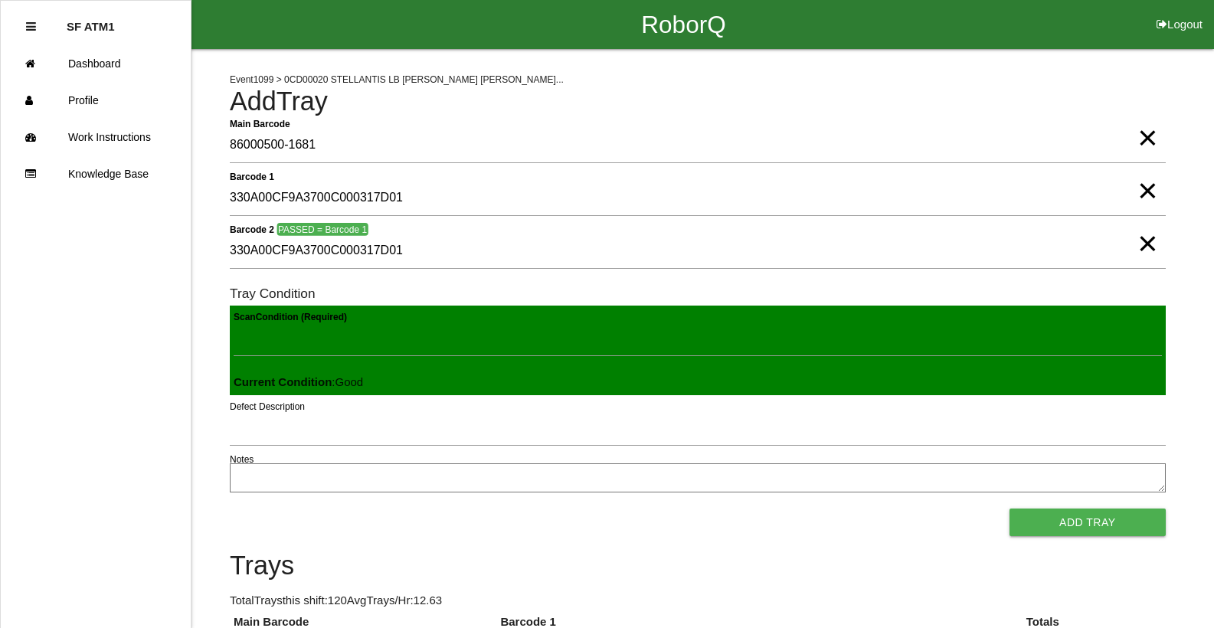
click at [382, 508] on button "Add Tray" at bounding box center [1087, 522] width 156 height 28
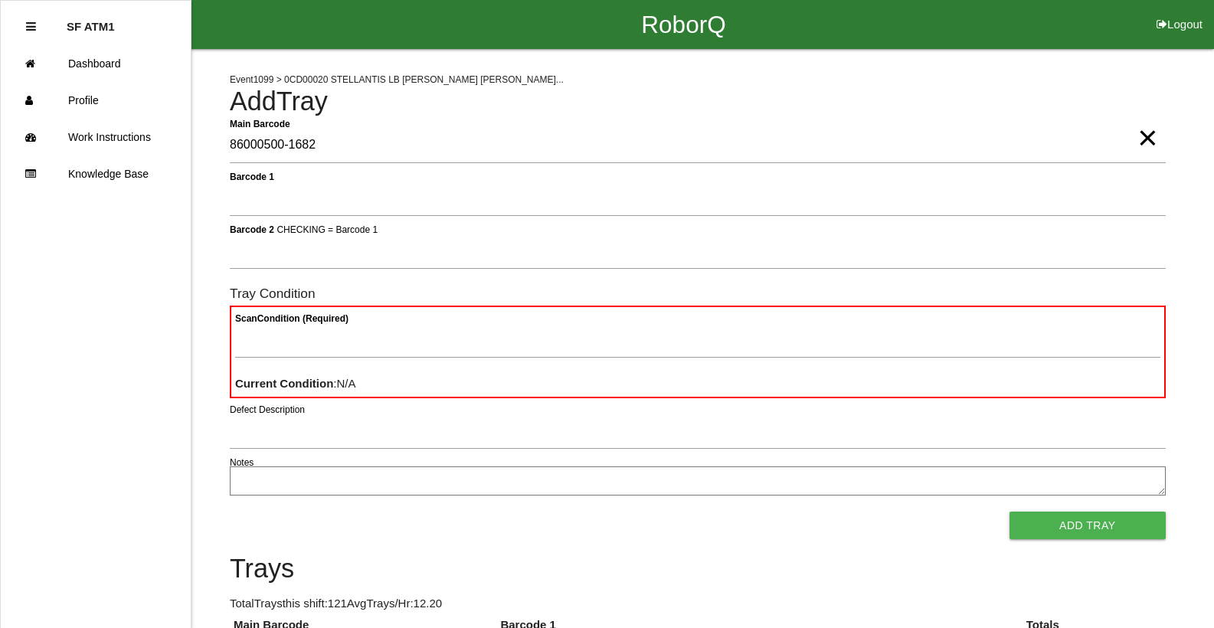
type Barcode "86000500-1682"
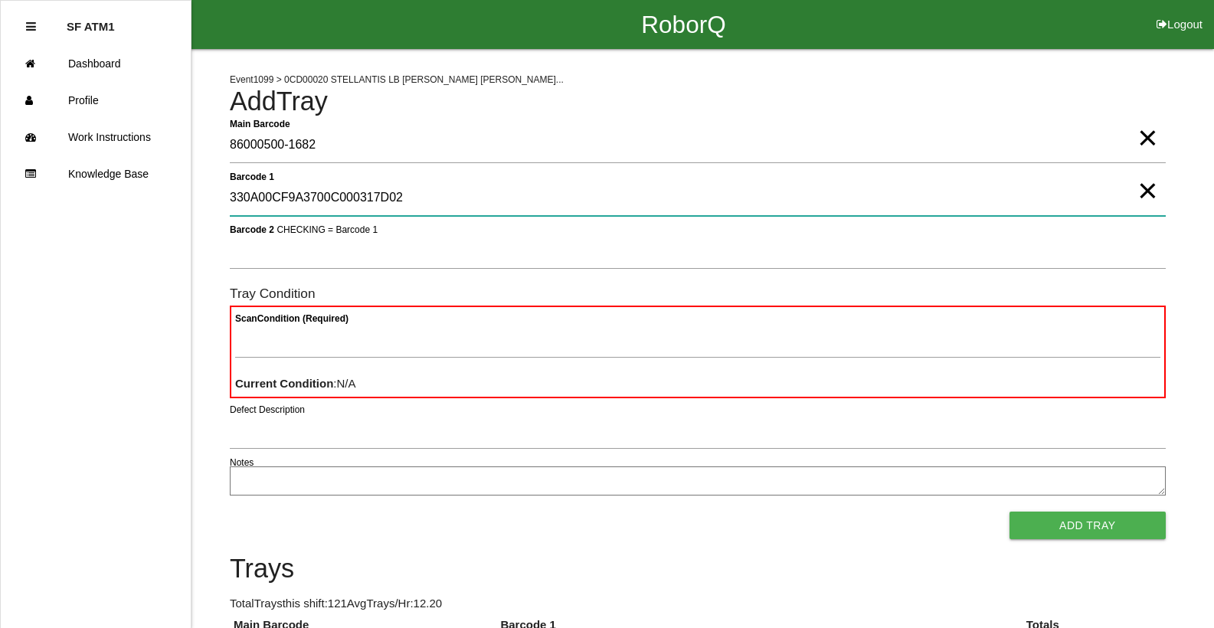
type 1 "330A00CF9A3700C000317D02"
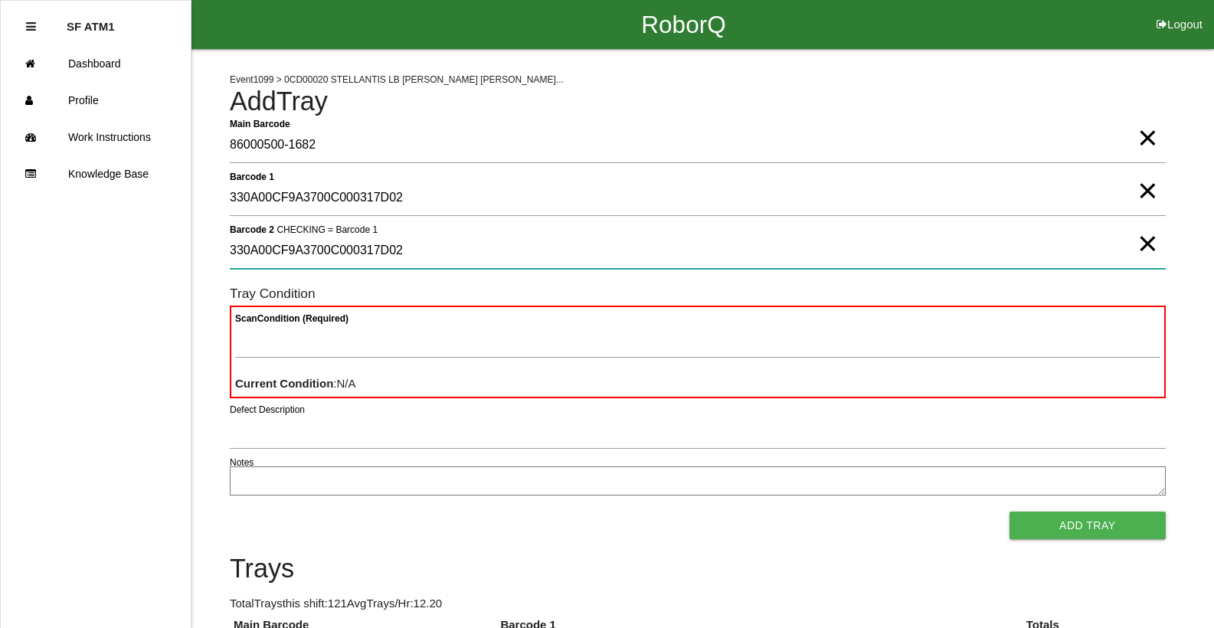
type 2 "330A00CF9A3700C000317D02"
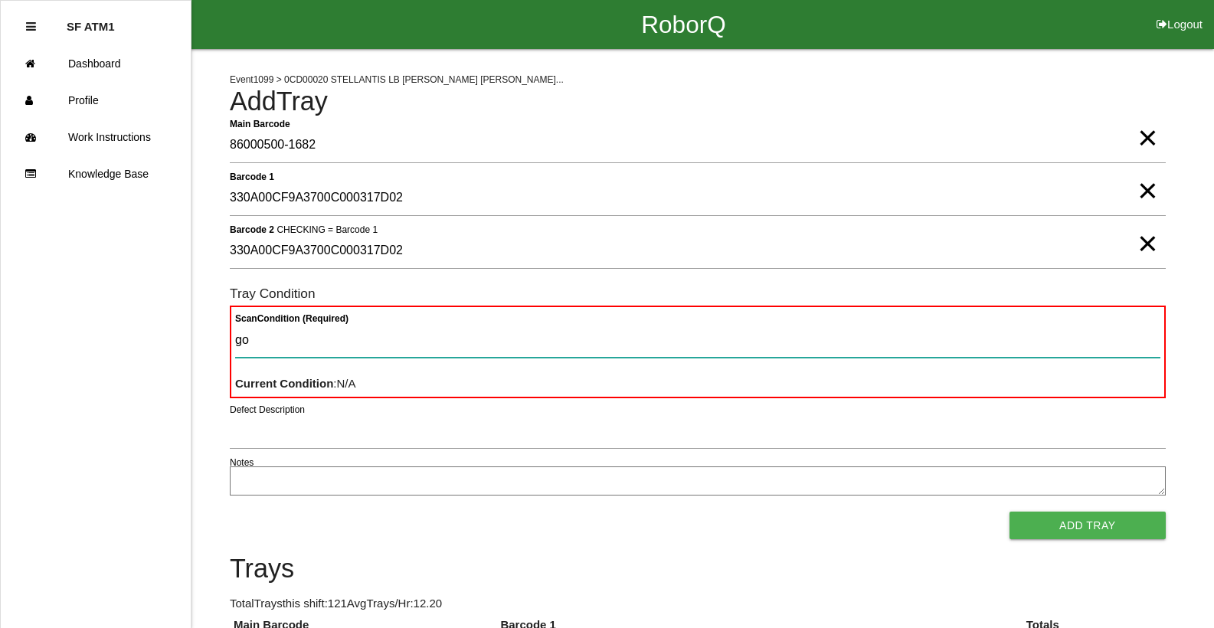
type Condition "goo"
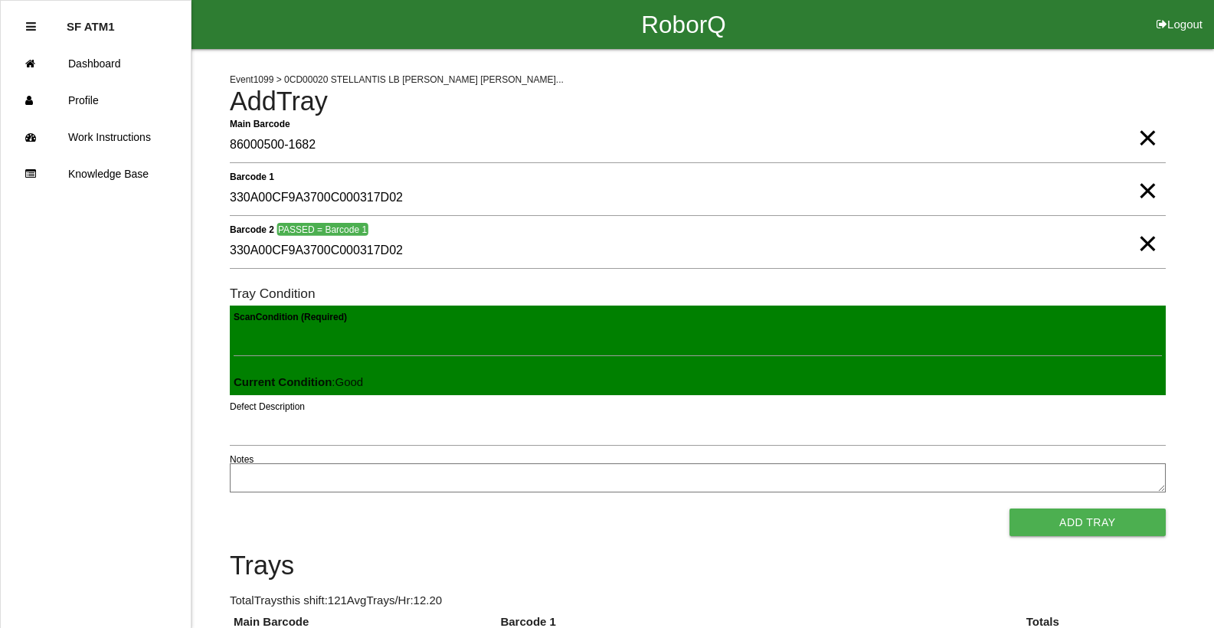
click at [382, 508] on button "Add Tray" at bounding box center [1087, 522] width 156 height 28
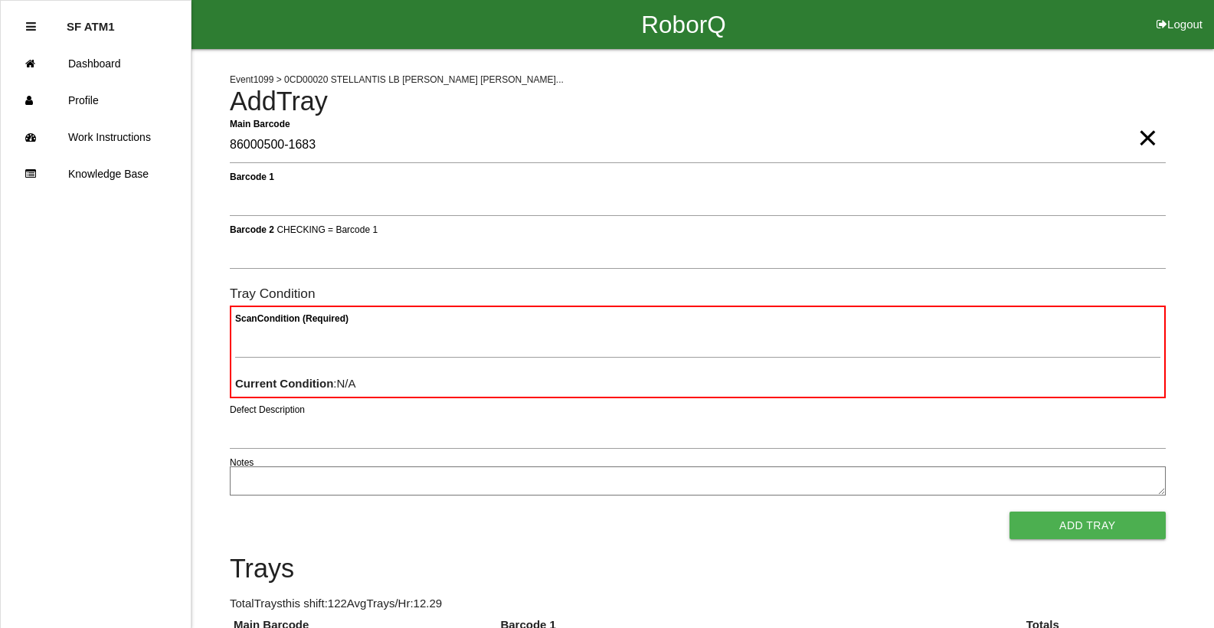
type Barcode "86000500-1683"
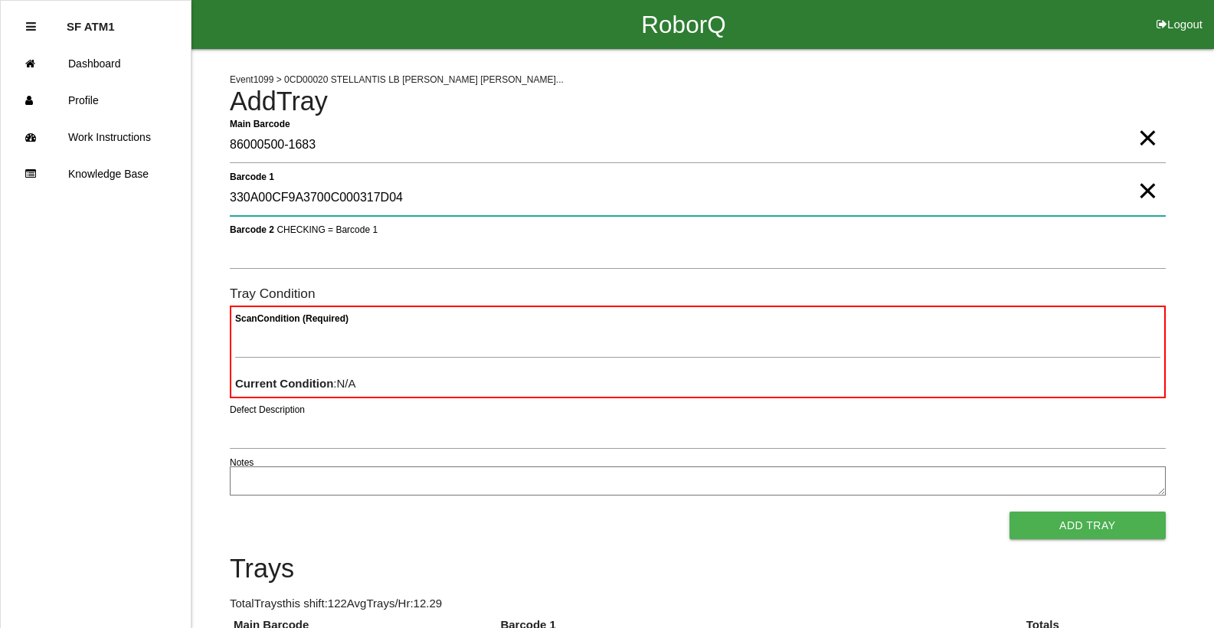
type 1 "330A00CF9A3700C000317D04"
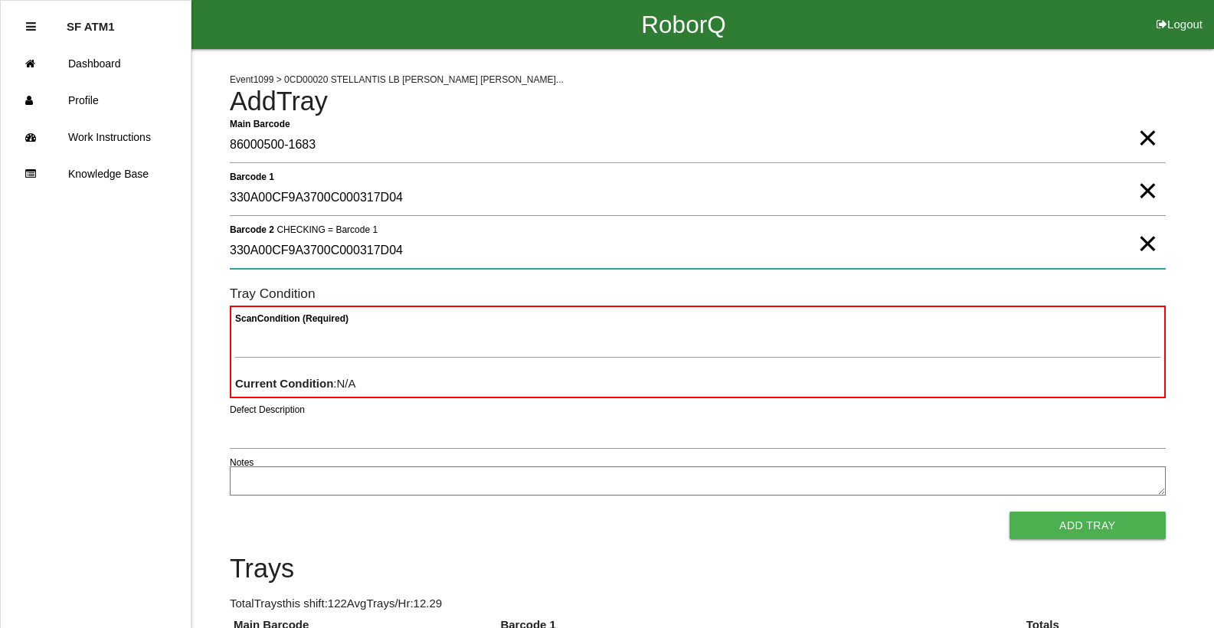
type 2 "330A00CF9A3700C000317D04"
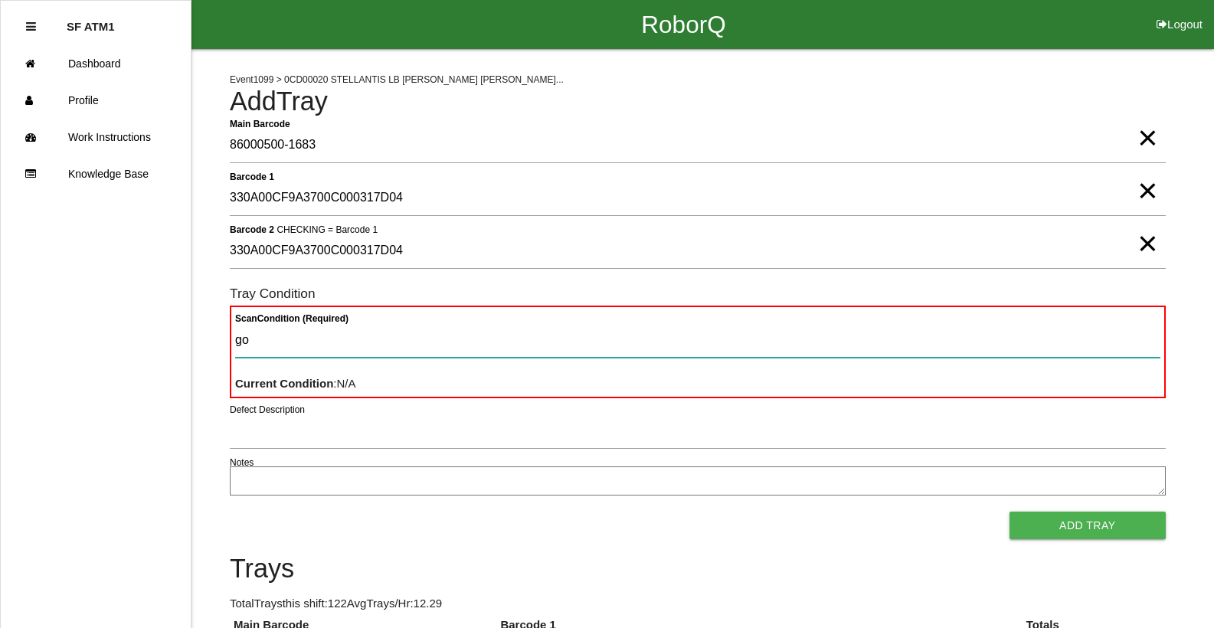
type Condition "goo"
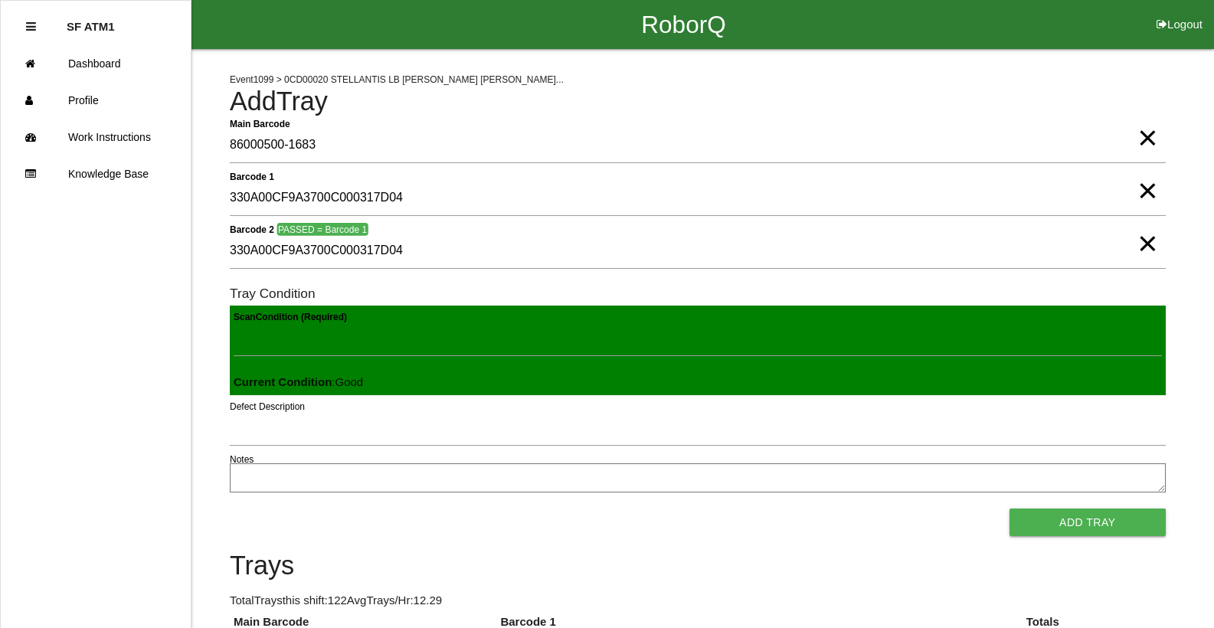
click at [382, 508] on button "Add Tray" at bounding box center [1087, 522] width 156 height 28
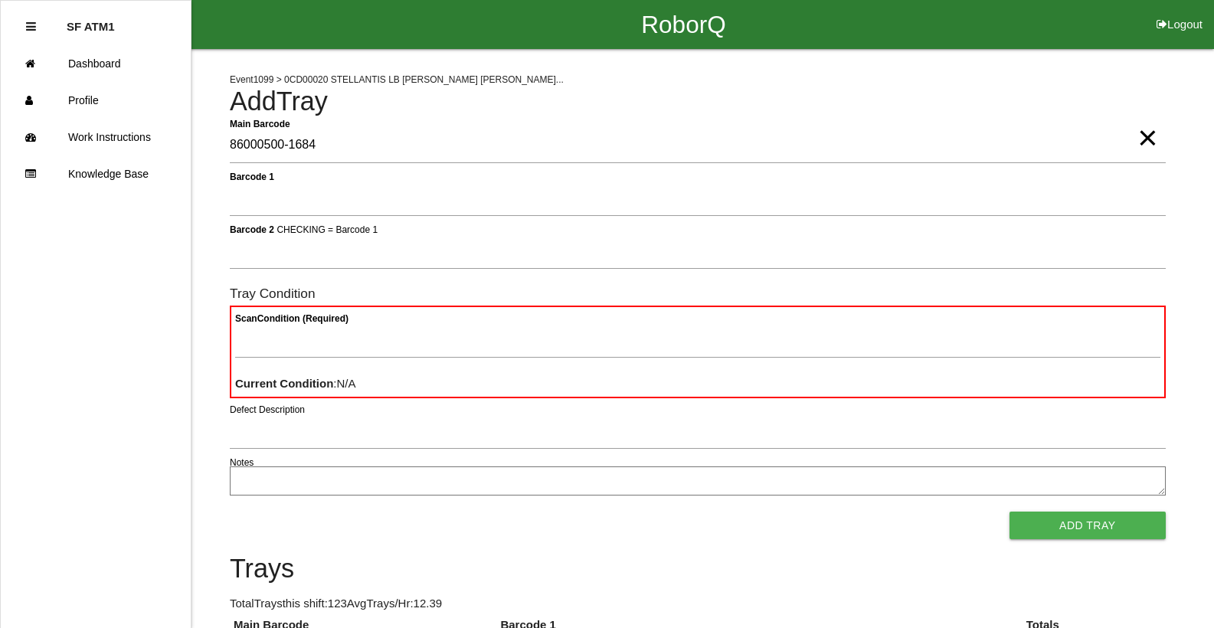
type Barcode "86000500-1684"
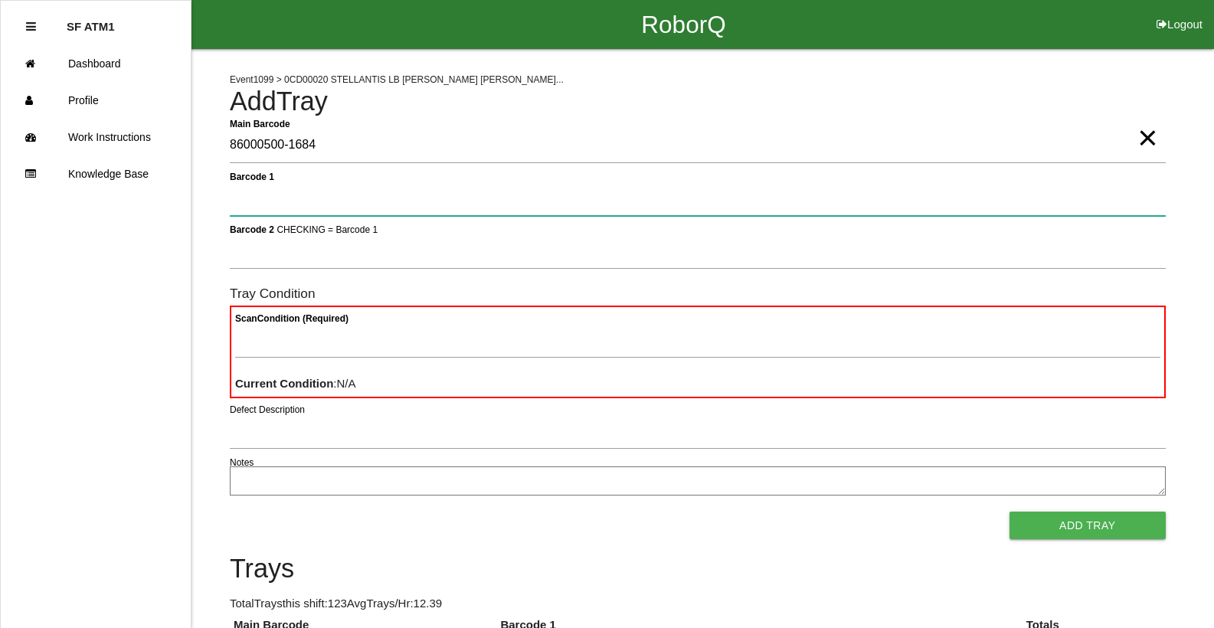
click at [382, 511] on button "Add Tray" at bounding box center [1087, 525] width 156 height 28
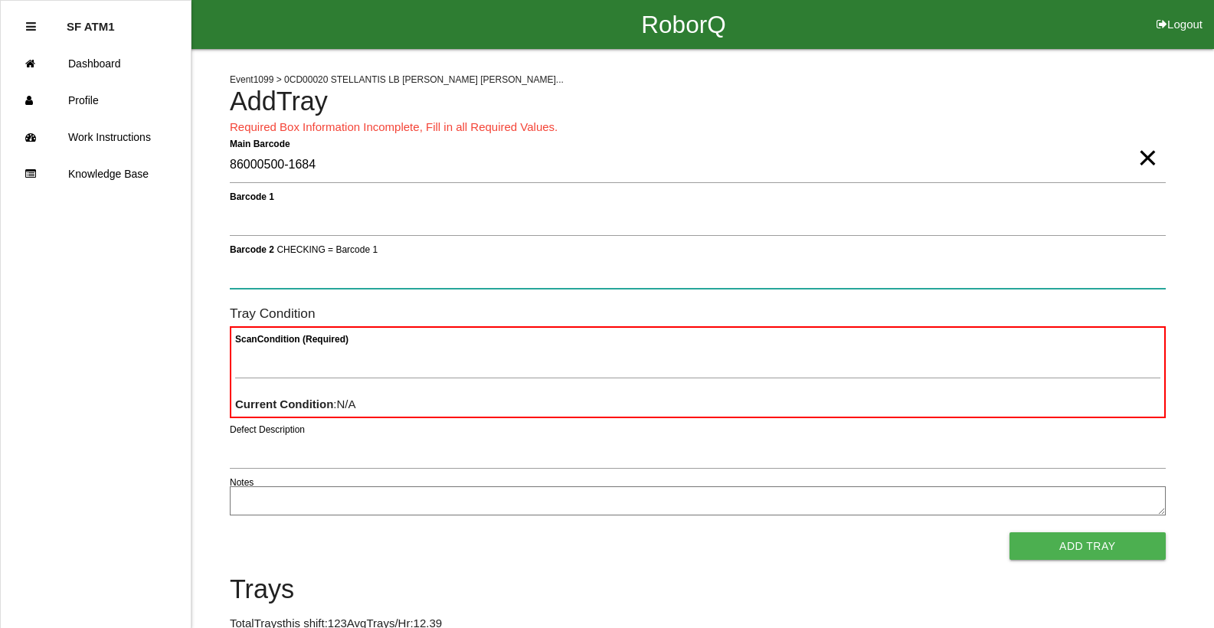
click at [382, 524] on button "Add Tray" at bounding box center [1087, 546] width 156 height 28
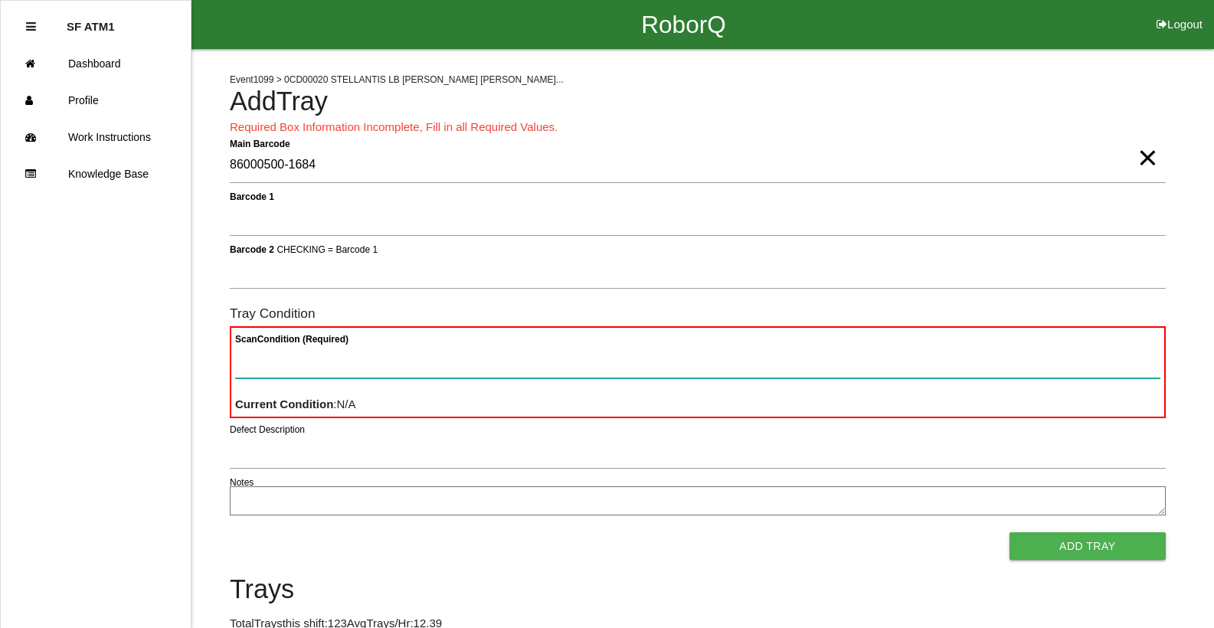
click at [382, 354] on Condition "Scan Condition (Required)" at bounding box center [697, 360] width 925 height 35
type Condition "ba"
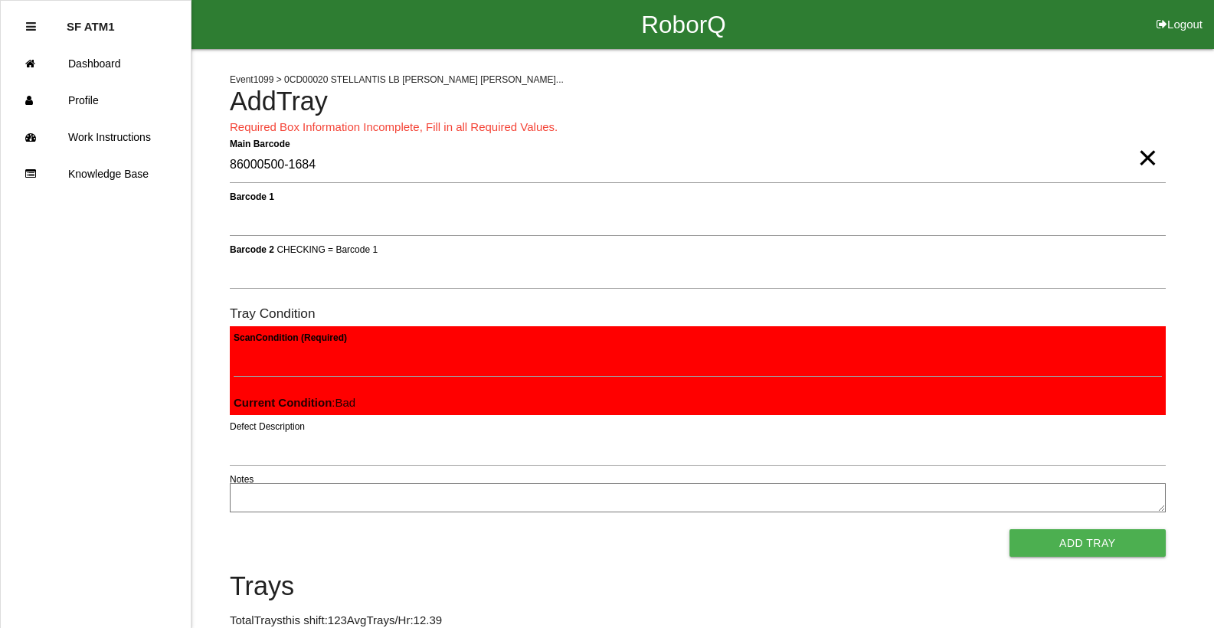
click at [382, 524] on button "Add Tray" at bounding box center [1087, 543] width 156 height 28
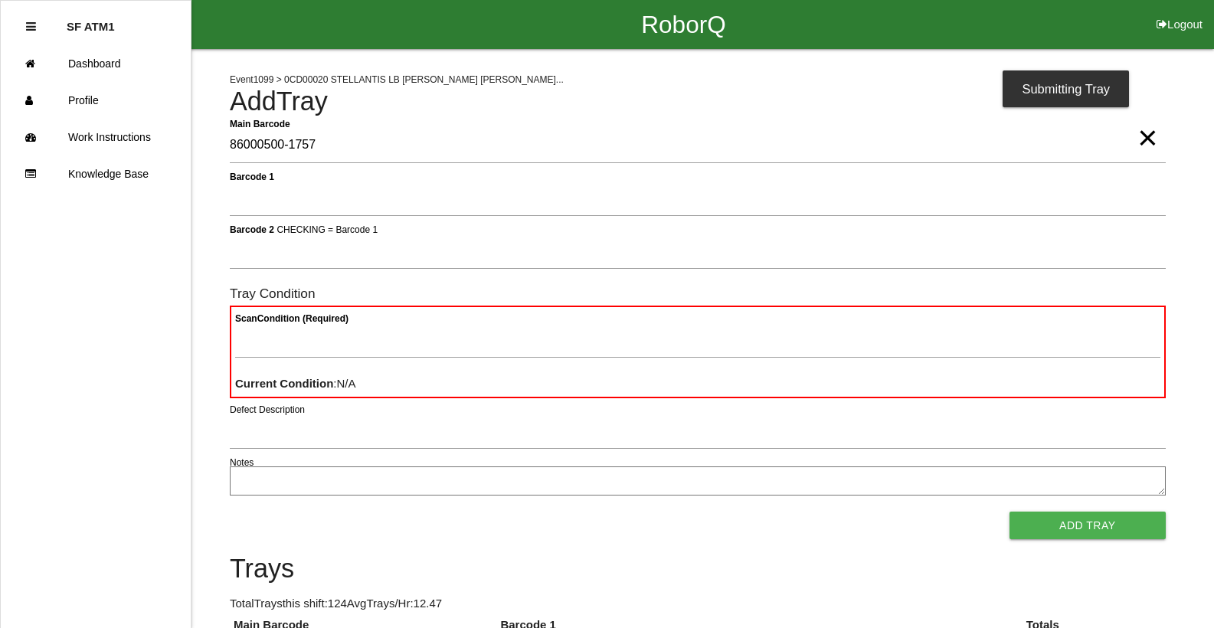
type Barcode "86000500-1757"
